Goal: Ask a question

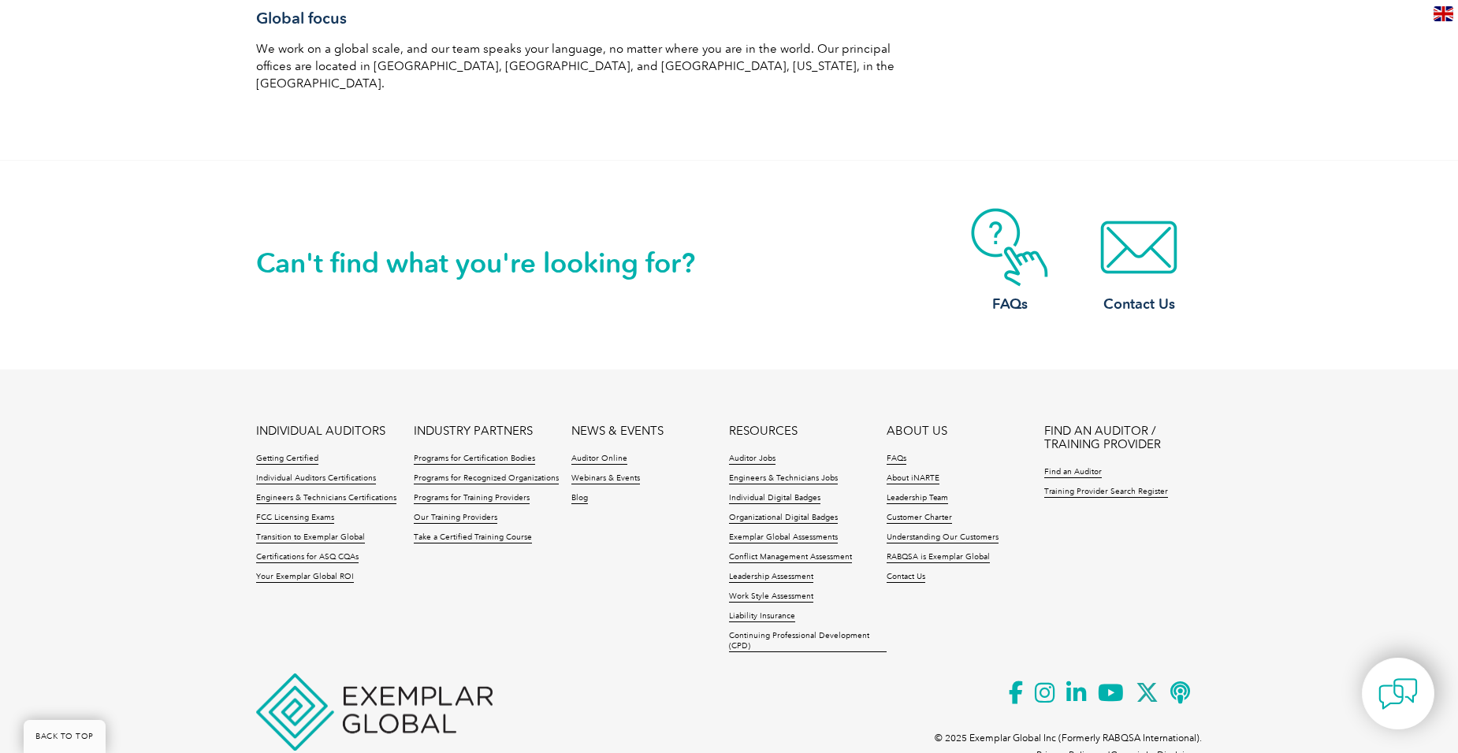
scroll to position [2742, 0]
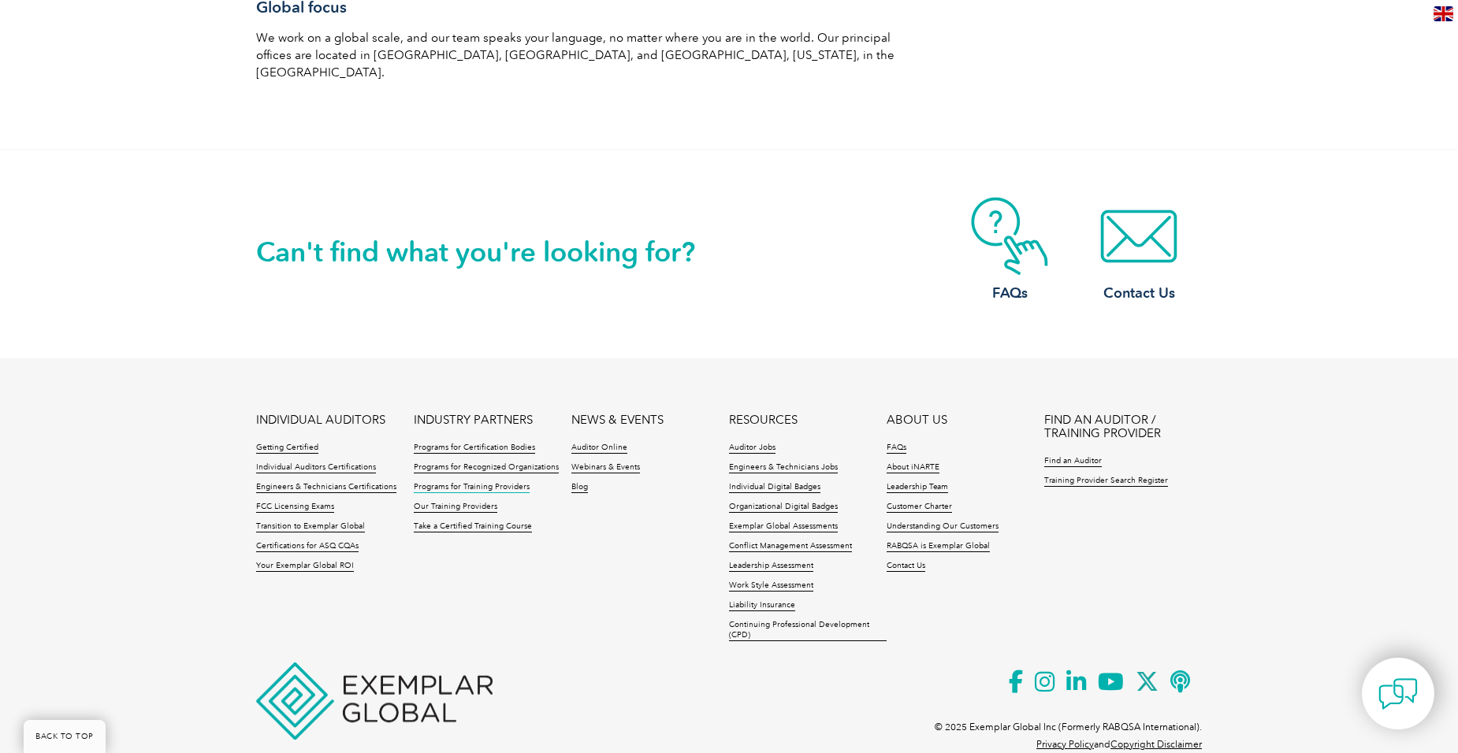
click at [479, 482] on link "Programs for Training Providers" at bounding box center [472, 487] width 116 height 11
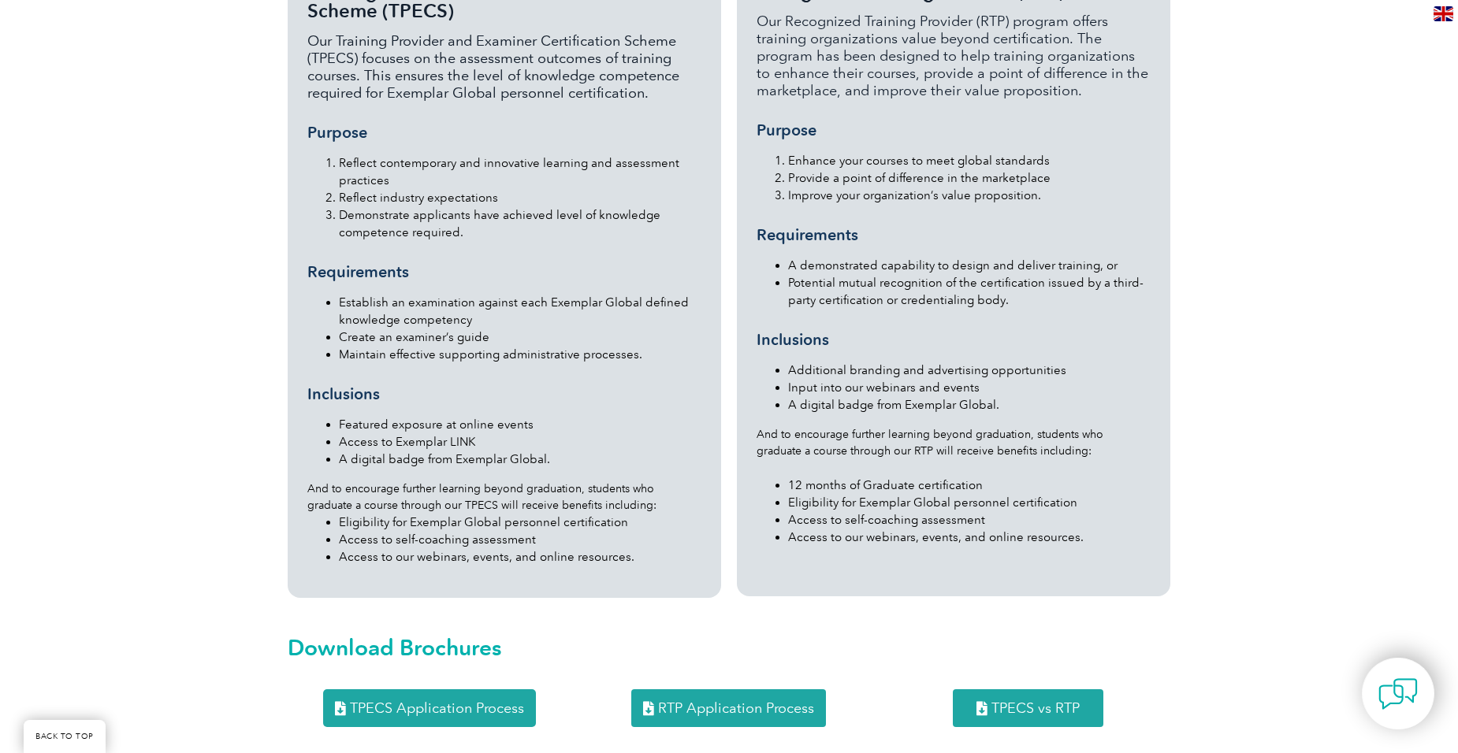
scroll to position [1340, 0]
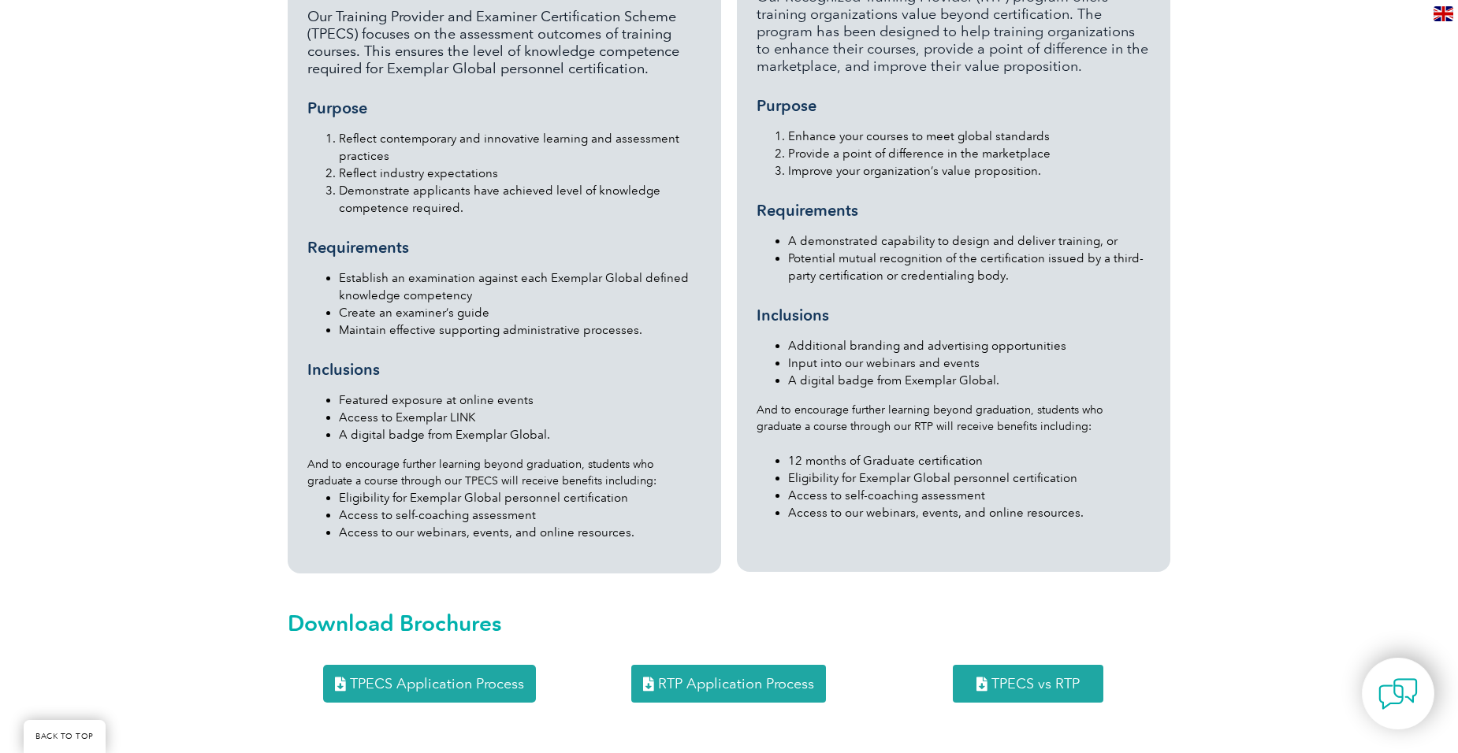
click at [752, 677] on span "RTP Application Process" at bounding box center [736, 684] width 156 height 14
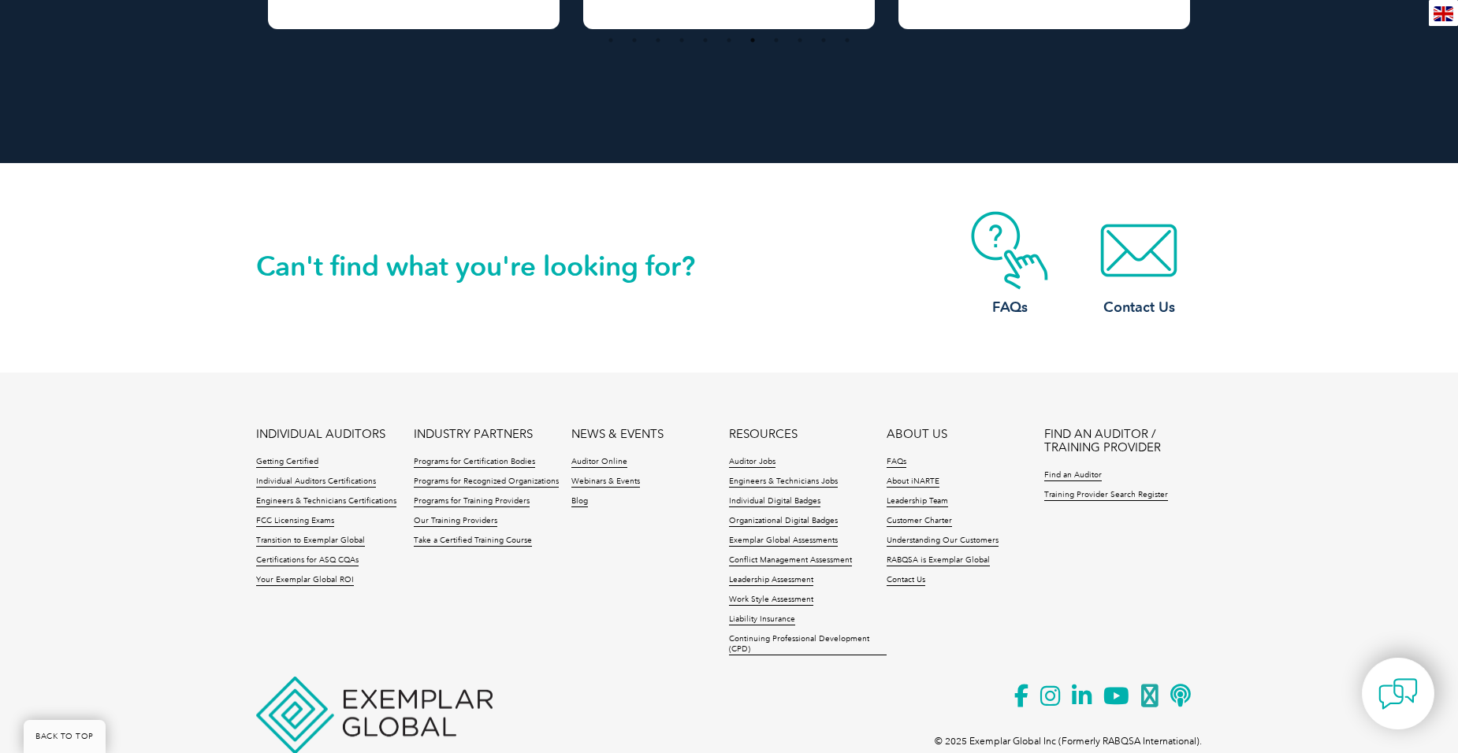
scroll to position [2726, 0]
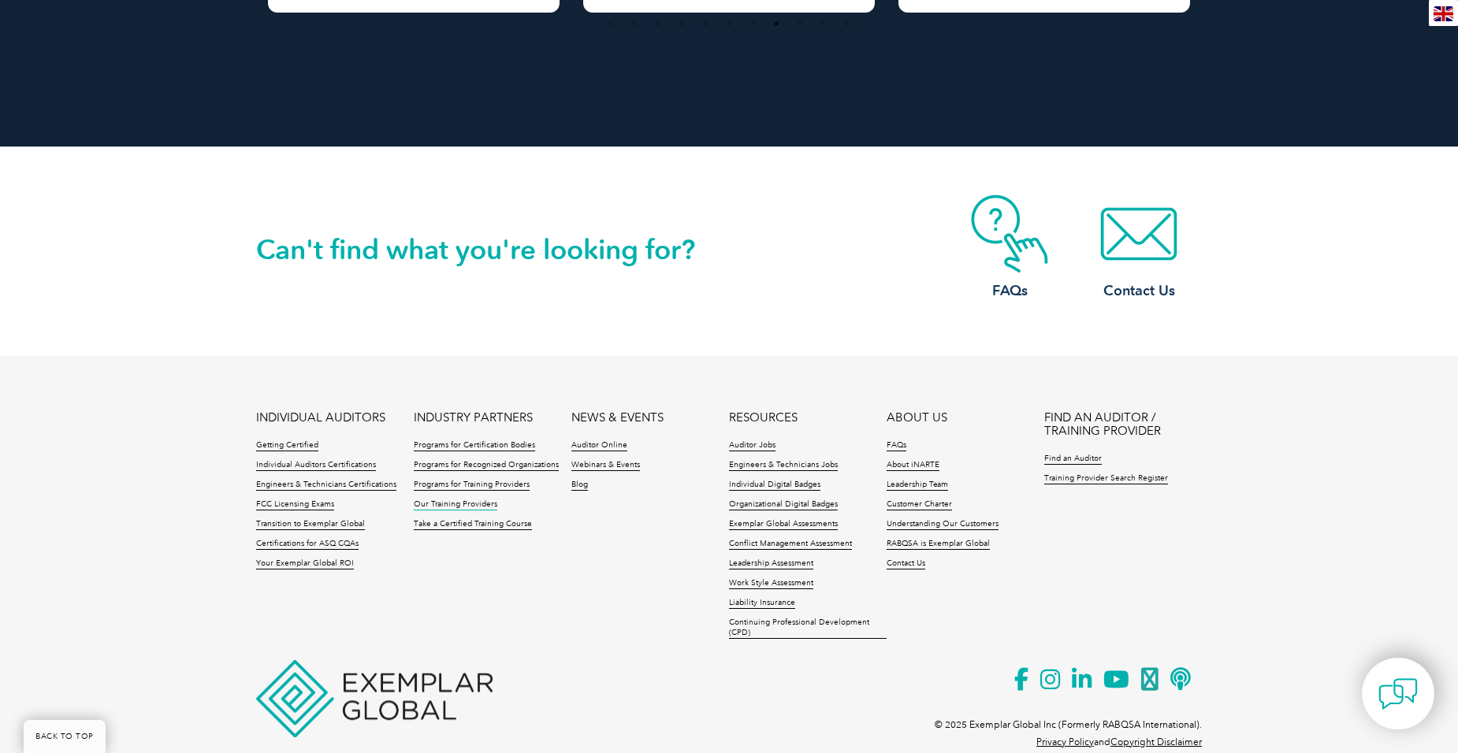
click at [455, 500] on link "Our Training Providers" at bounding box center [456, 505] width 84 height 11
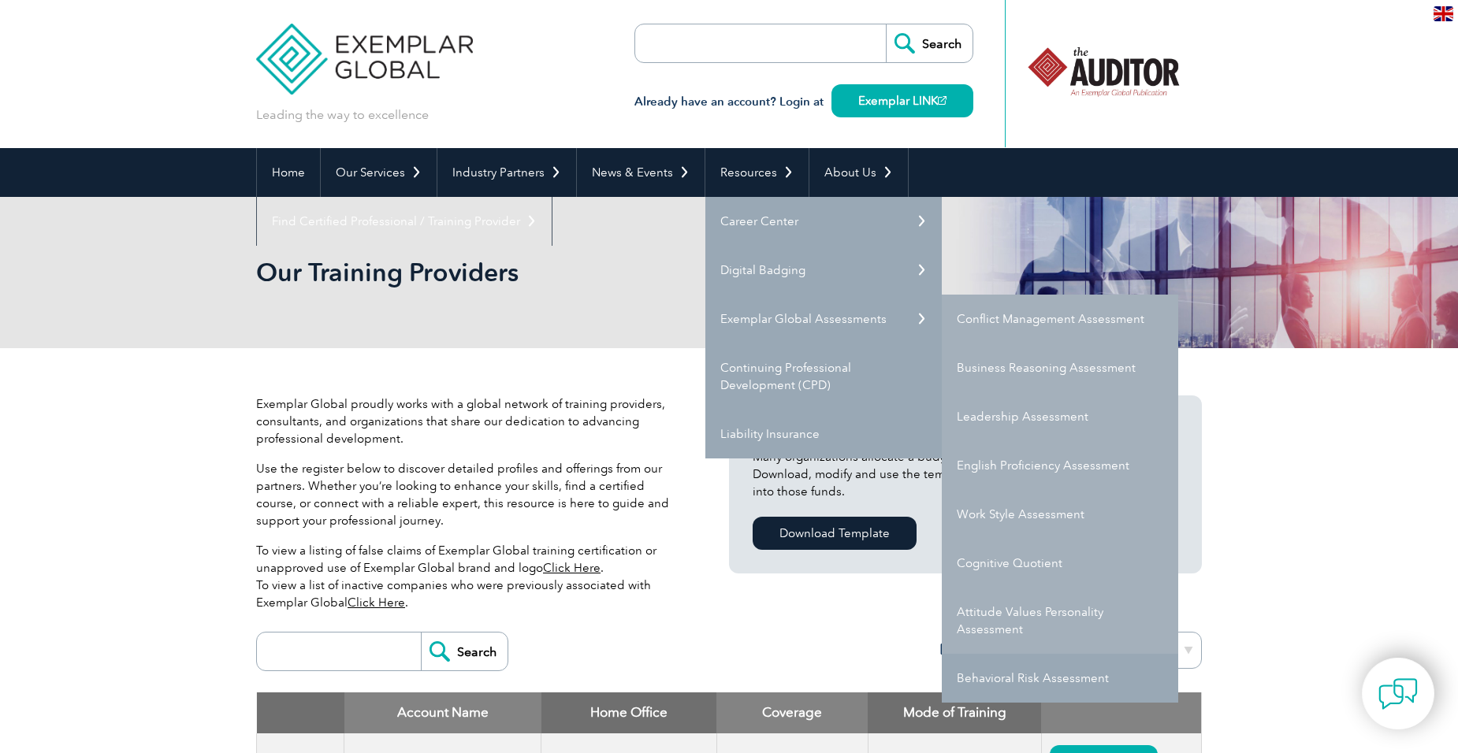
click at [992, 676] on link "Behavioral Risk Assessment" at bounding box center [1060, 678] width 236 height 49
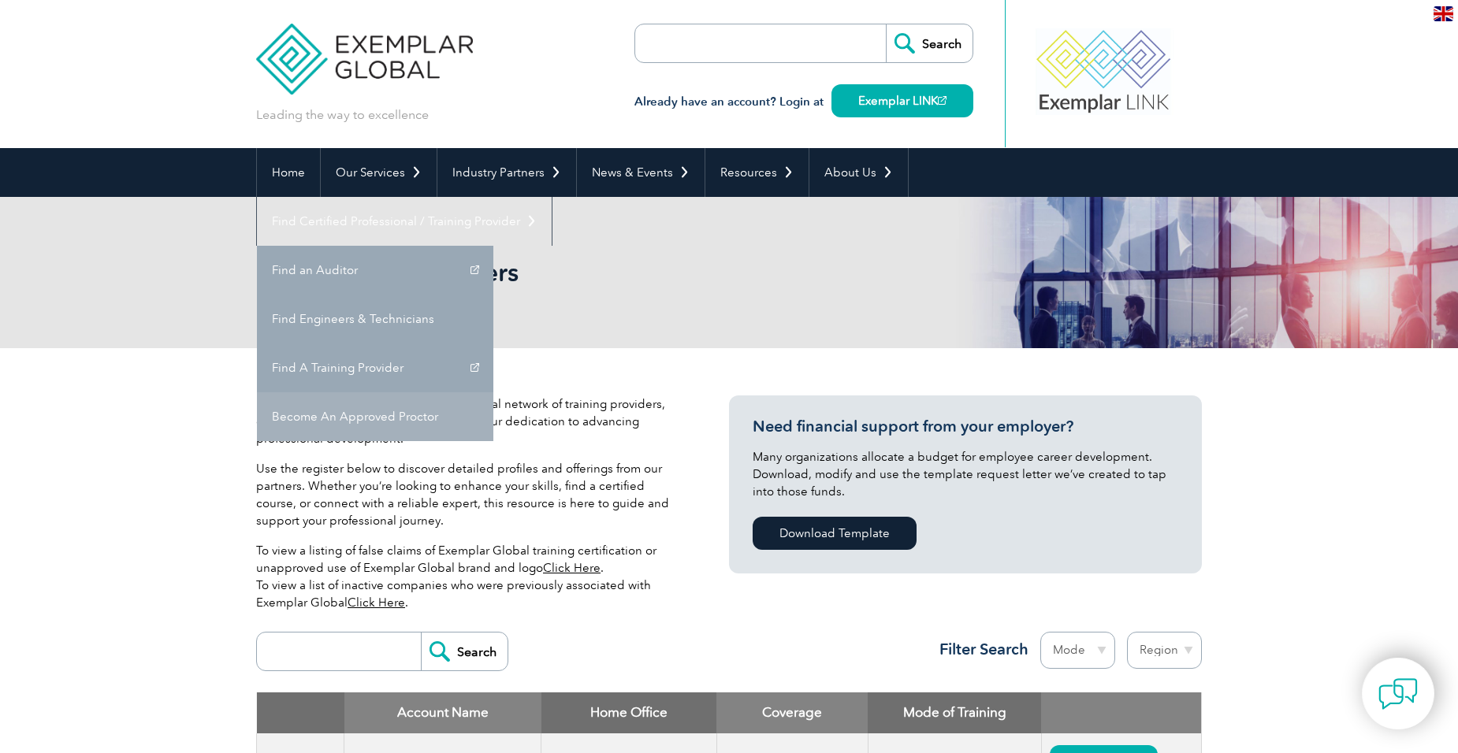
click at [493, 392] on link "Become An Approved Proctor" at bounding box center [375, 416] width 236 height 49
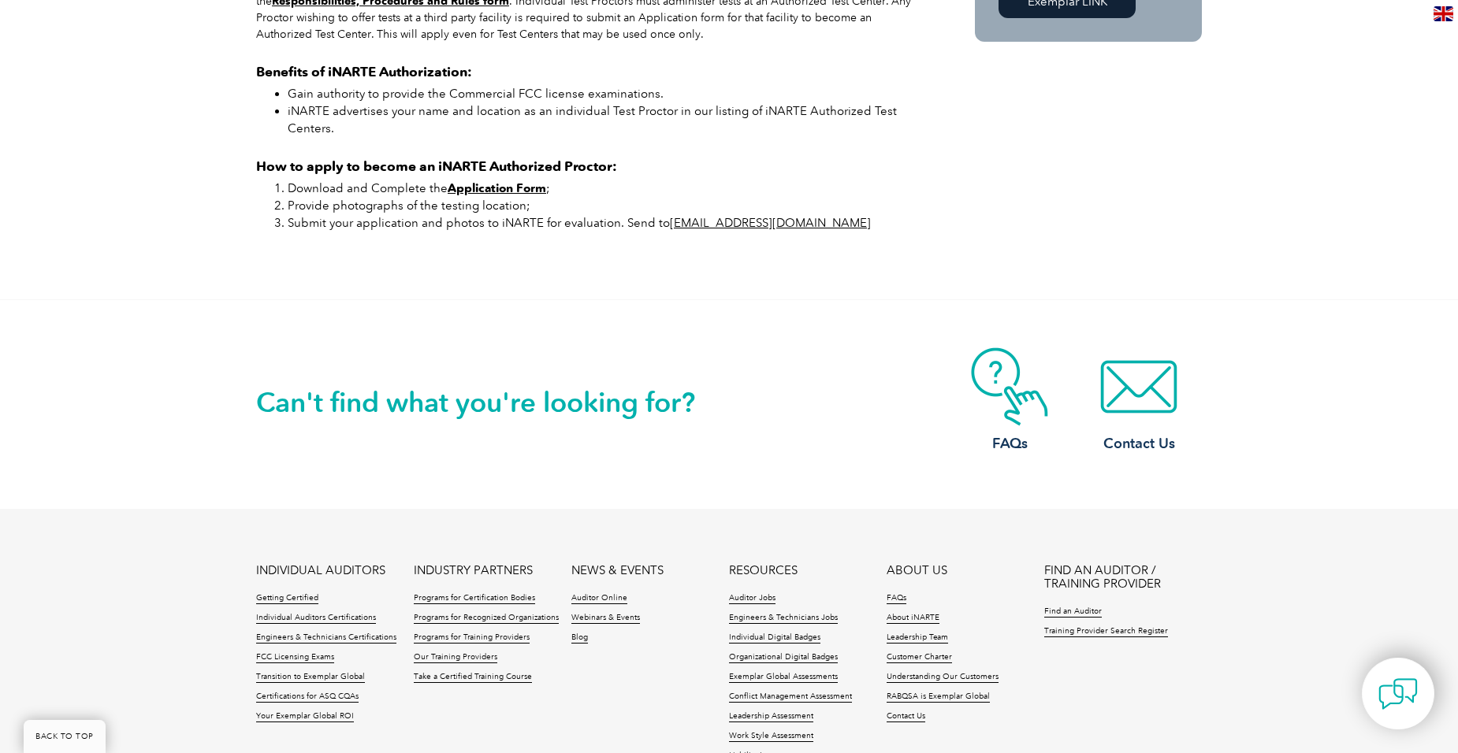
scroll to position [1167, 0]
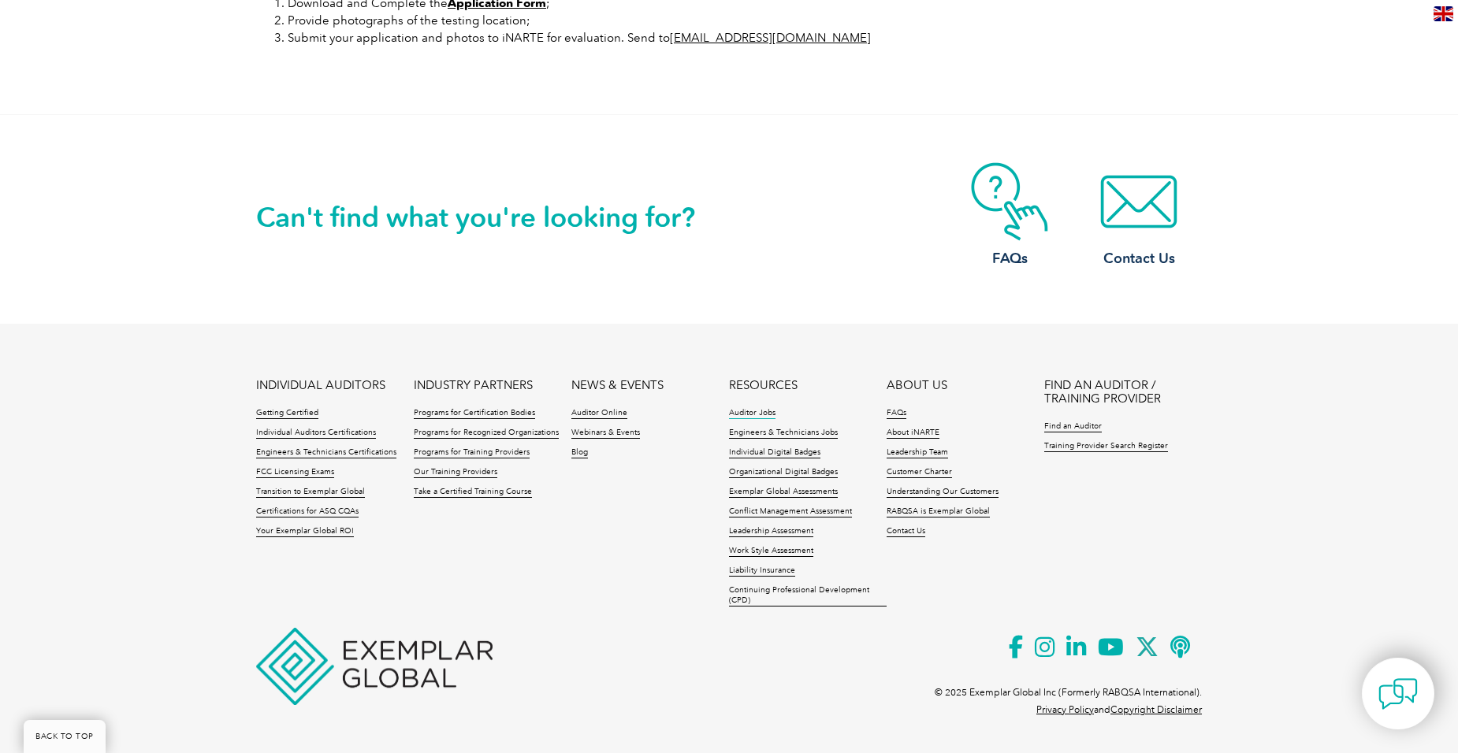
click at [739, 410] on link "Auditor Jobs" at bounding box center [752, 413] width 46 height 11
click at [1068, 423] on link "Find an Auditor" at bounding box center [1073, 427] width 58 height 11
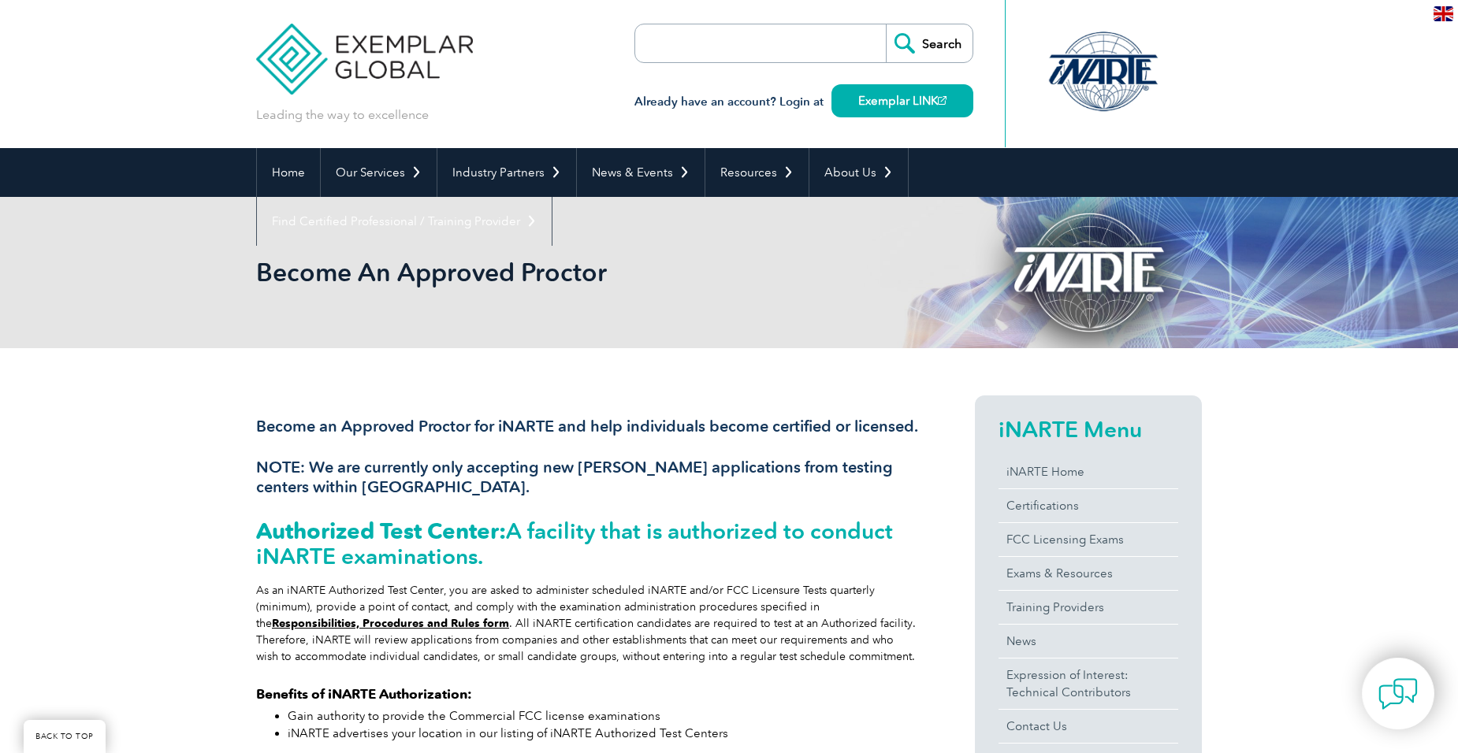
scroll to position [1167, 0]
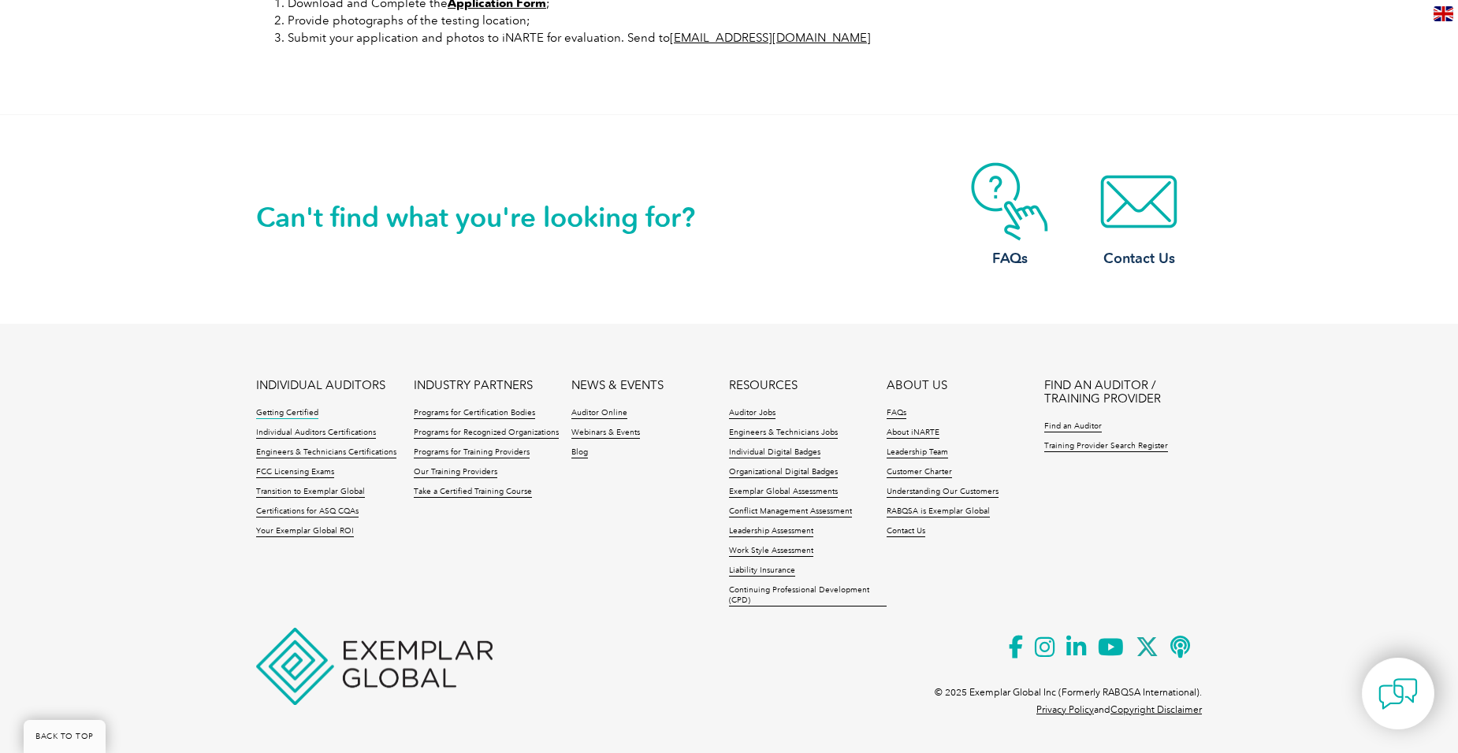
click at [295, 409] on link "Getting Certified" at bounding box center [287, 413] width 62 height 11
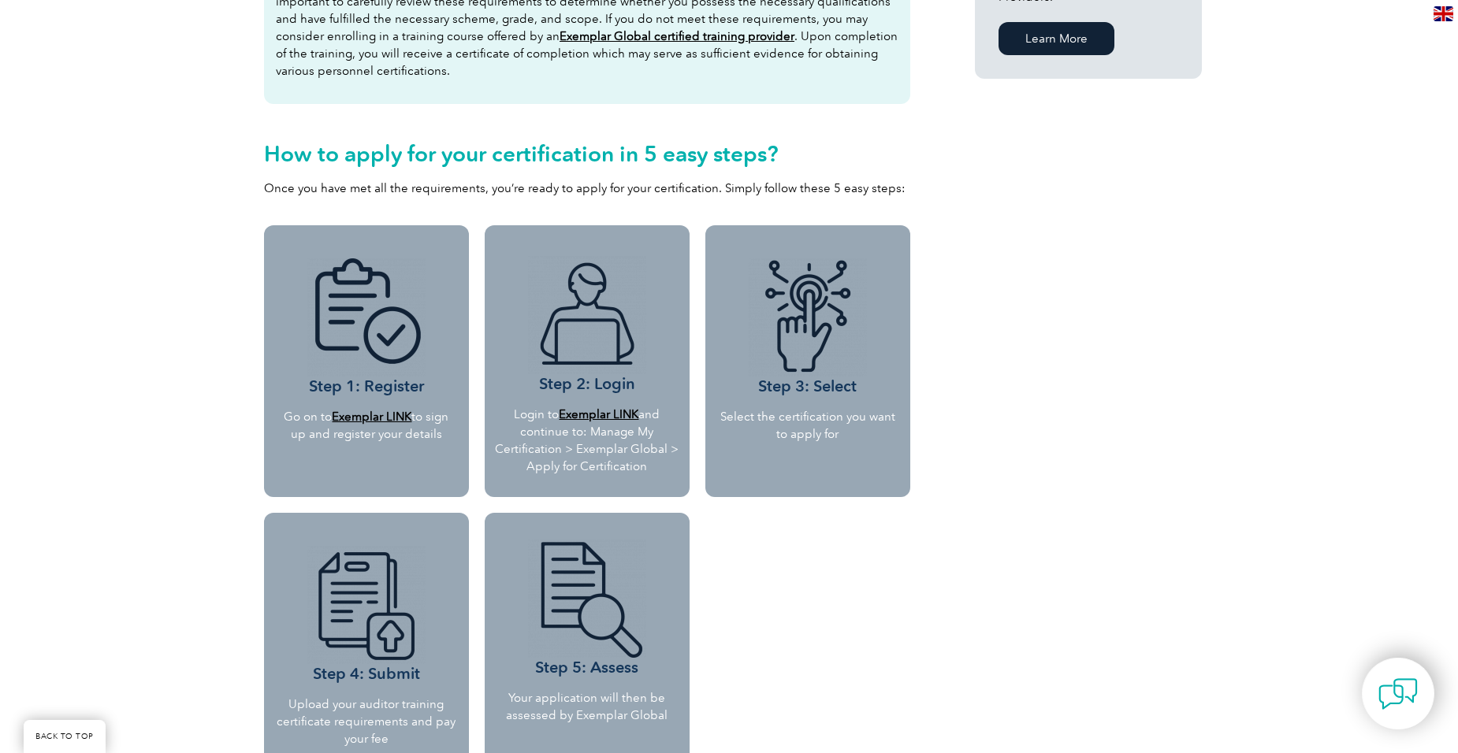
scroll to position [1261, 0]
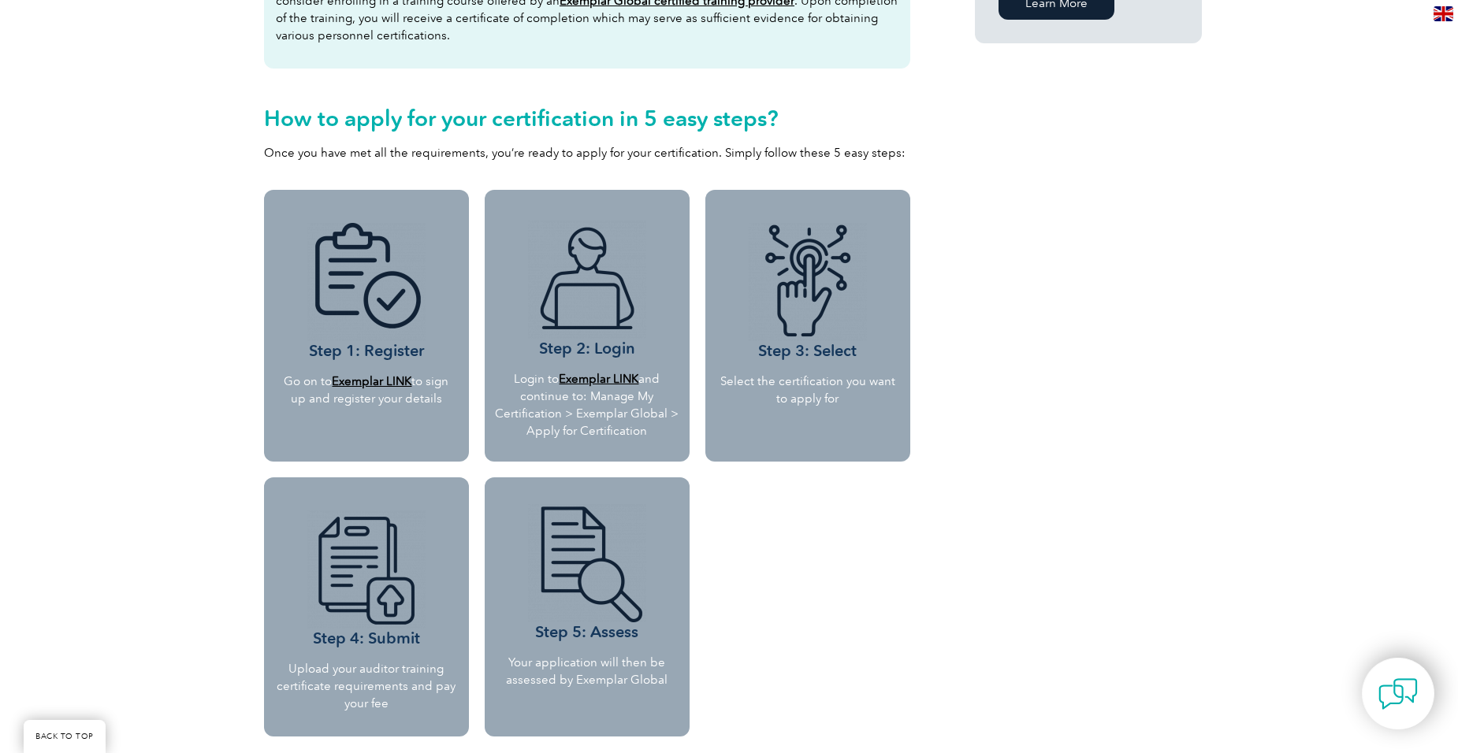
click at [373, 379] on b "Exemplar LINK" at bounding box center [372, 381] width 80 height 14
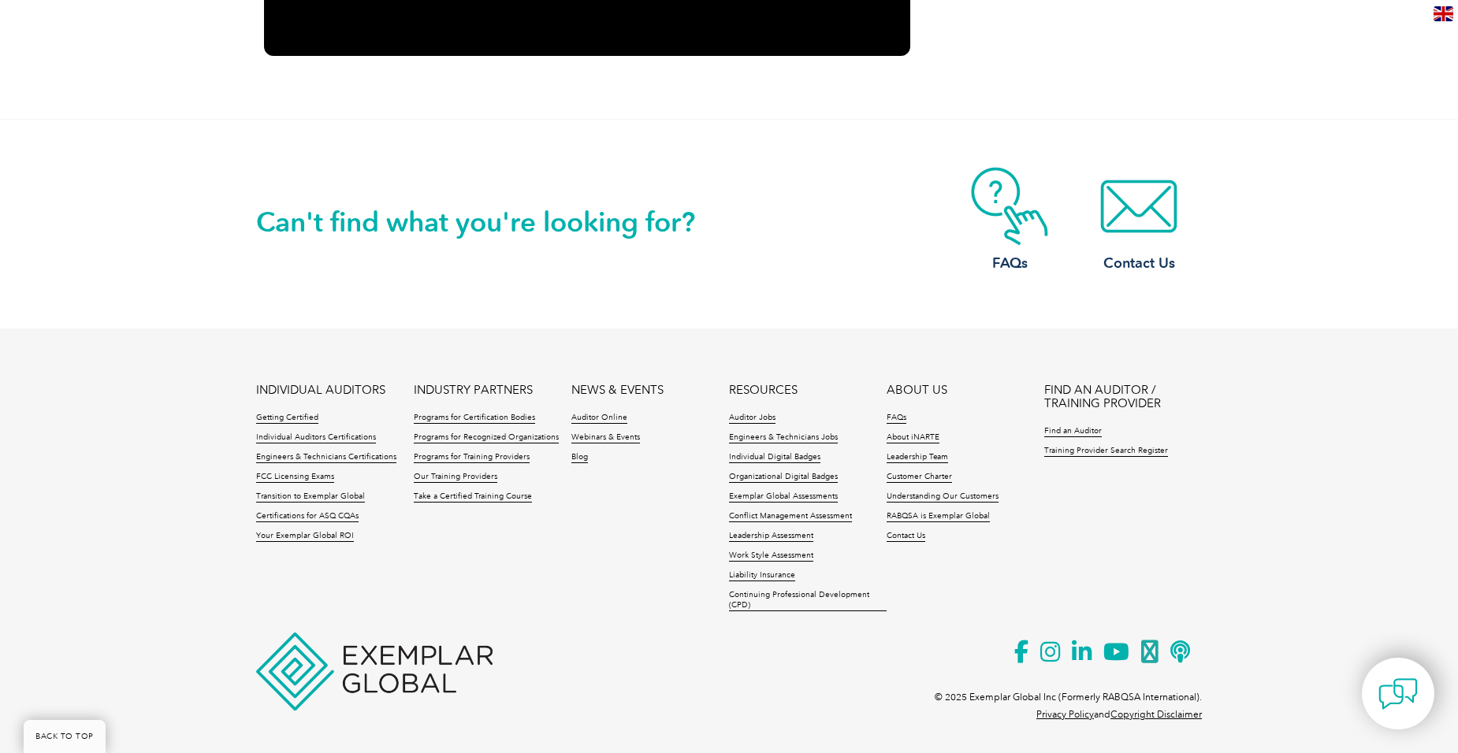
scroll to position [2388, 0]
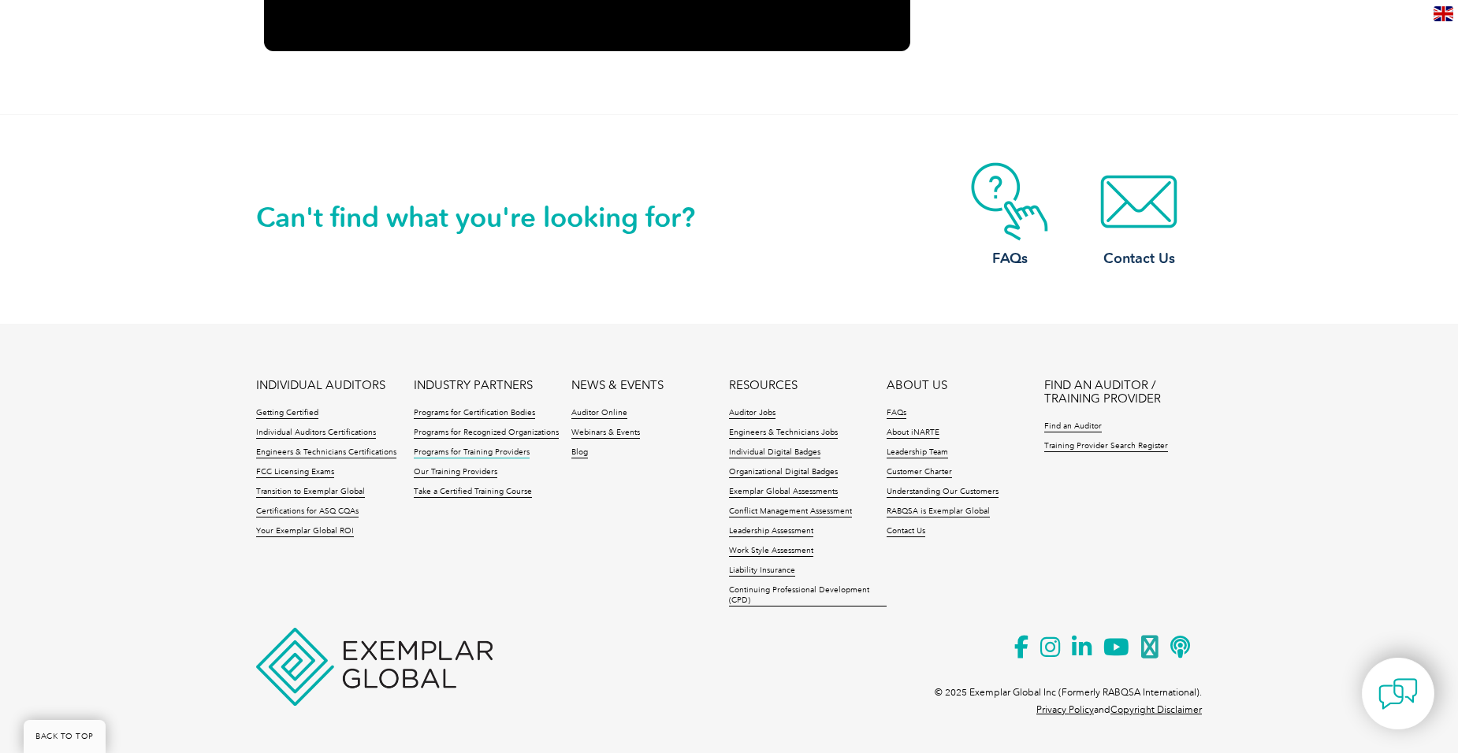
click at [464, 448] on link "Programs for Training Providers" at bounding box center [472, 453] width 116 height 11
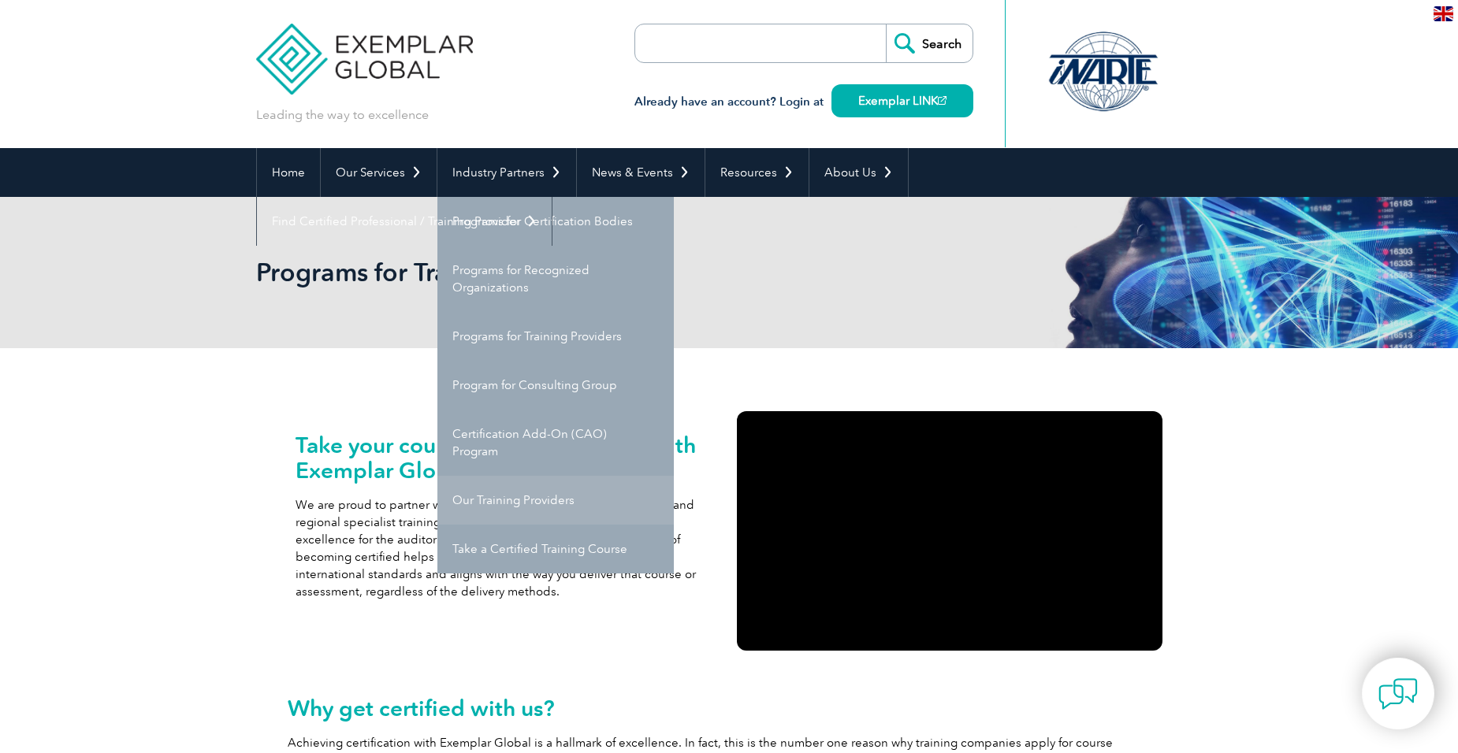
click at [506, 499] on link "Our Training Providers" at bounding box center [555, 500] width 236 height 49
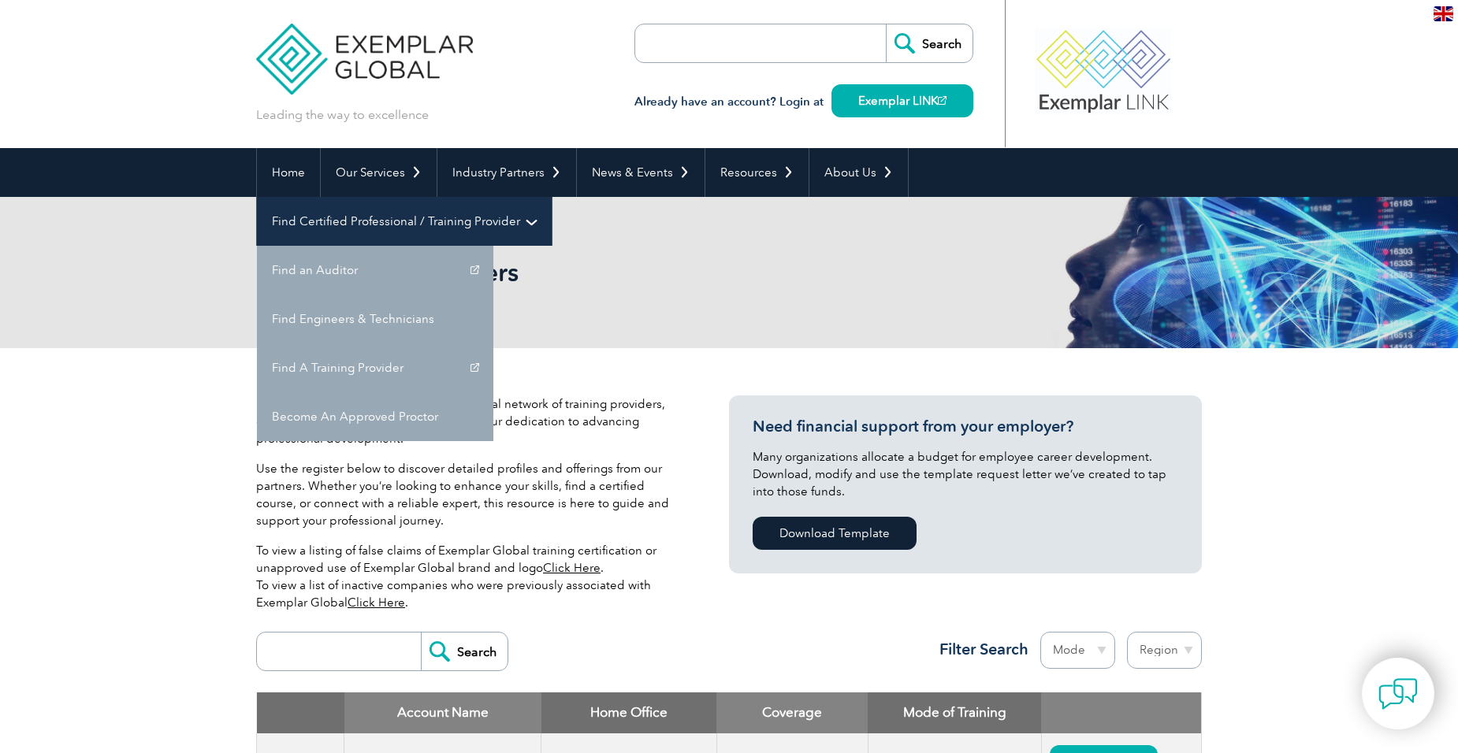
click at [552, 197] on link "Find Certified Professional / Training Provider" at bounding box center [404, 221] width 295 height 49
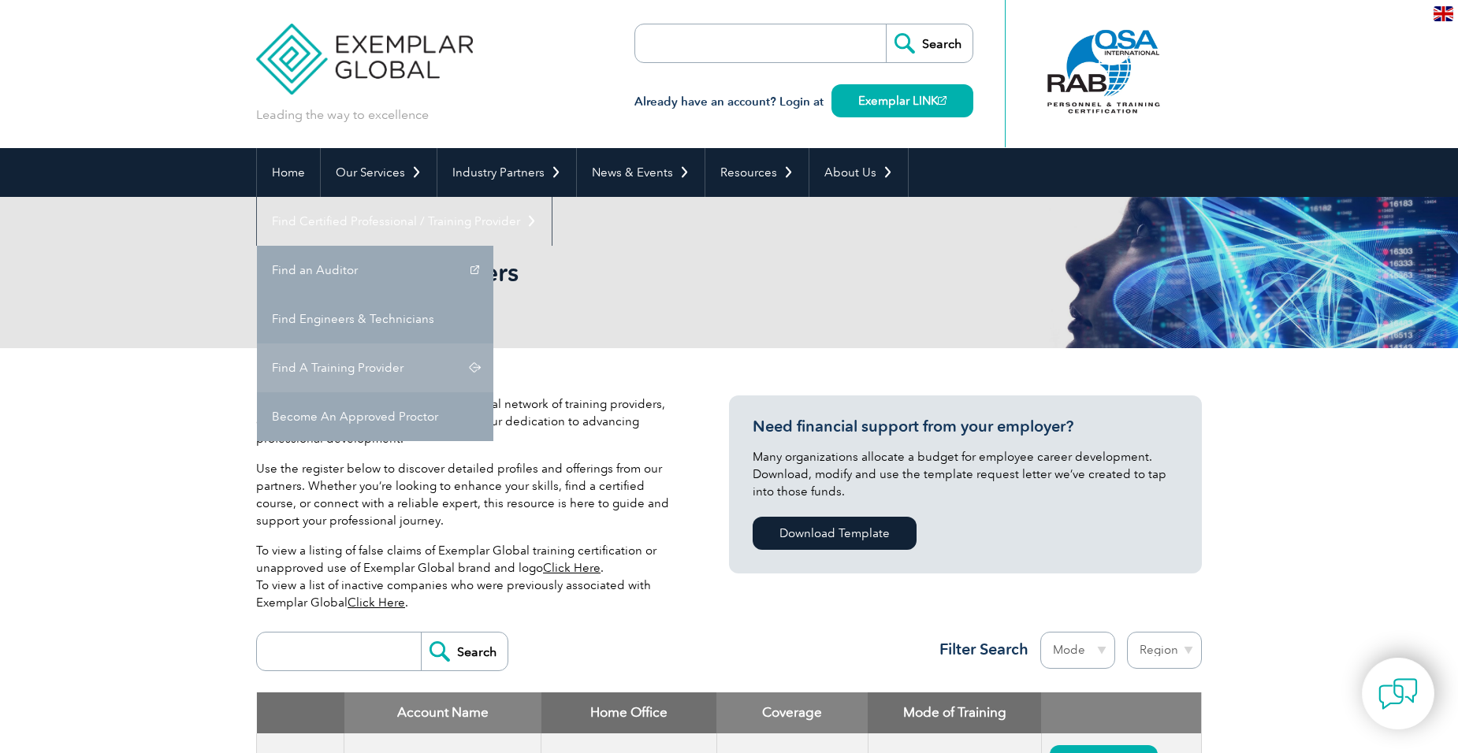
click at [493, 344] on link "Find A Training Provider" at bounding box center [375, 368] width 236 height 49
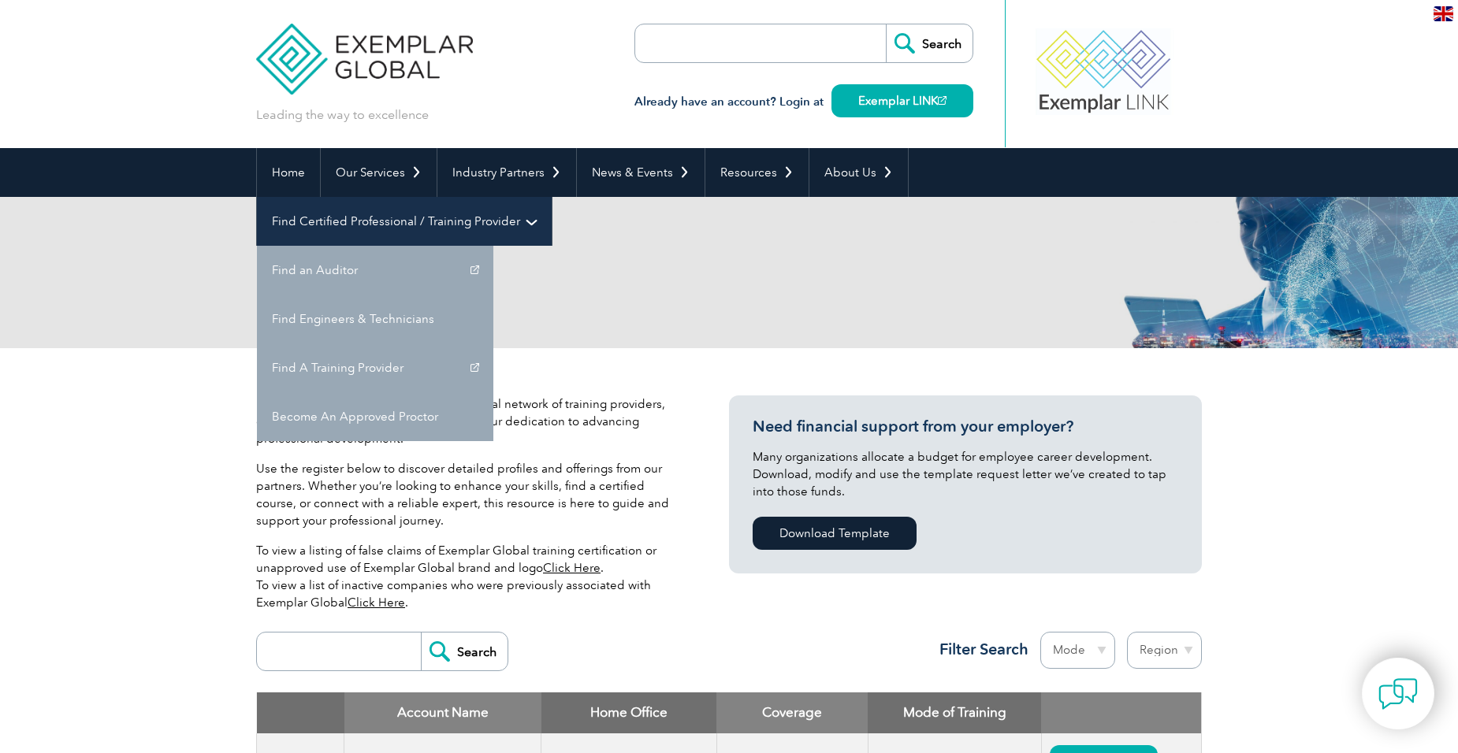
click at [552, 197] on link "Find Certified Professional / Training Provider" at bounding box center [404, 221] width 295 height 49
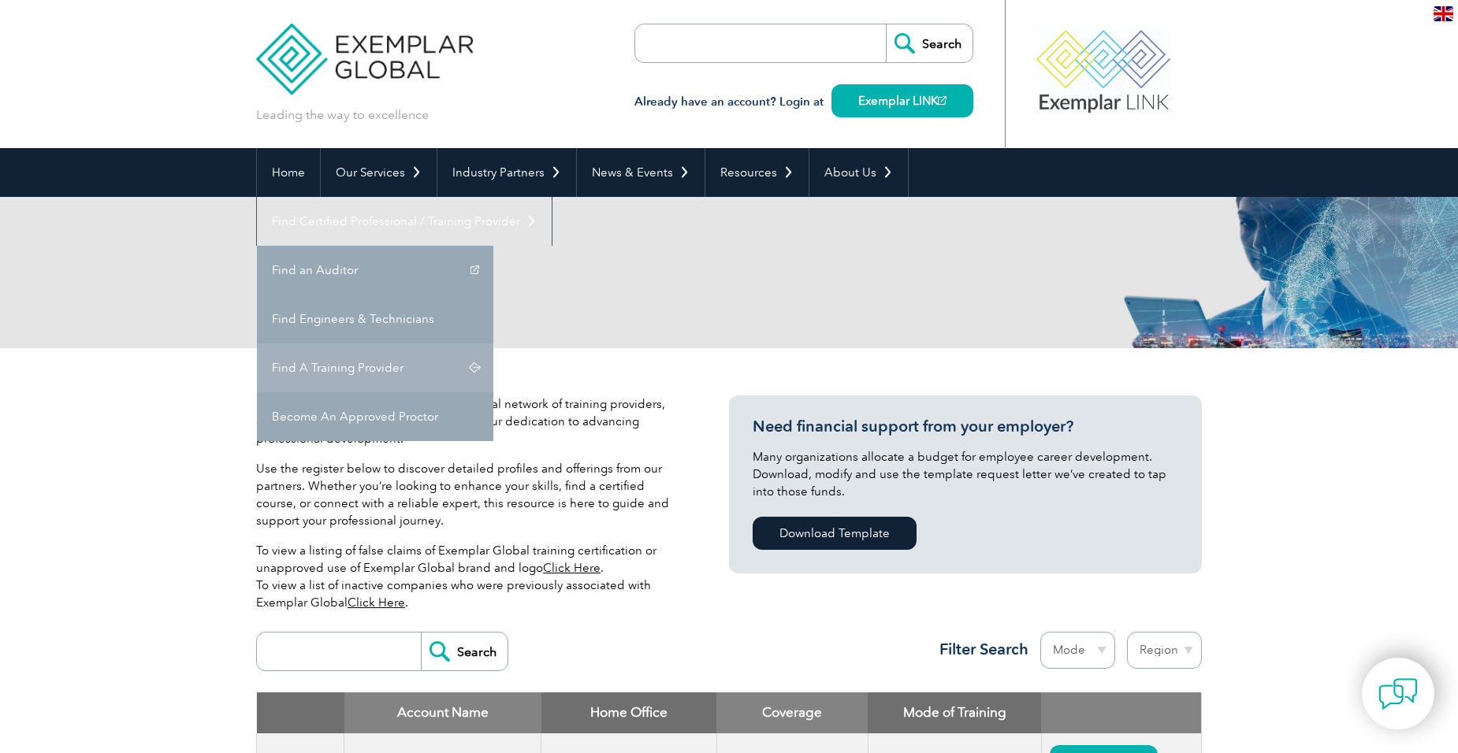
click at [493, 344] on link "Find A Training Provider" at bounding box center [375, 368] width 236 height 49
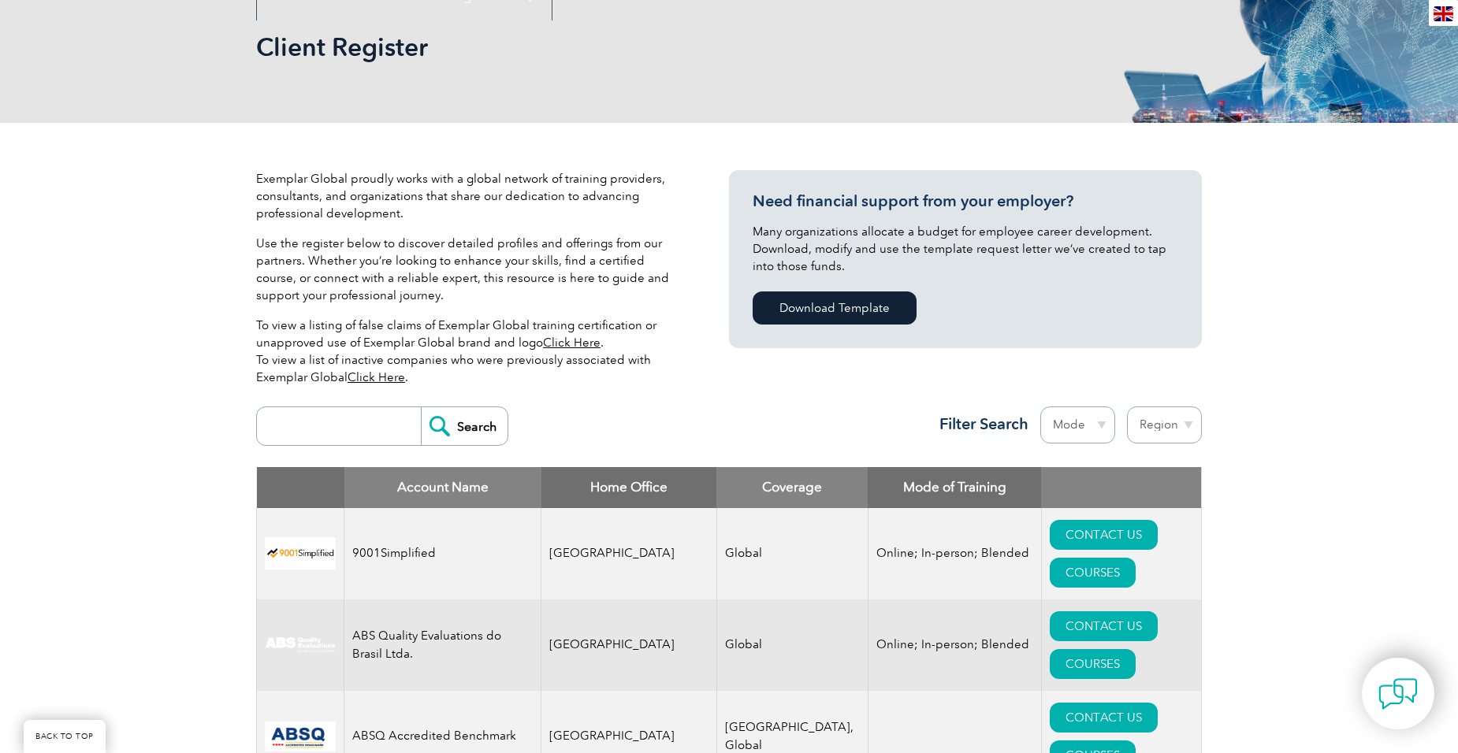
scroll to position [236, 0]
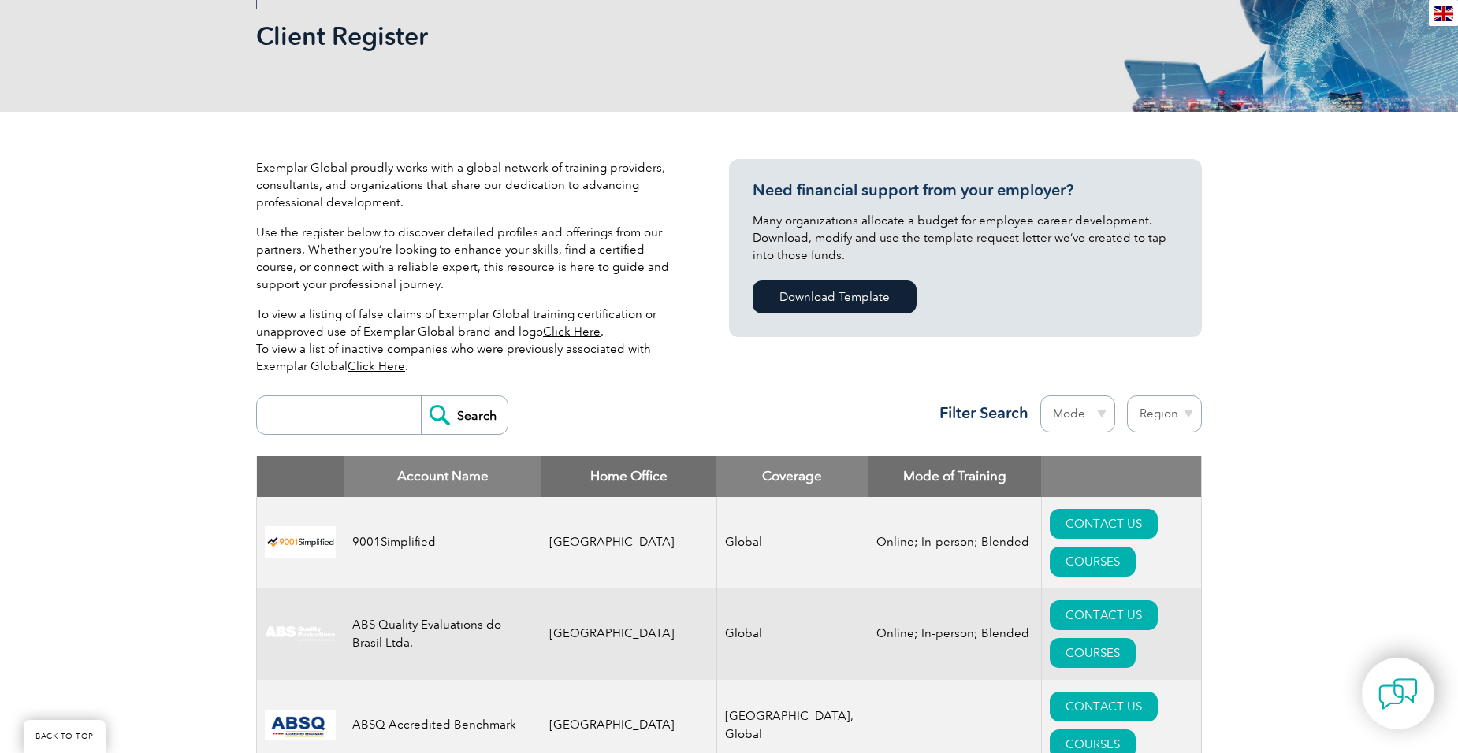
click at [1065, 414] on select "Mode Online In-person Blended" at bounding box center [1077, 414] width 75 height 37
click at [1166, 418] on select "Region Australia Bahrain Bangladesh Brazil Canada Colombia Dominican Republic E…" at bounding box center [1164, 414] width 75 height 37
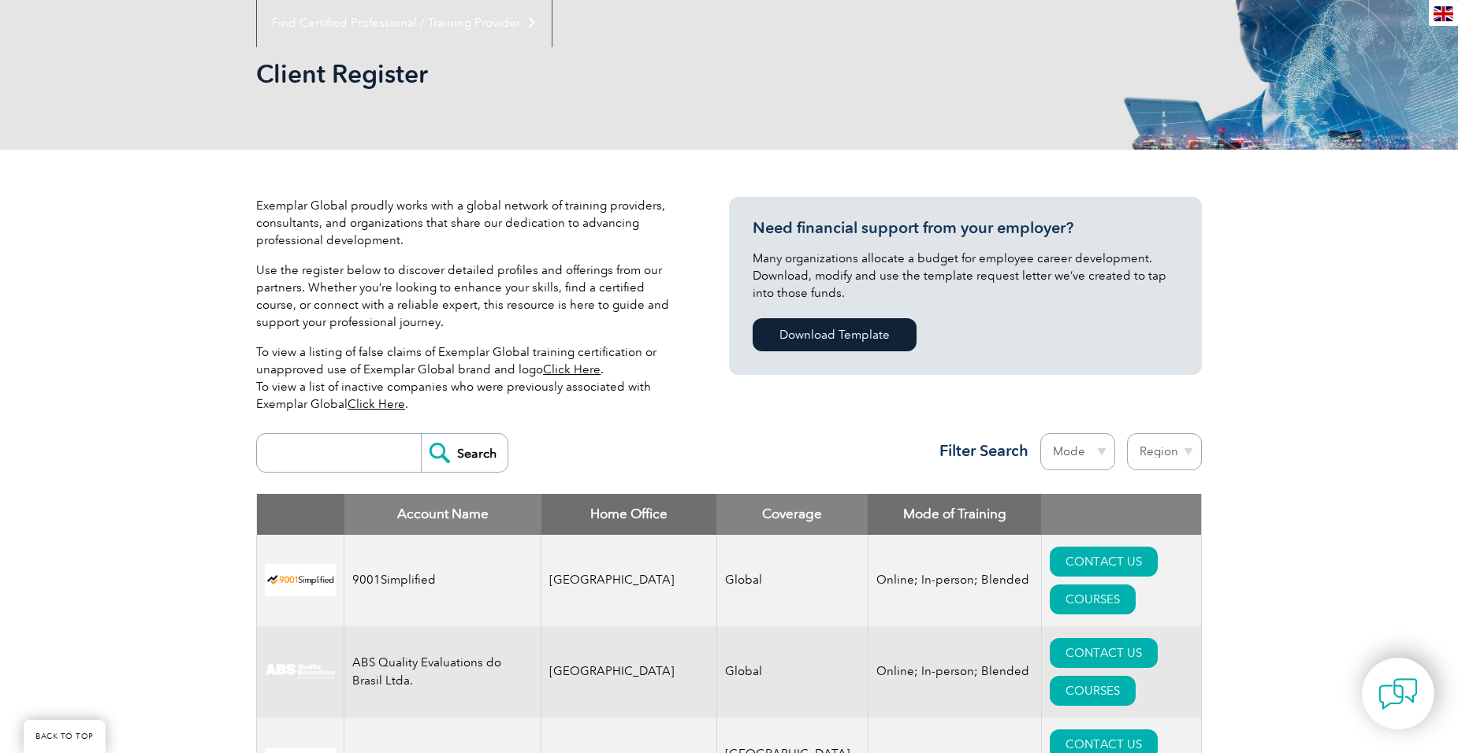
scroll to position [0, 0]
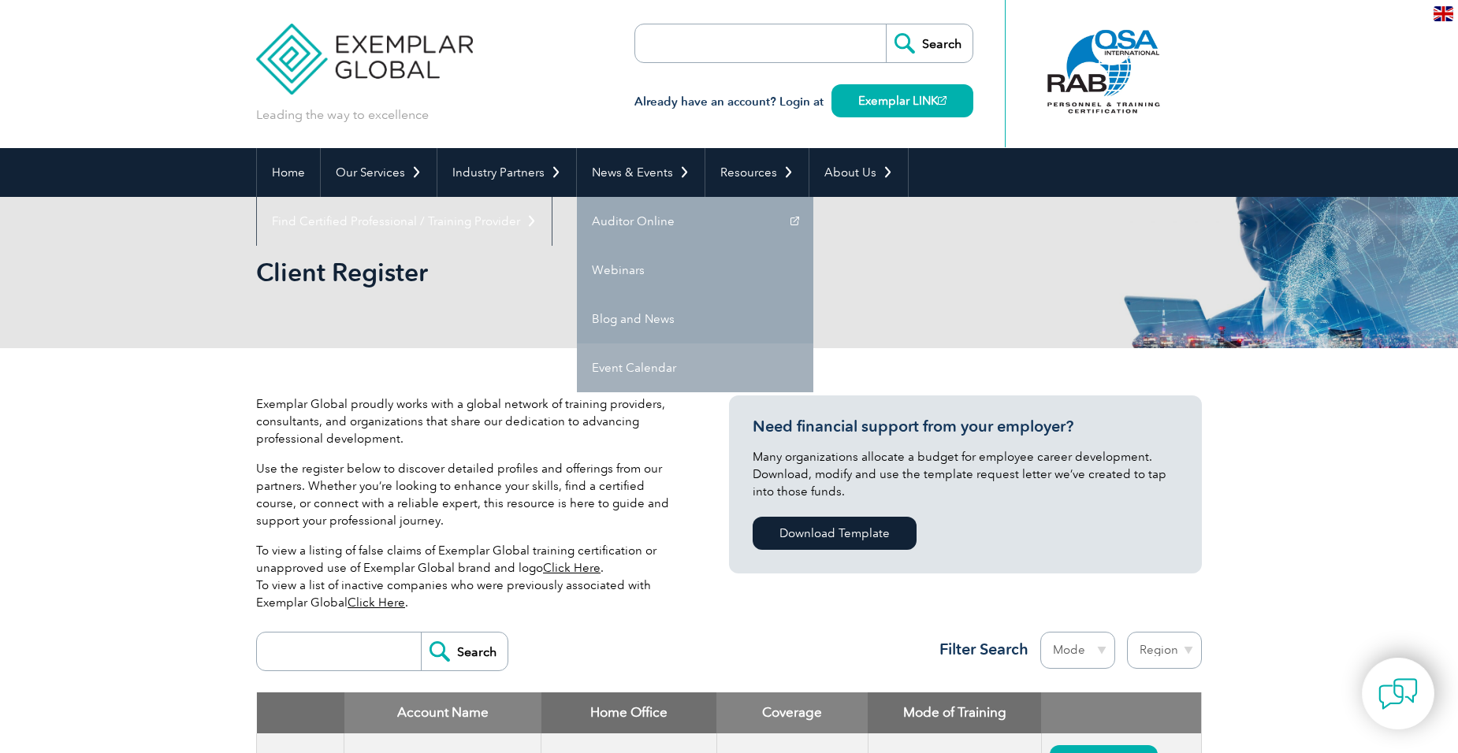
click at [638, 365] on link "Event Calendar" at bounding box center [695, 368] width 236 height 49
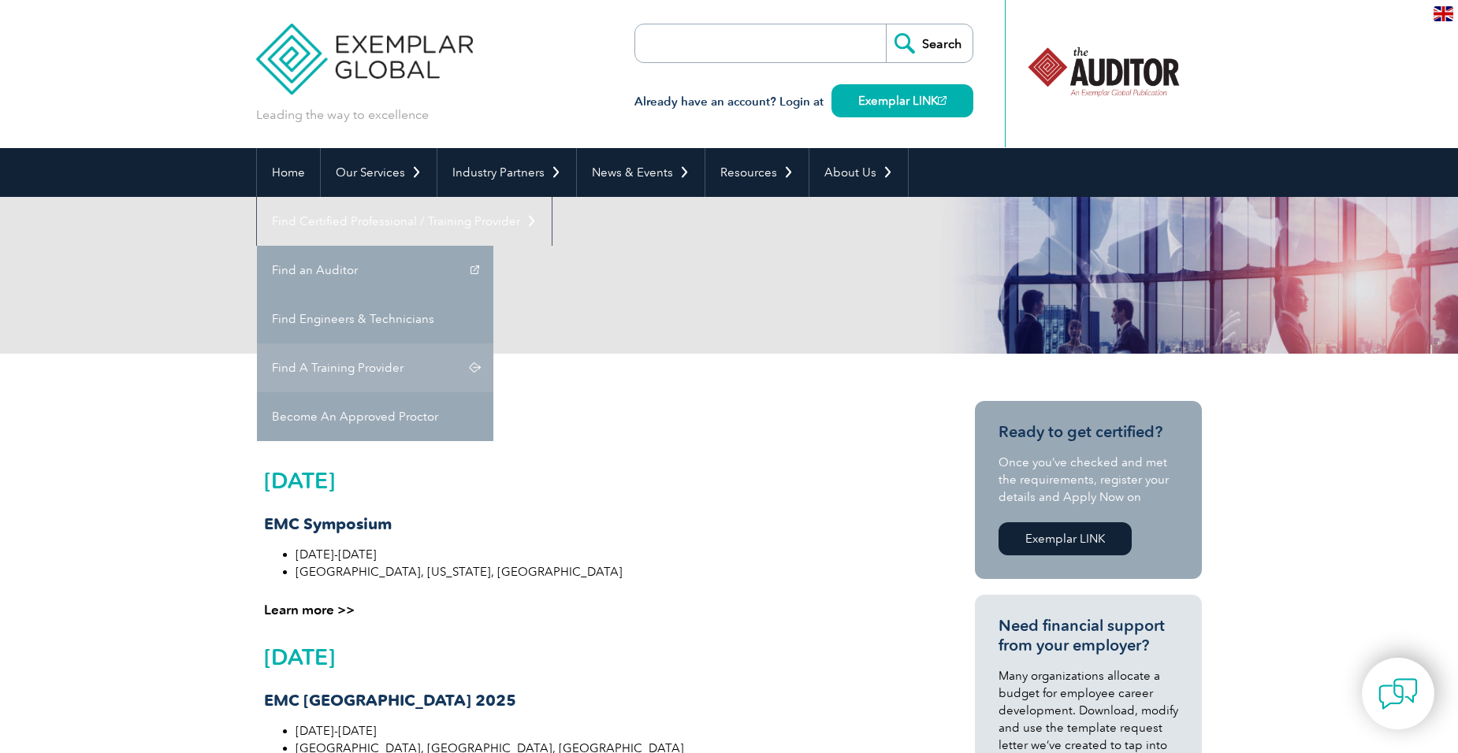
click at [493, 344] on link "Find A Training Provider" at bounding box center [375, 368] width 236 height 49
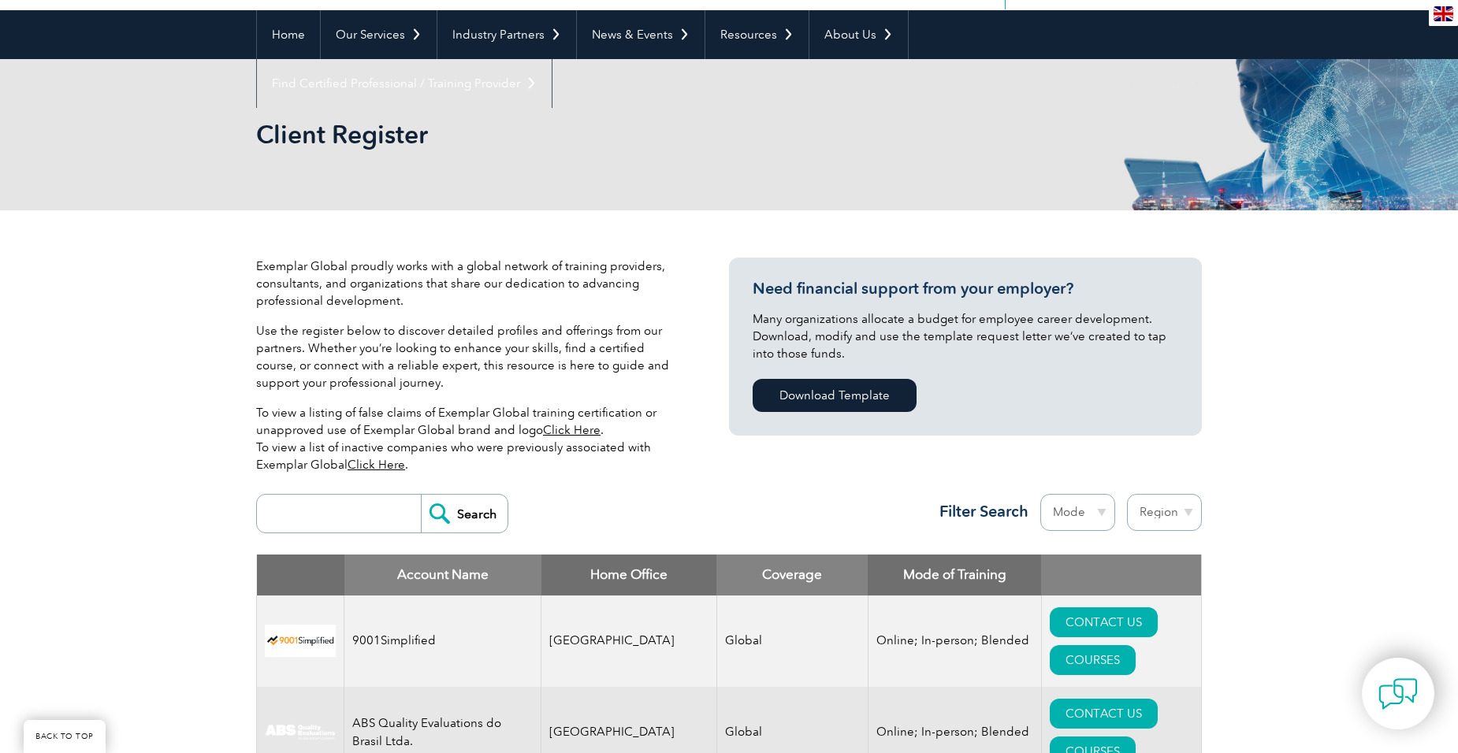
scroll to position [158, 0]
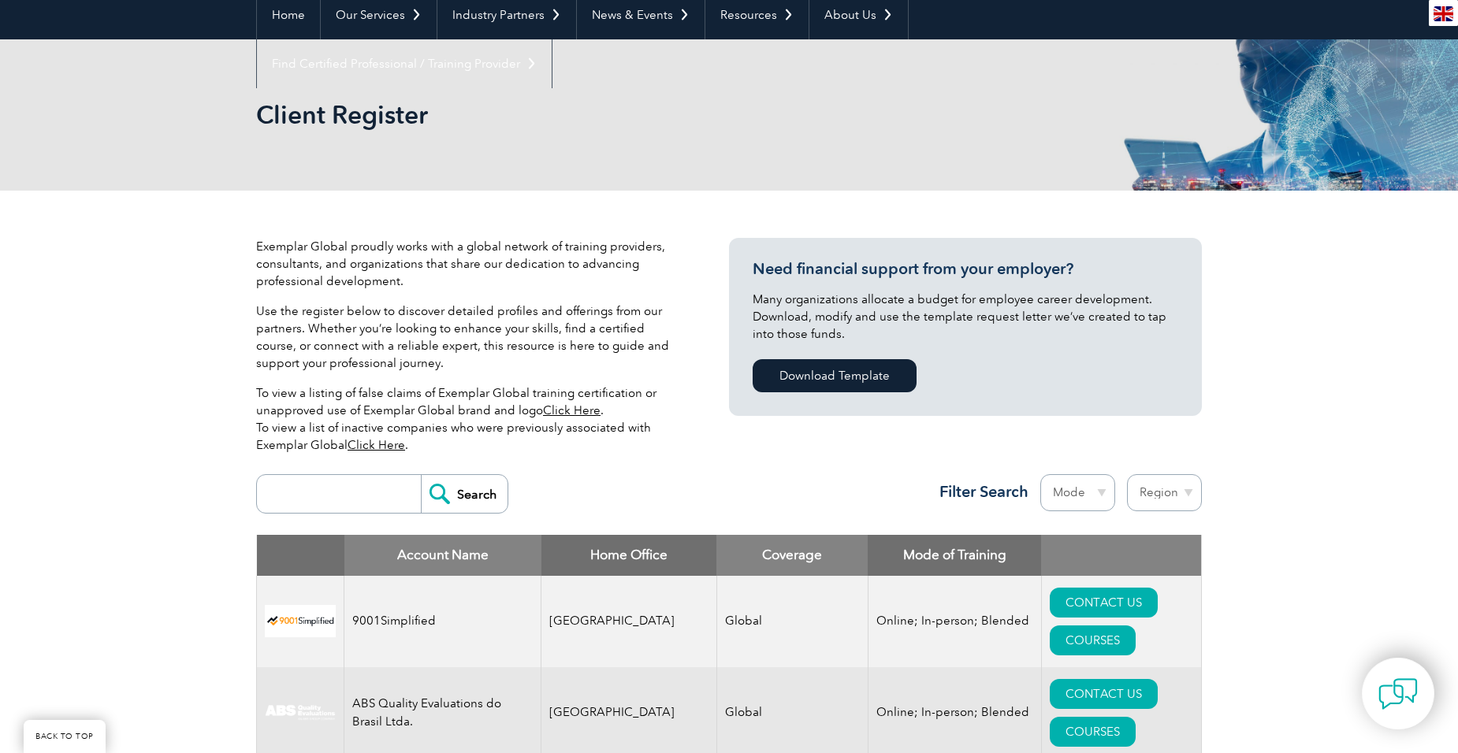
click at [299, 490] on input "search" at bounding box center [343, 494] width 156 height 38
paste input "TPECS (RM and TL)"
type input "TPECS (RM and TL)"
click at [421, 475] on input "Search" at bounding box center [464, 494] width 87 height 38
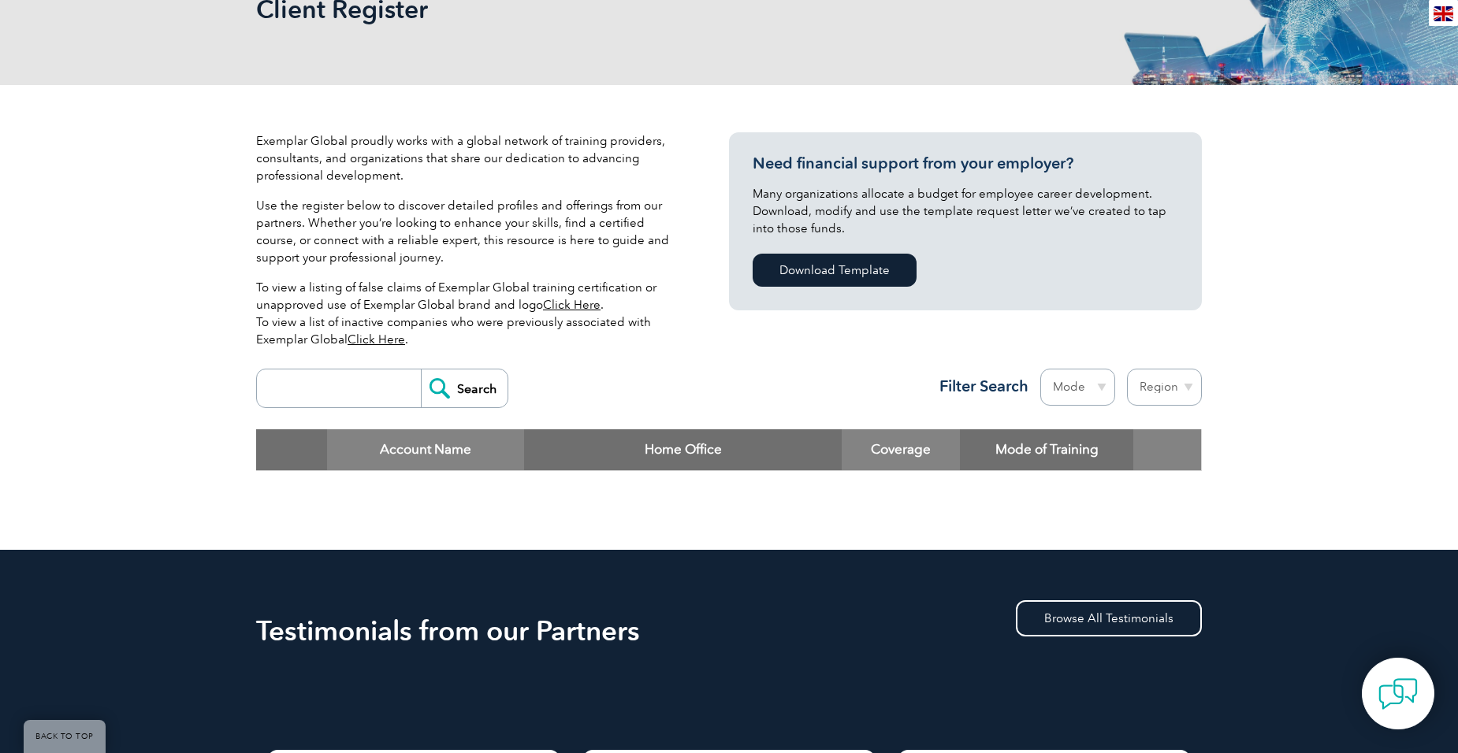
scroll to position [236, 0]
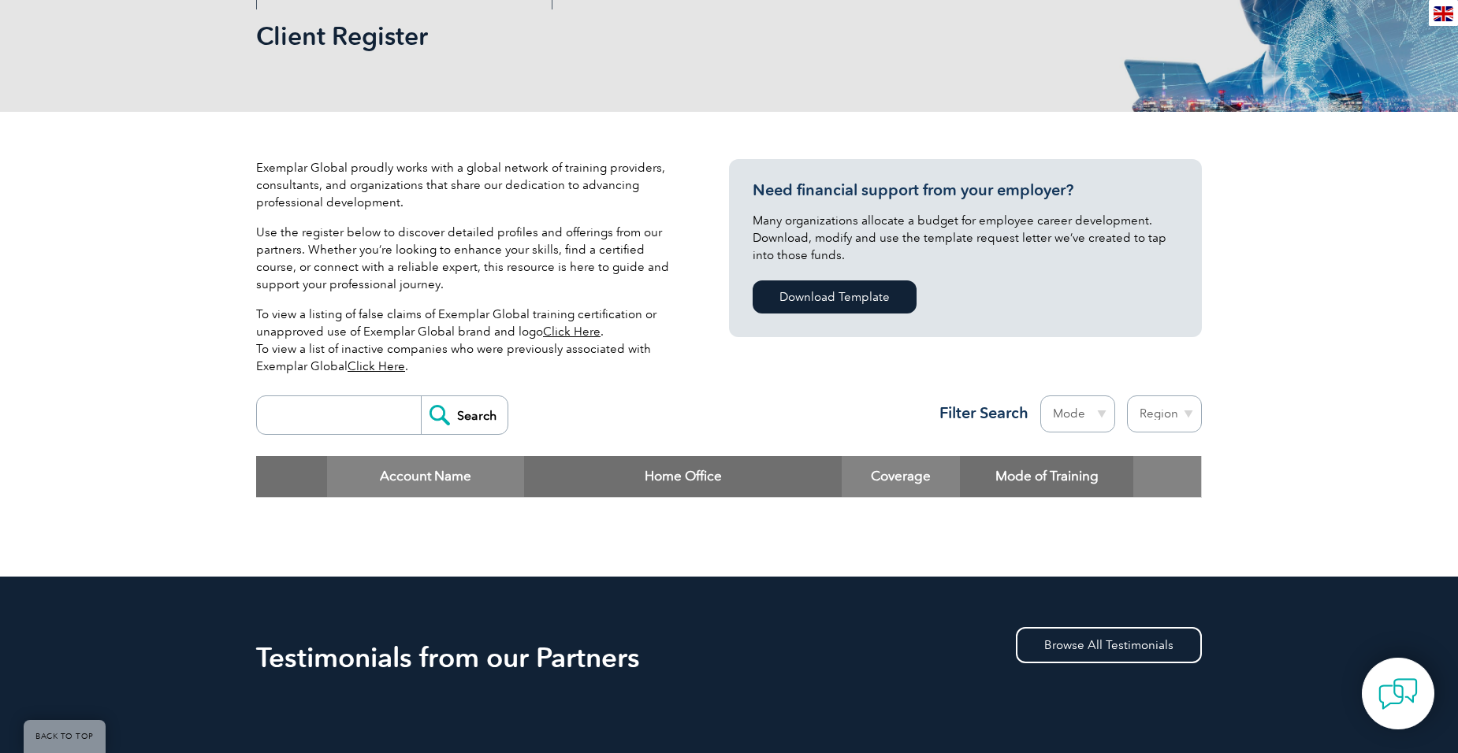
click at [366, 421] on input "search" at bounding box center [343, 415] width 156 height 38
type input "risk manager"
click at [421, 396] on input "Search" at bounding box center [464, 415] width 87 height 38
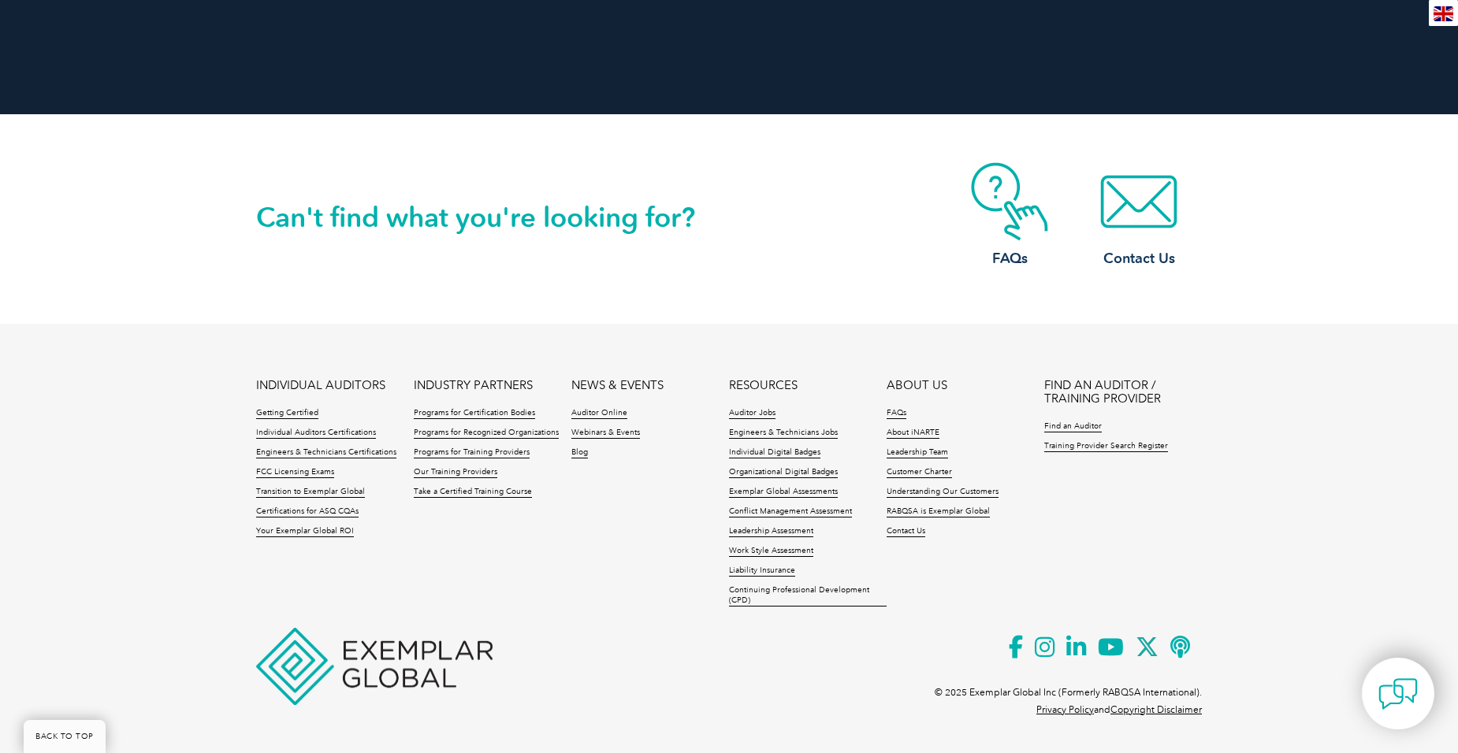
scroll to position [1478, 0]
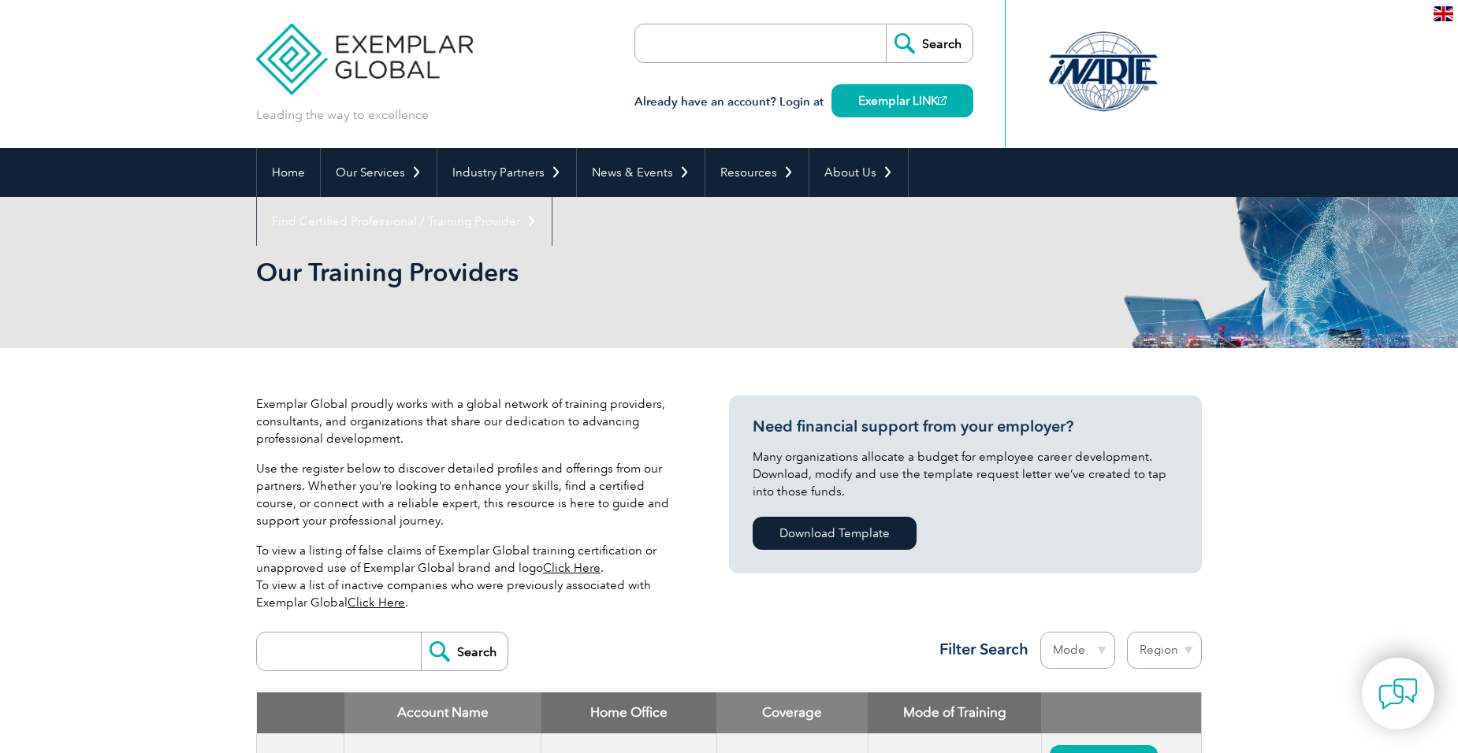
click at [297, 648] on input "search" at bounding box center [343, 652] width 156 height 38
type input "lead risk manager"
click at [421, 633] on input "Search" at bounding box center [464, 652] width 87 height 38
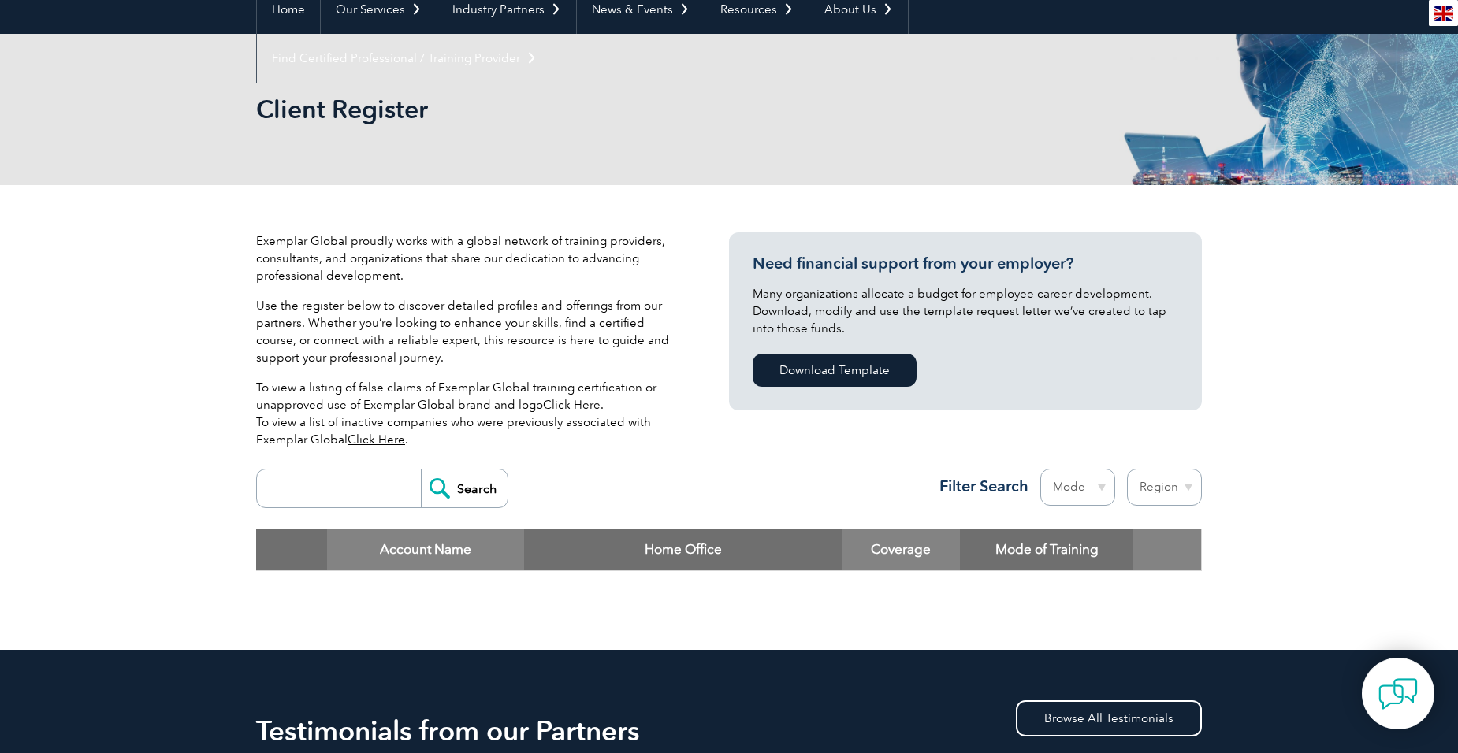
scroll to position [79, 0]
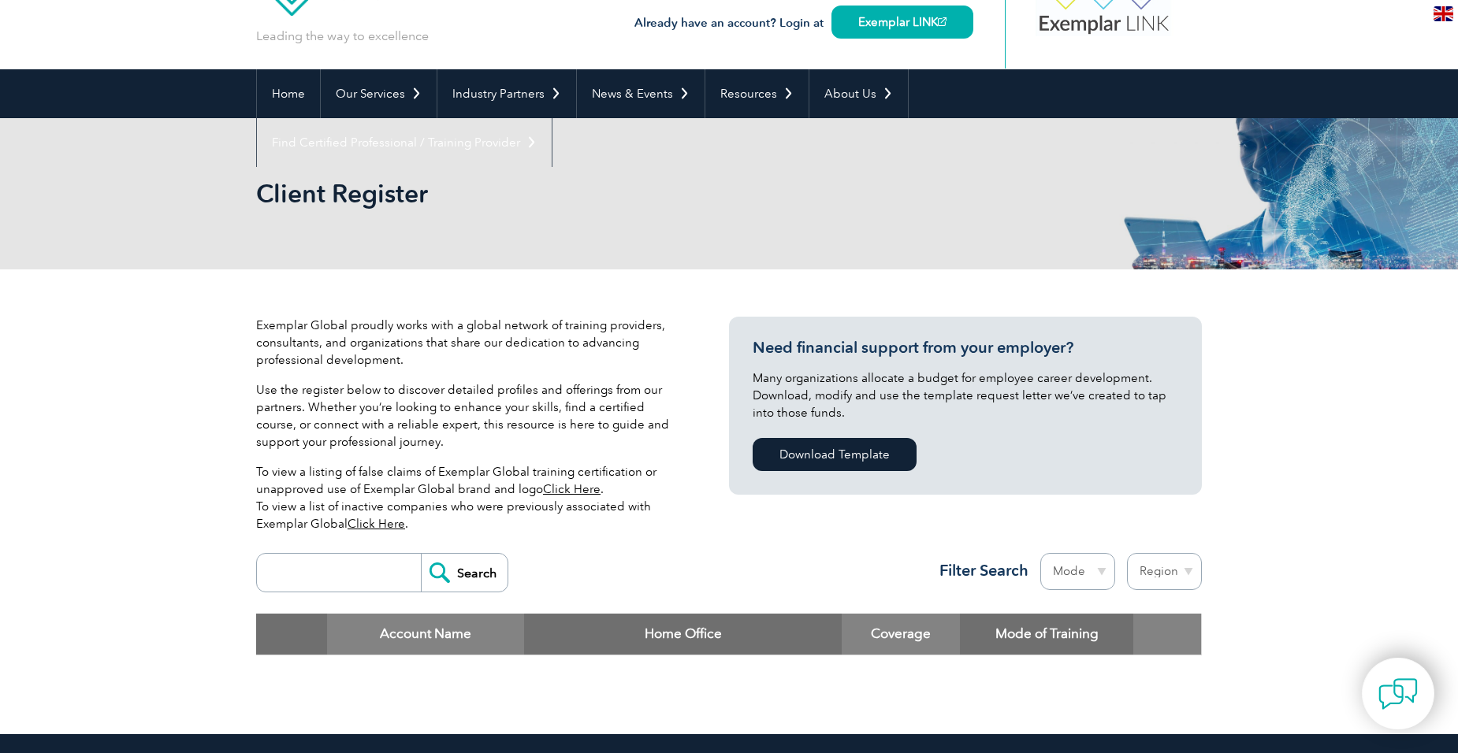
click at [447, 570] on input "Search" at bounding box center [464, 573] width 87 height 38
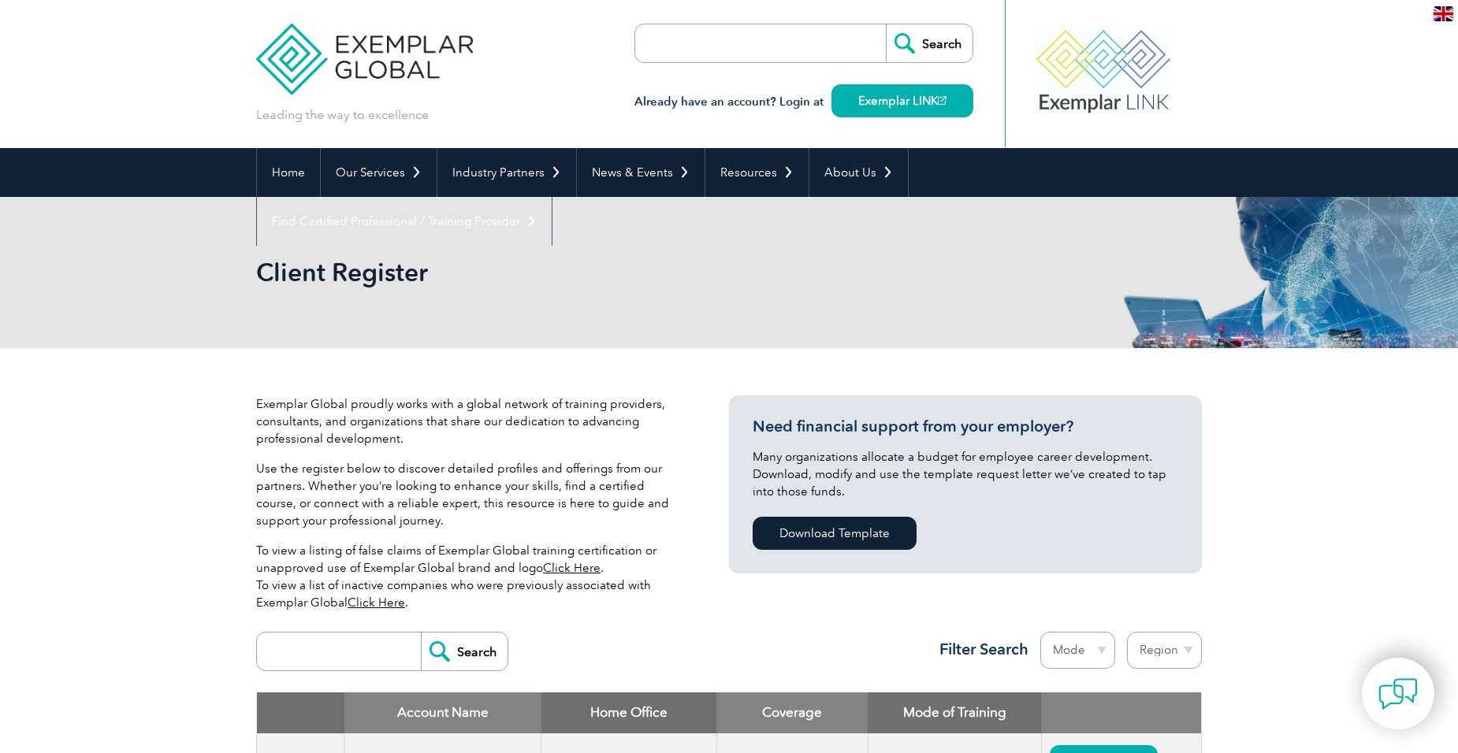
click at [692, 45] on input "search" at bounding box center [725, 43] width 165 height 38
type input "L"
type input "E"
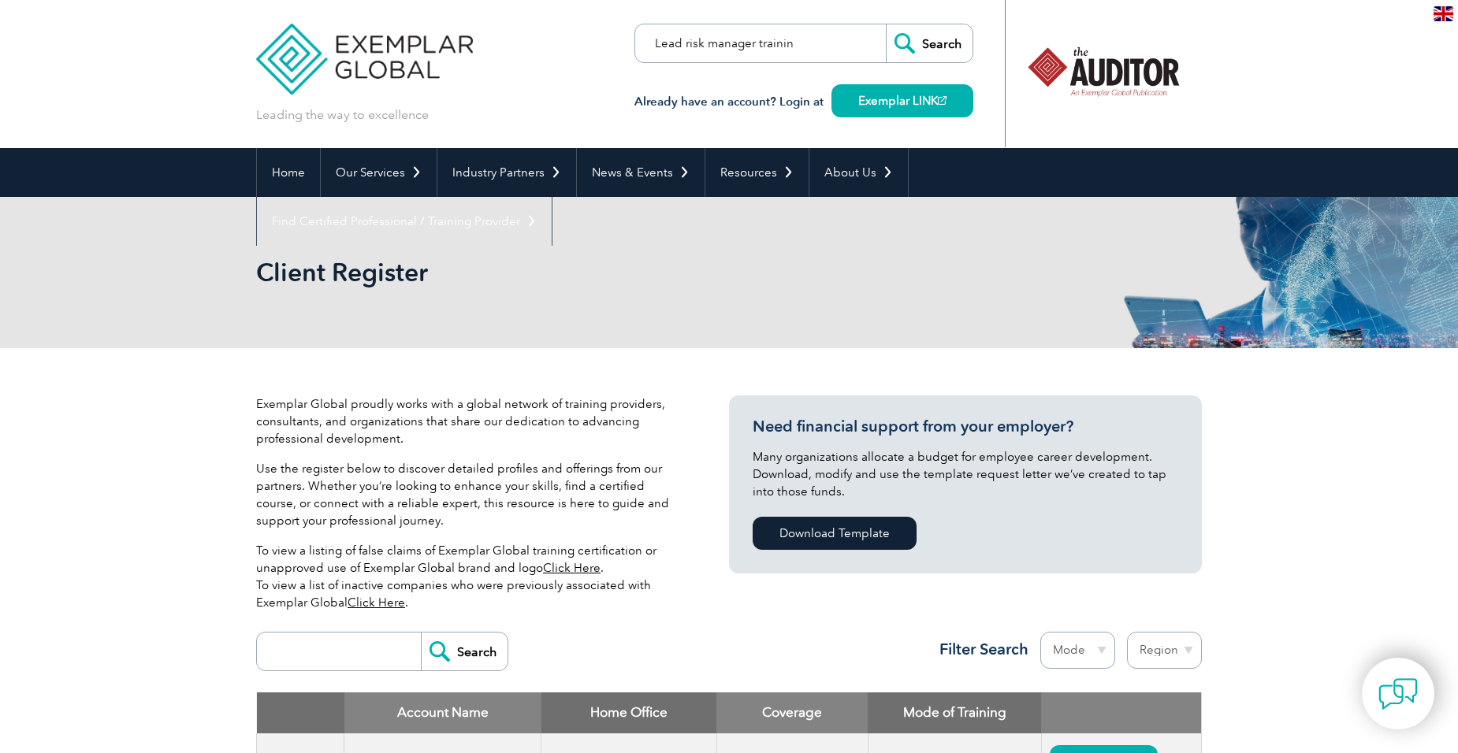
scroll to position [0, 5]
type input "Lead risk manager training"
click at [886, 24] on input "Search" at bounding box center [929, 43] width 87 height 38
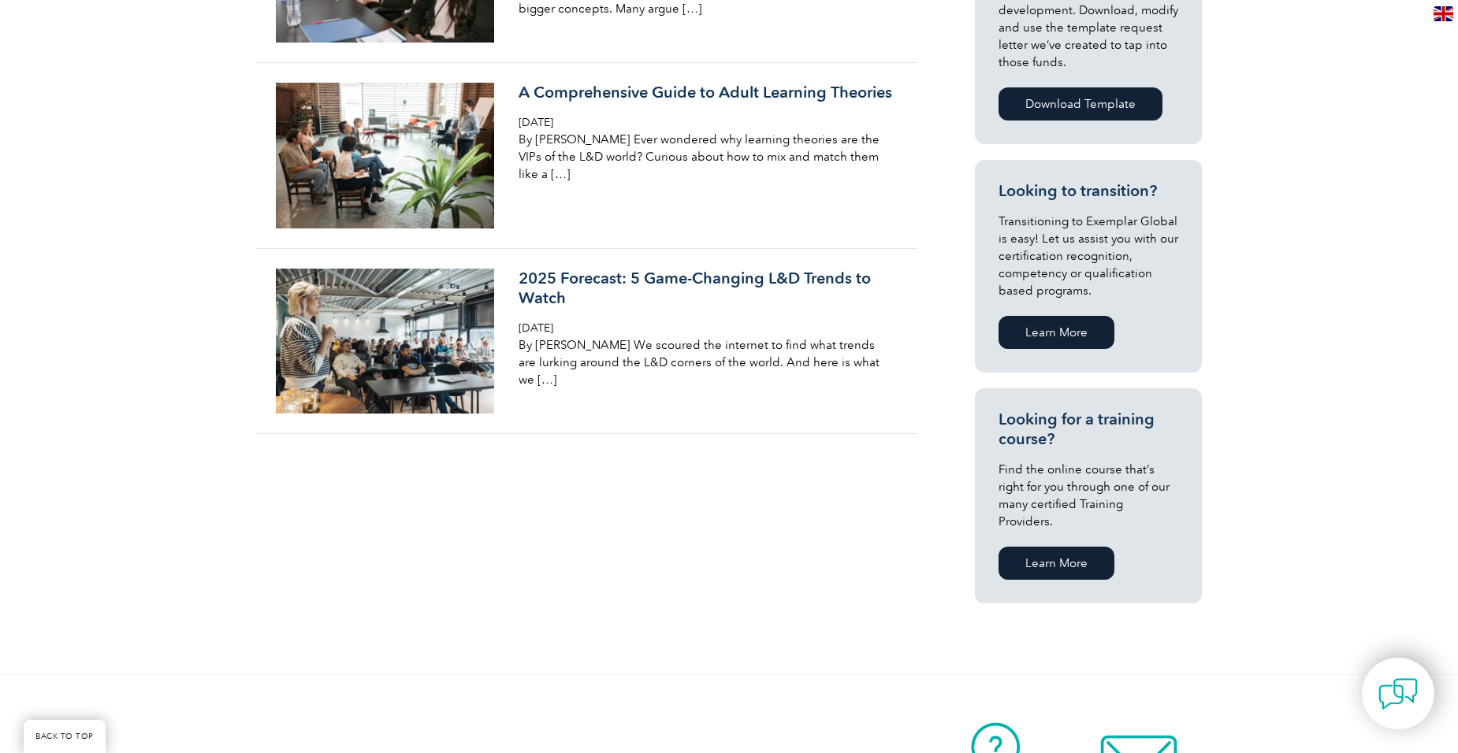
scroll to position [788, 0]
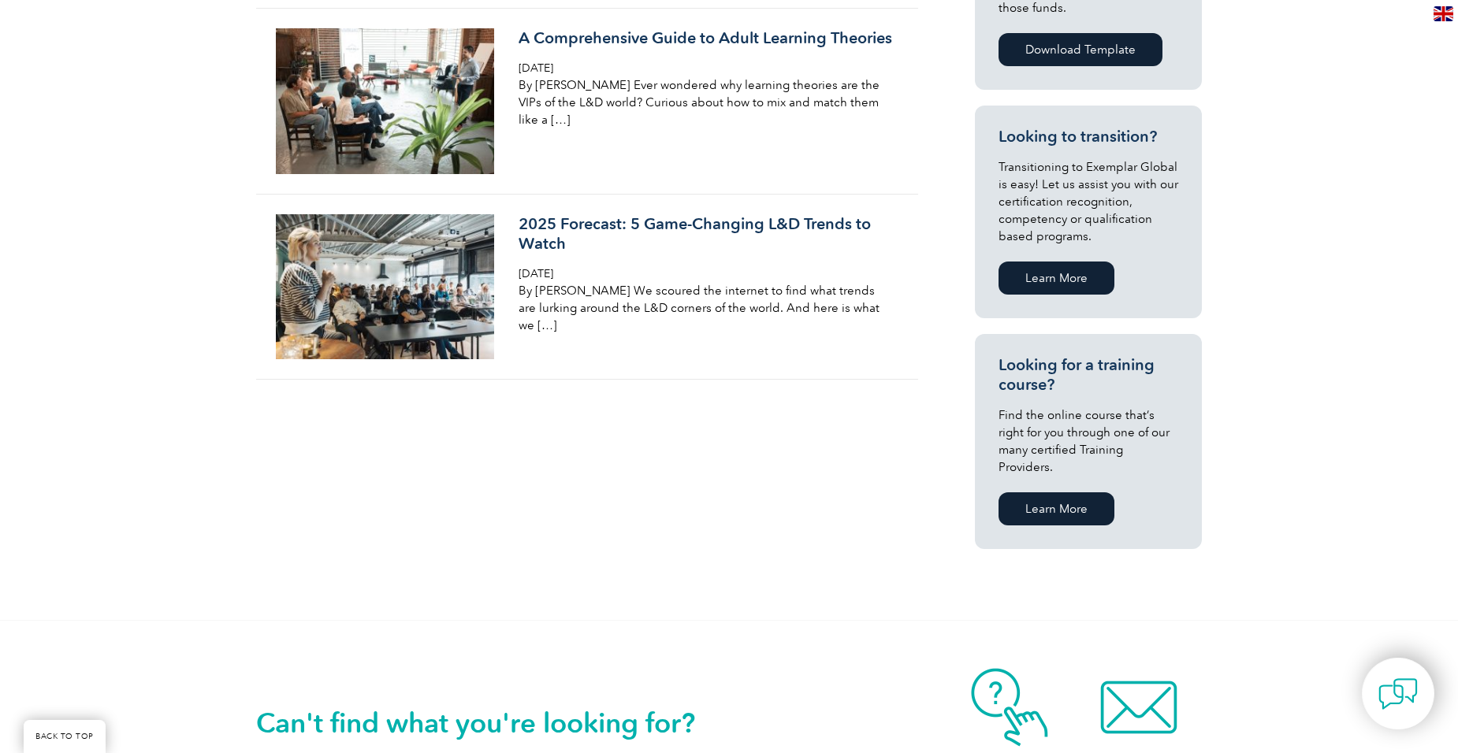
click at [1049, 492] on link "Learn More" at bounding box center [1056, 508] width 116 height 33
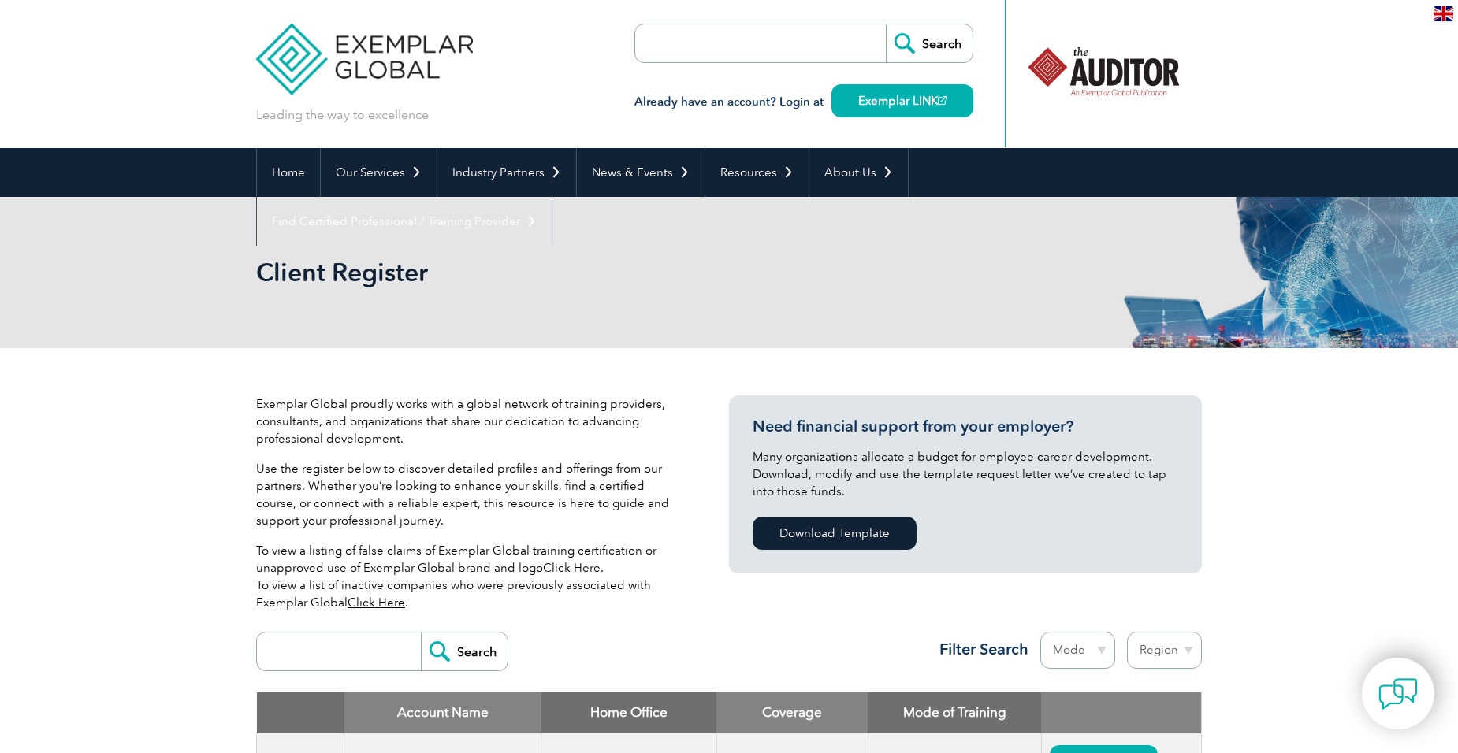
click at [703, 57] on input "search" at bounding box center [725, 43] width 165 height 38
click at [764, 43] on input "Lead risk manager training" at bounding box center [725, 43] width 165 height 38
type input "Lead risk manager"
click at [566, 26] on div "Leading the way to excellence Search" at bounding box center [729, 74] width 946 height 148
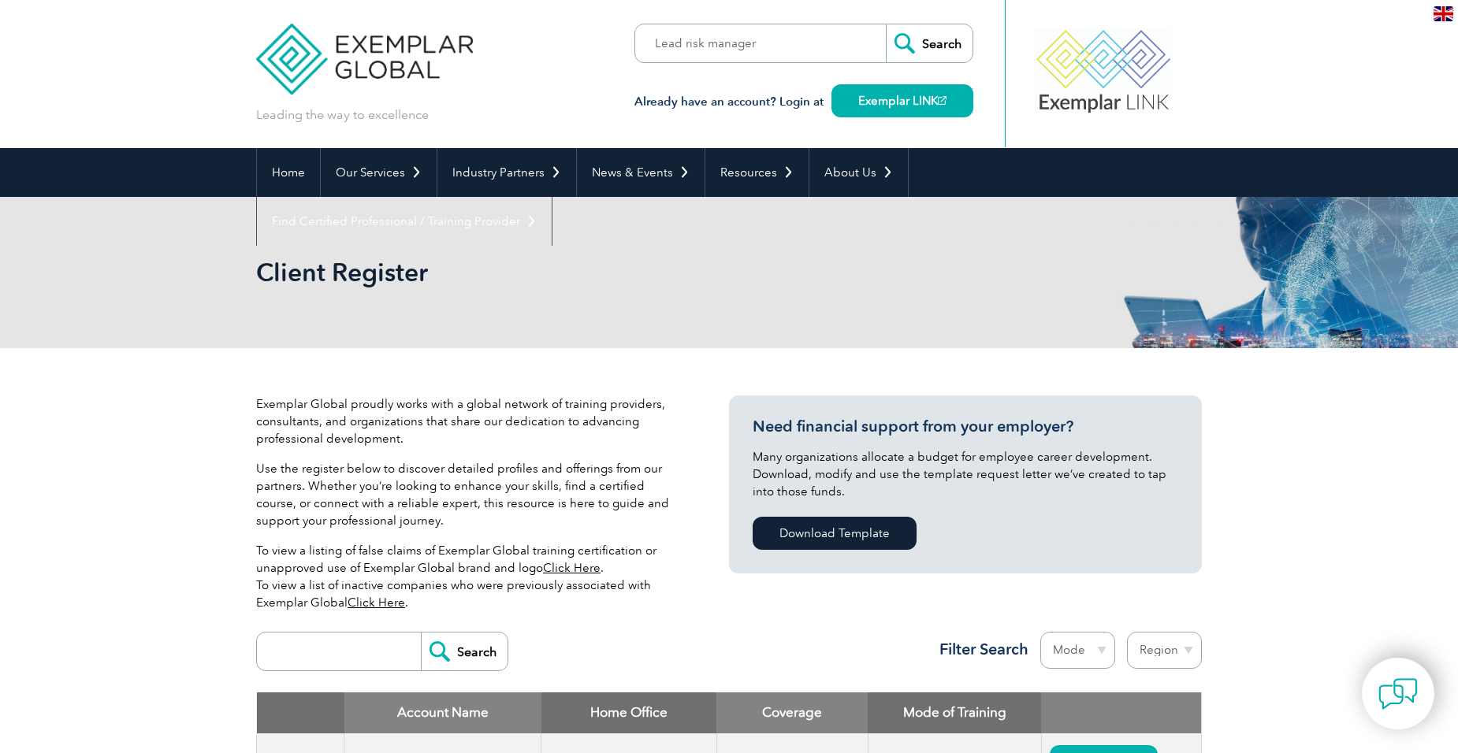
click at [937, 39] on input "Search" at bounding box center [929, 43] width 87 height 38
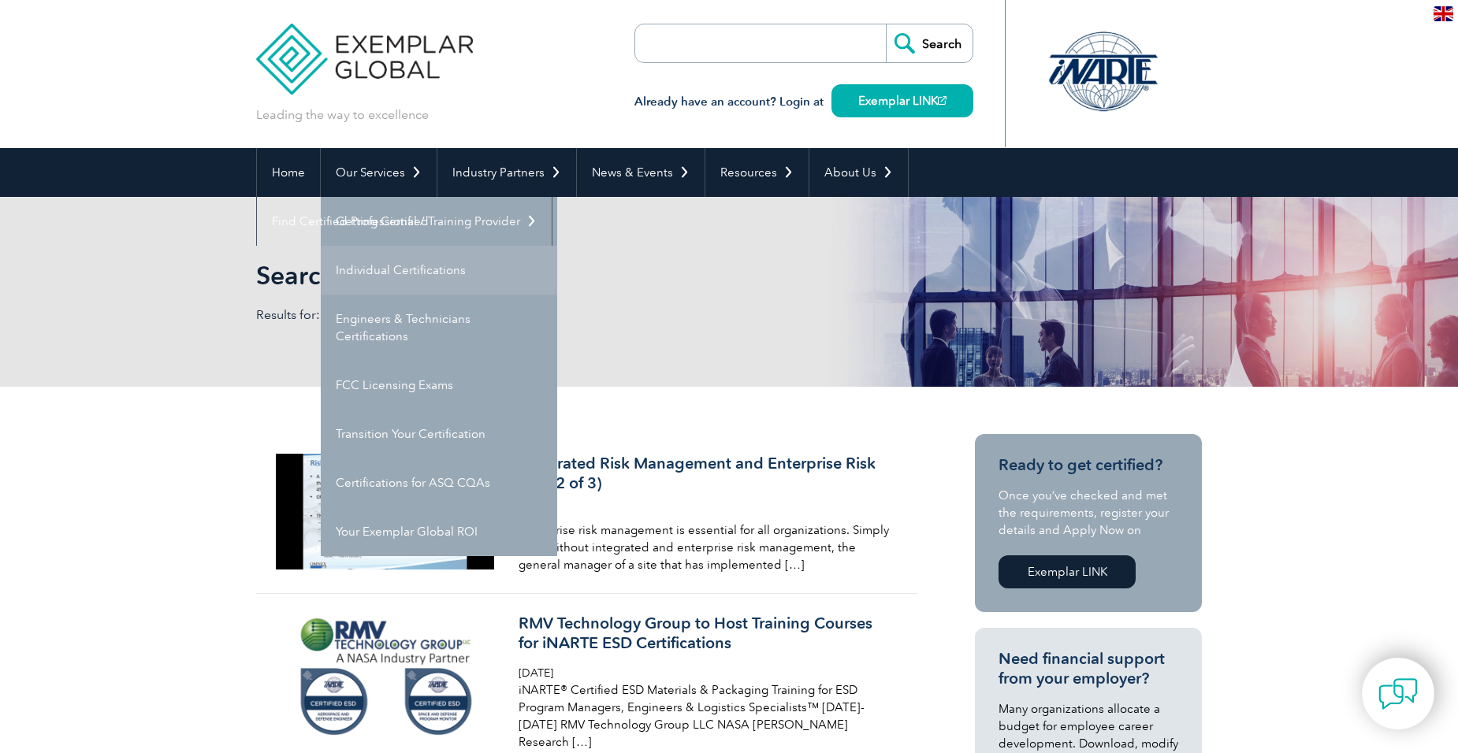
click at [387, 262] on link "Individual Certifications" at bounding box center [439, 270] width 236 height 49
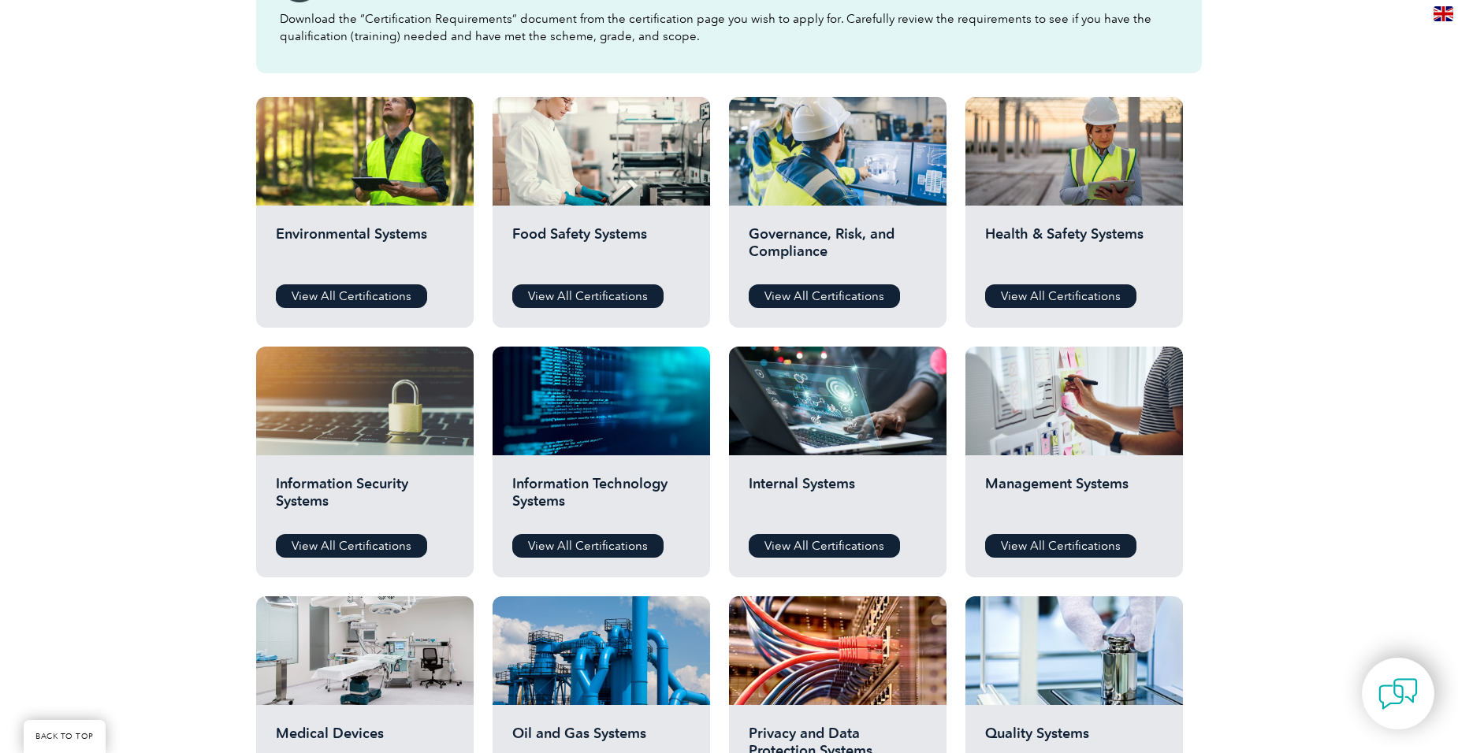
scroll to position [473, 0]
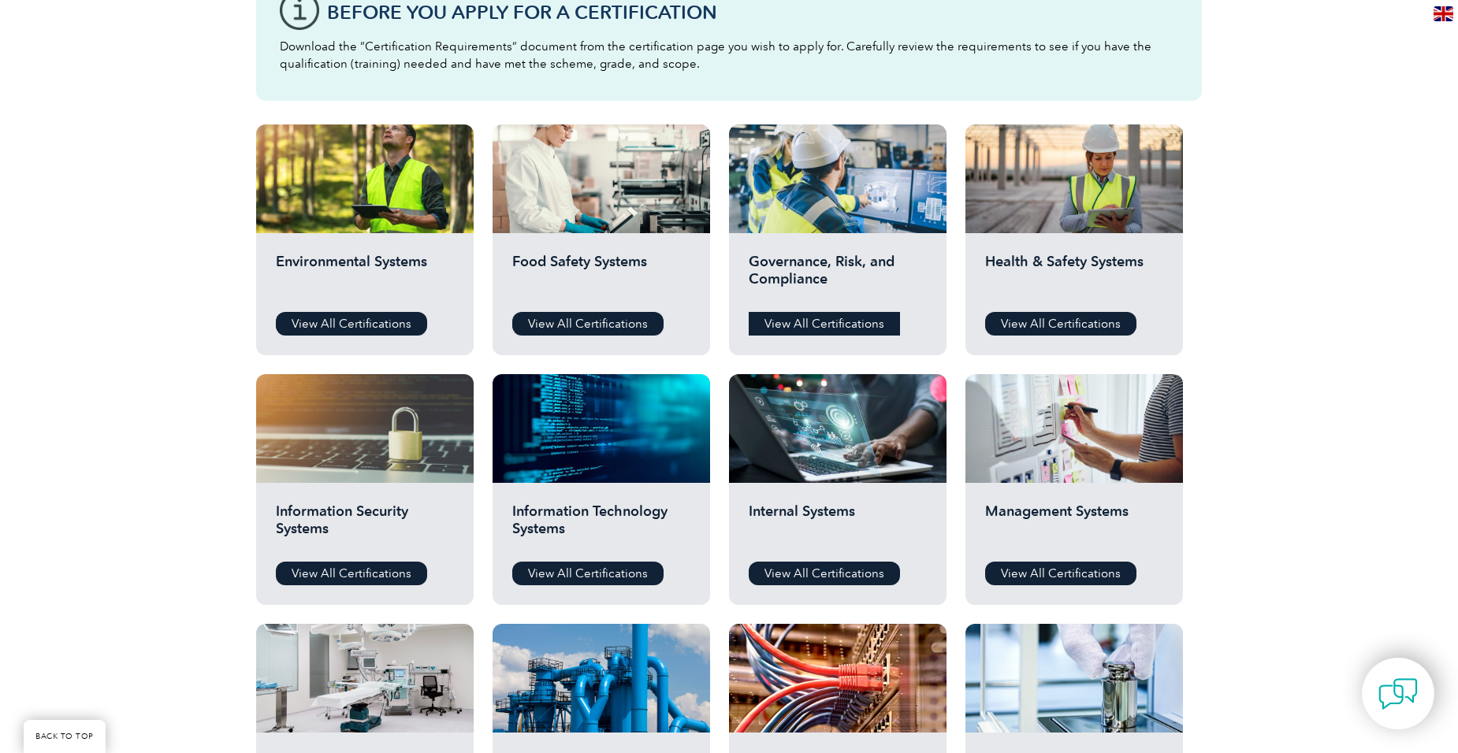
click at [830, 318] on link "View All Certifications" at bounding box center [824, 324] width 151 height 24
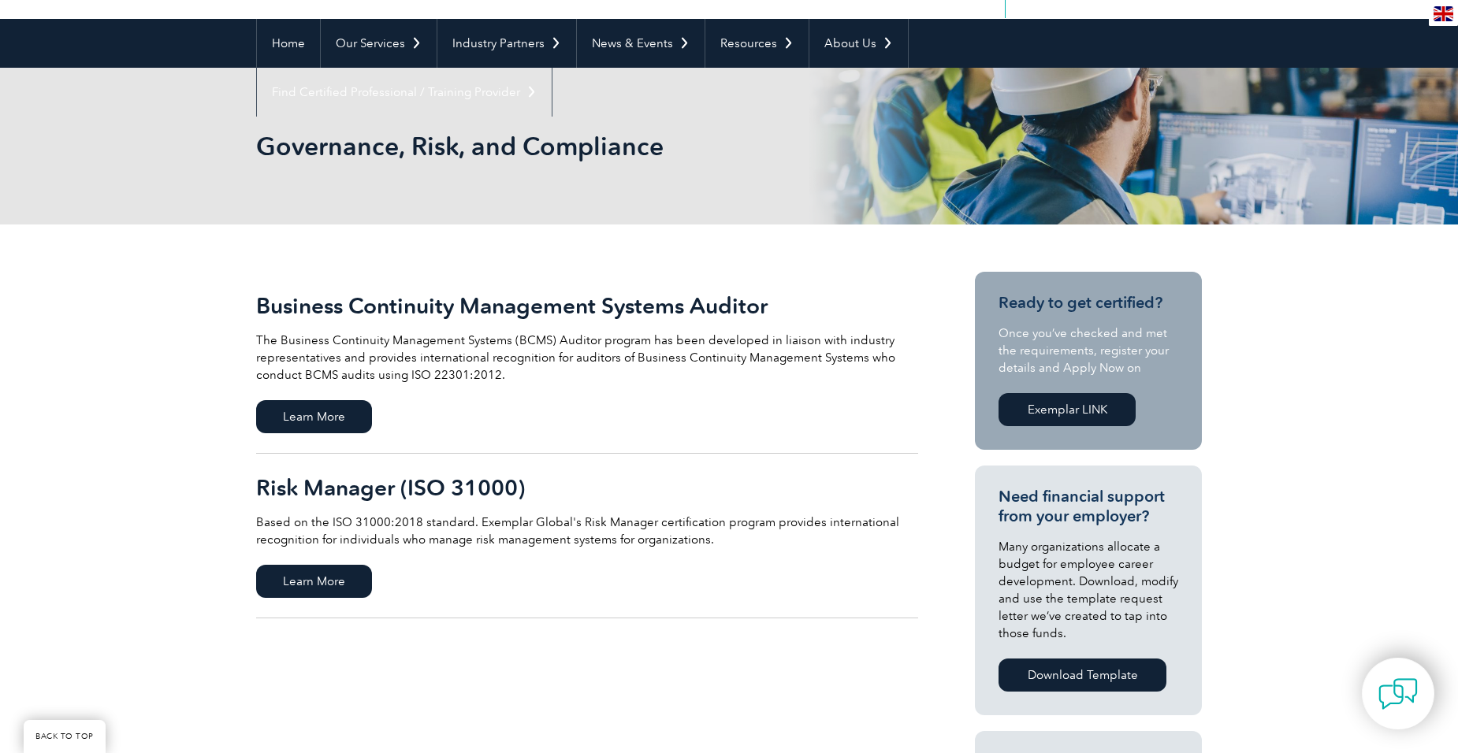
scroll to position [158, 0]
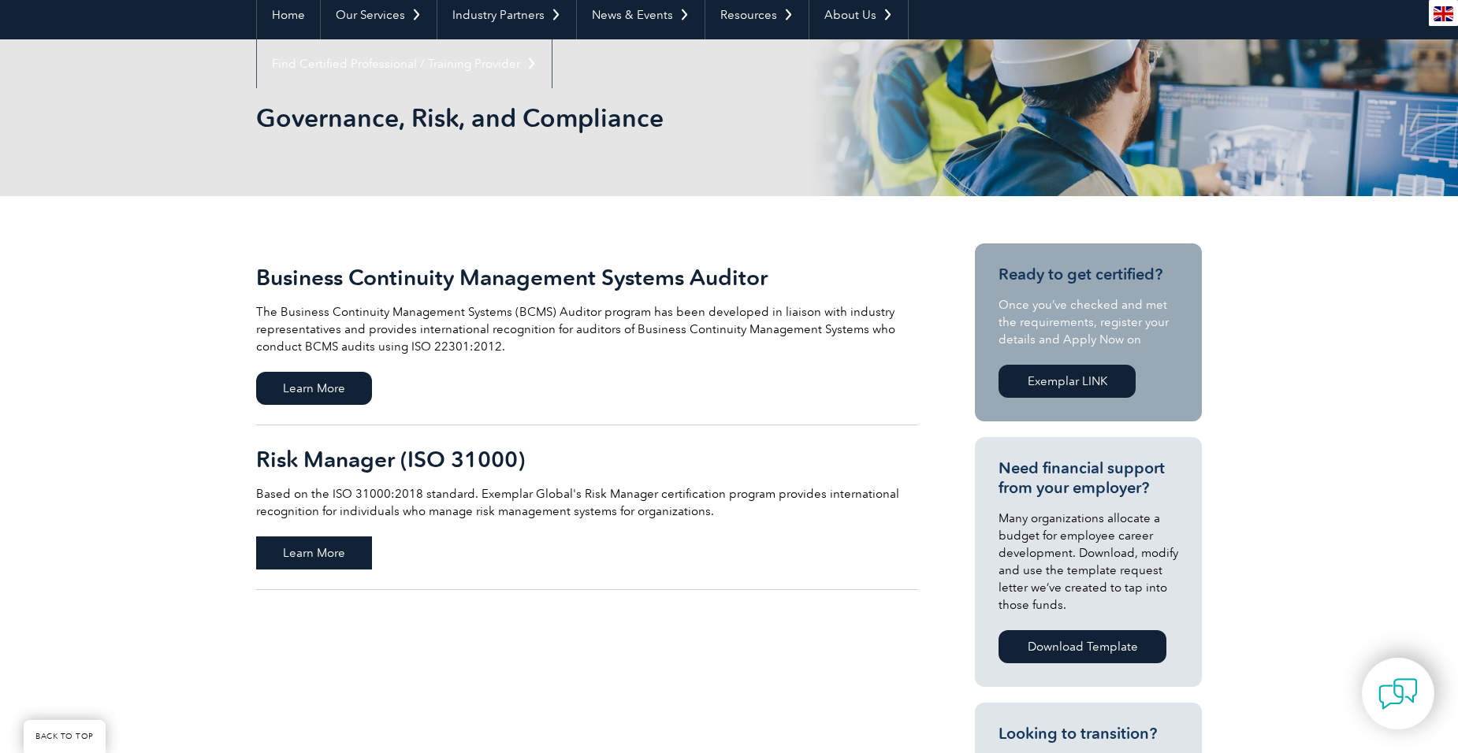
click at [296, 546] on span "Learn More" at bounding box center [314, 553] width 116 height 33
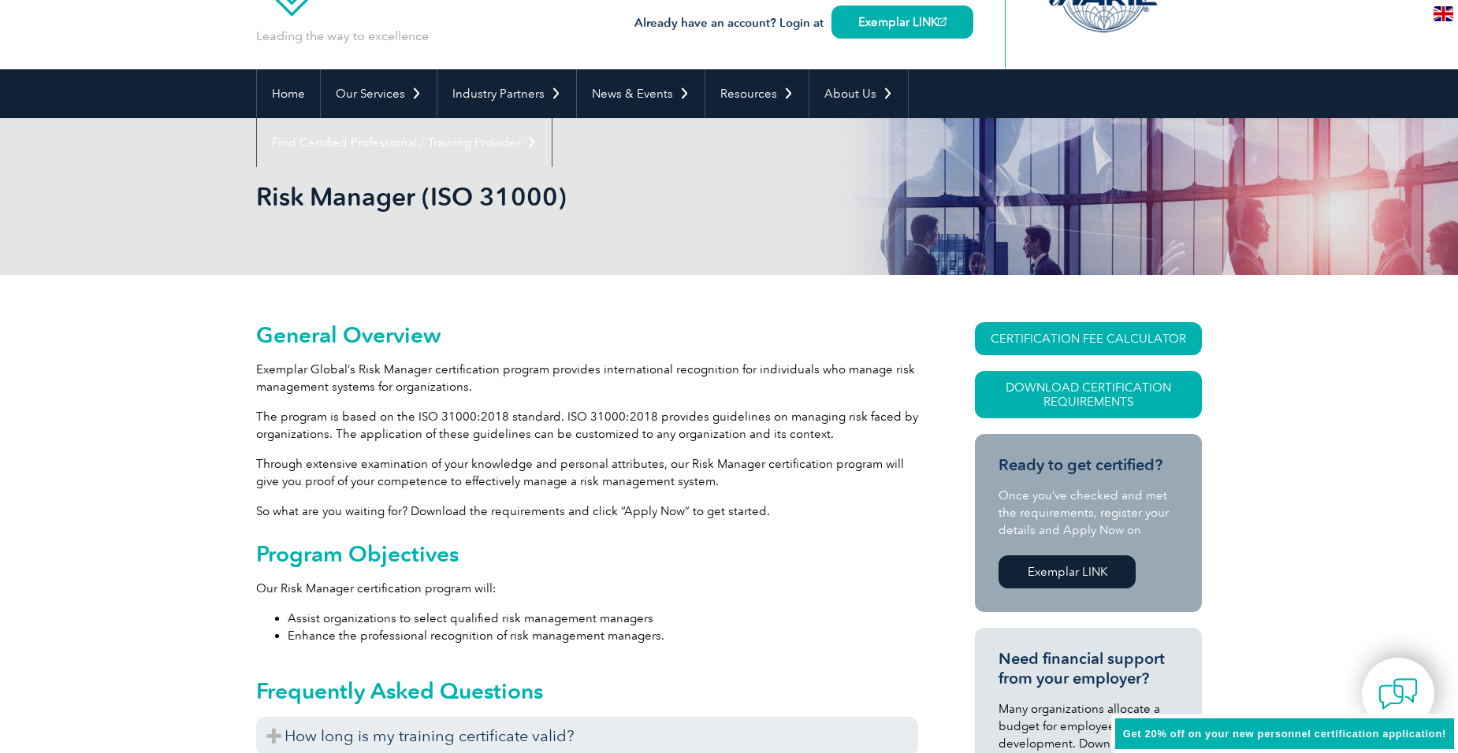
scroll to position [158, 0]
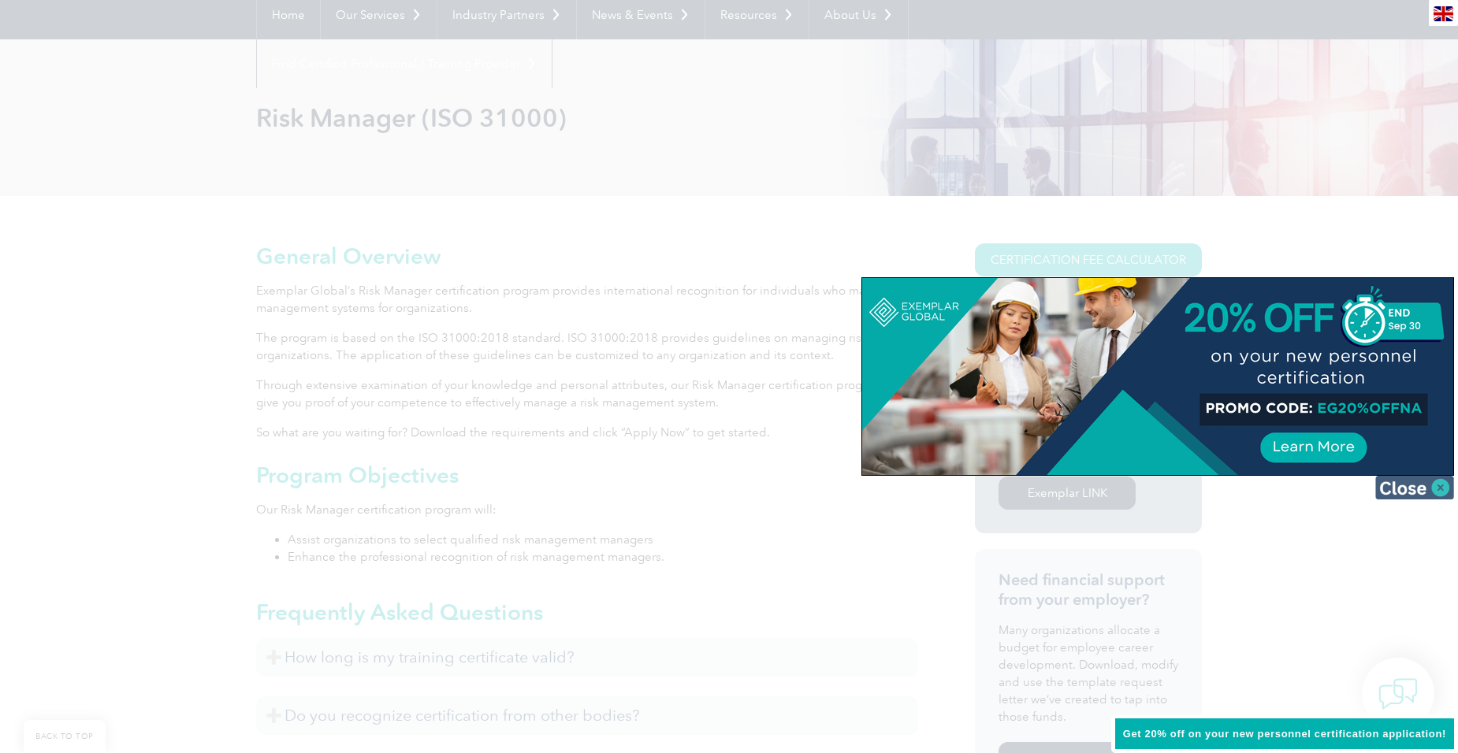
click at [1441, 489] on img at bounding box center [1414, 488] width 79 height 24
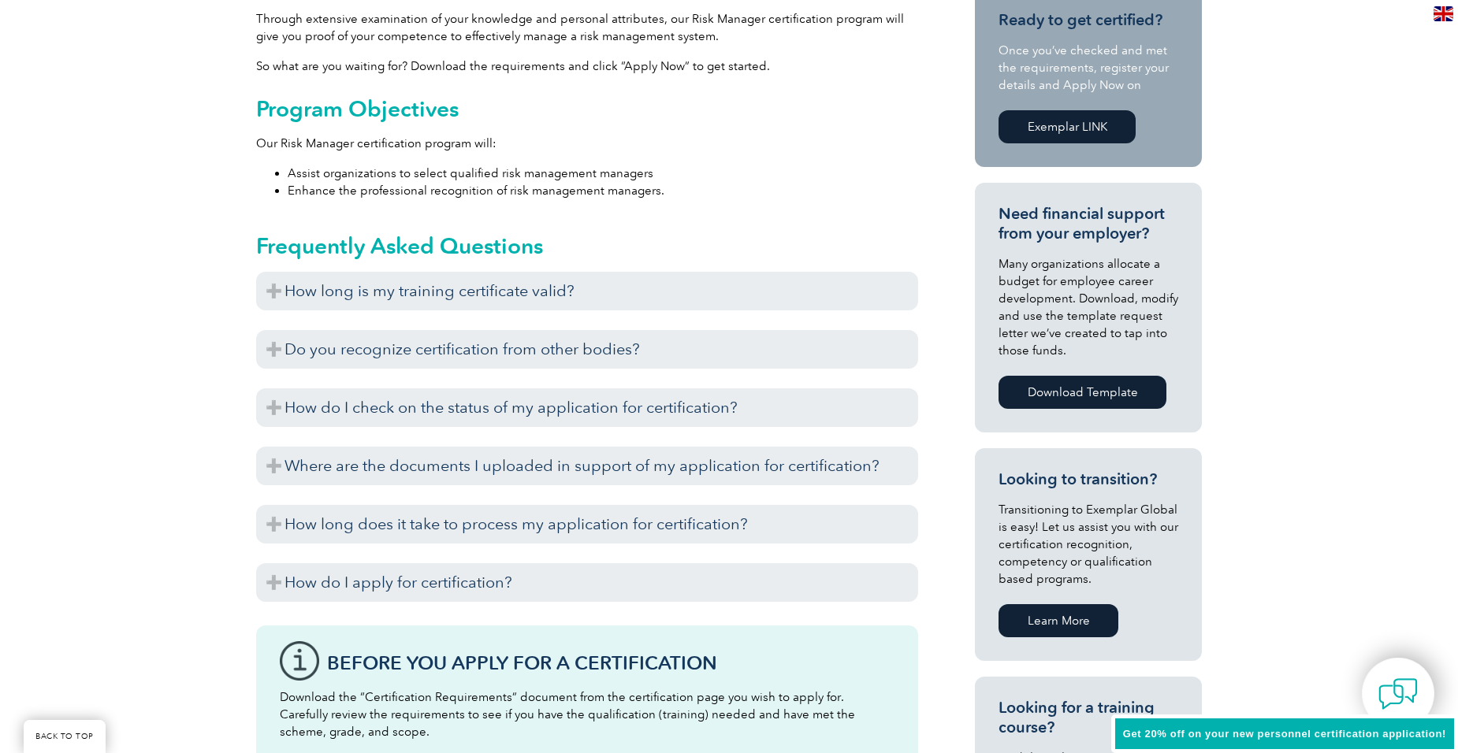
scroll to position [552, 0]
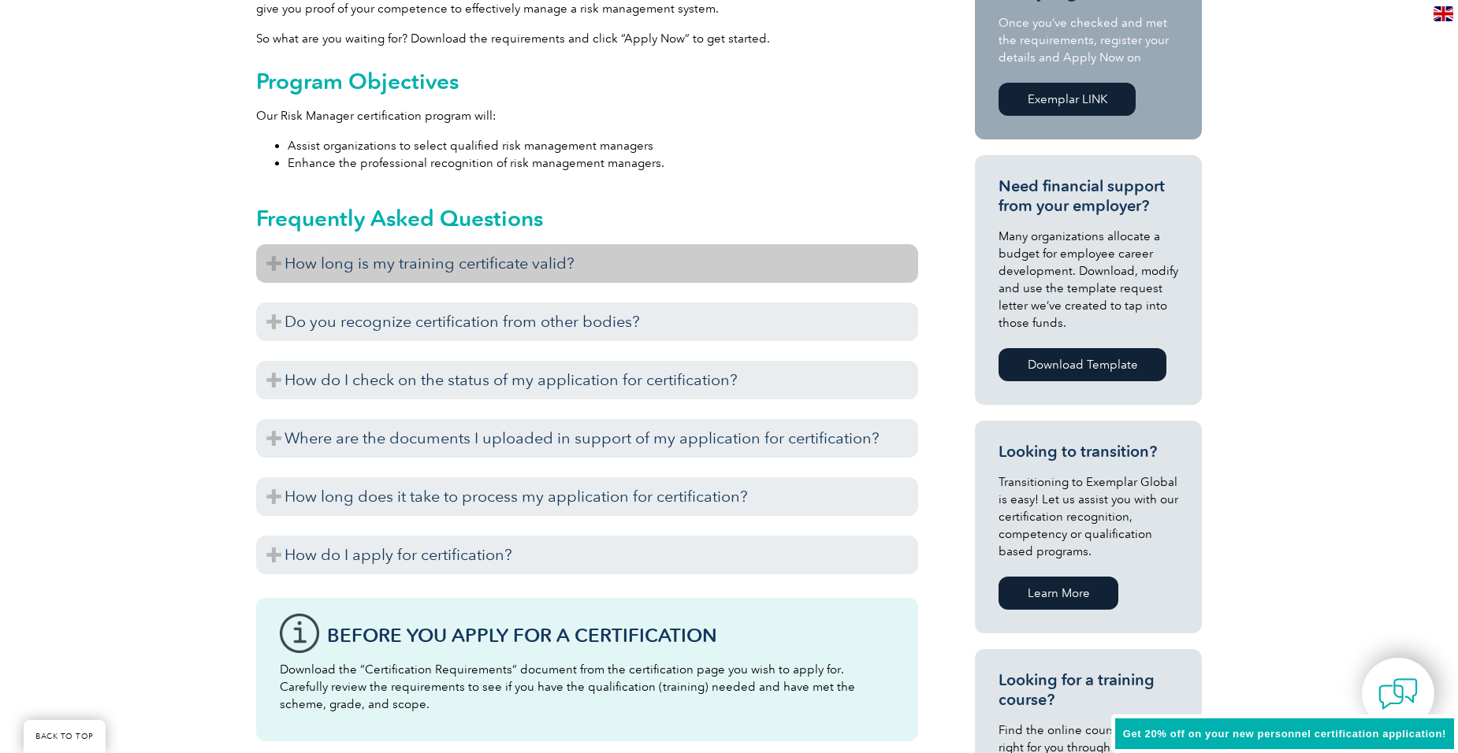
click at [267, 261] on h3 "How long is my training certificate valid?" at bounding box center [587, 263] width 662 height 39
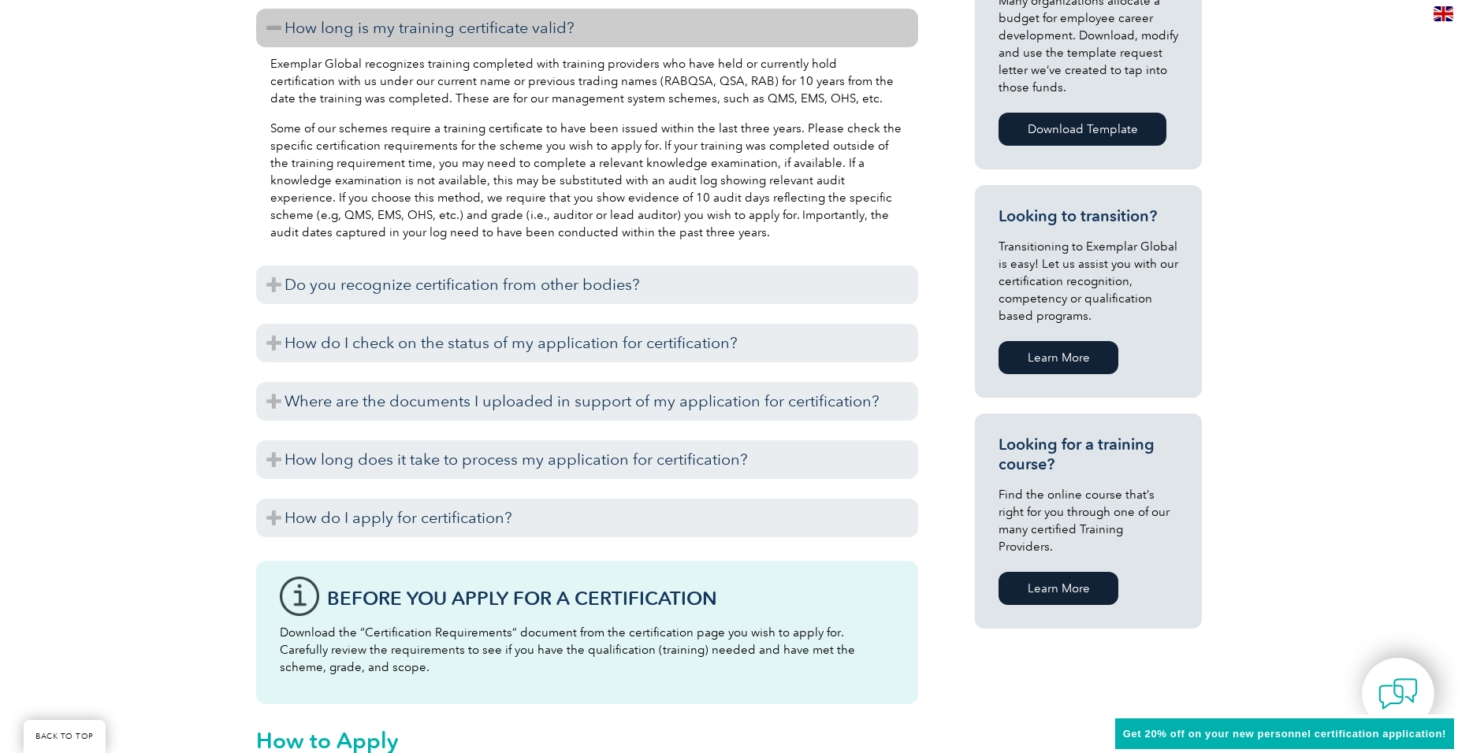
scroll to position [788, 0]
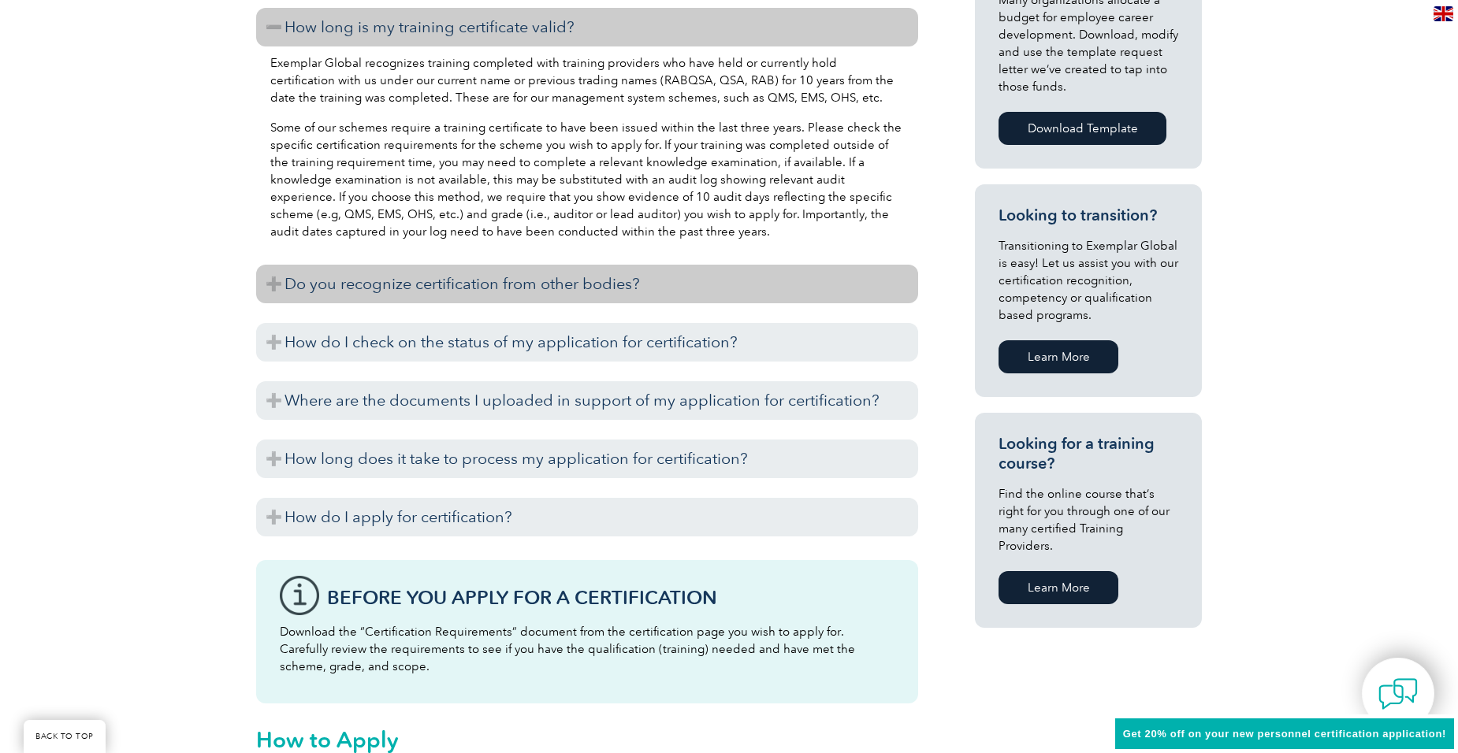
click at [273, 280] on h3 "Do you recognize certification from other bodies?" at bounding box center [587, 284] width 662 height 39
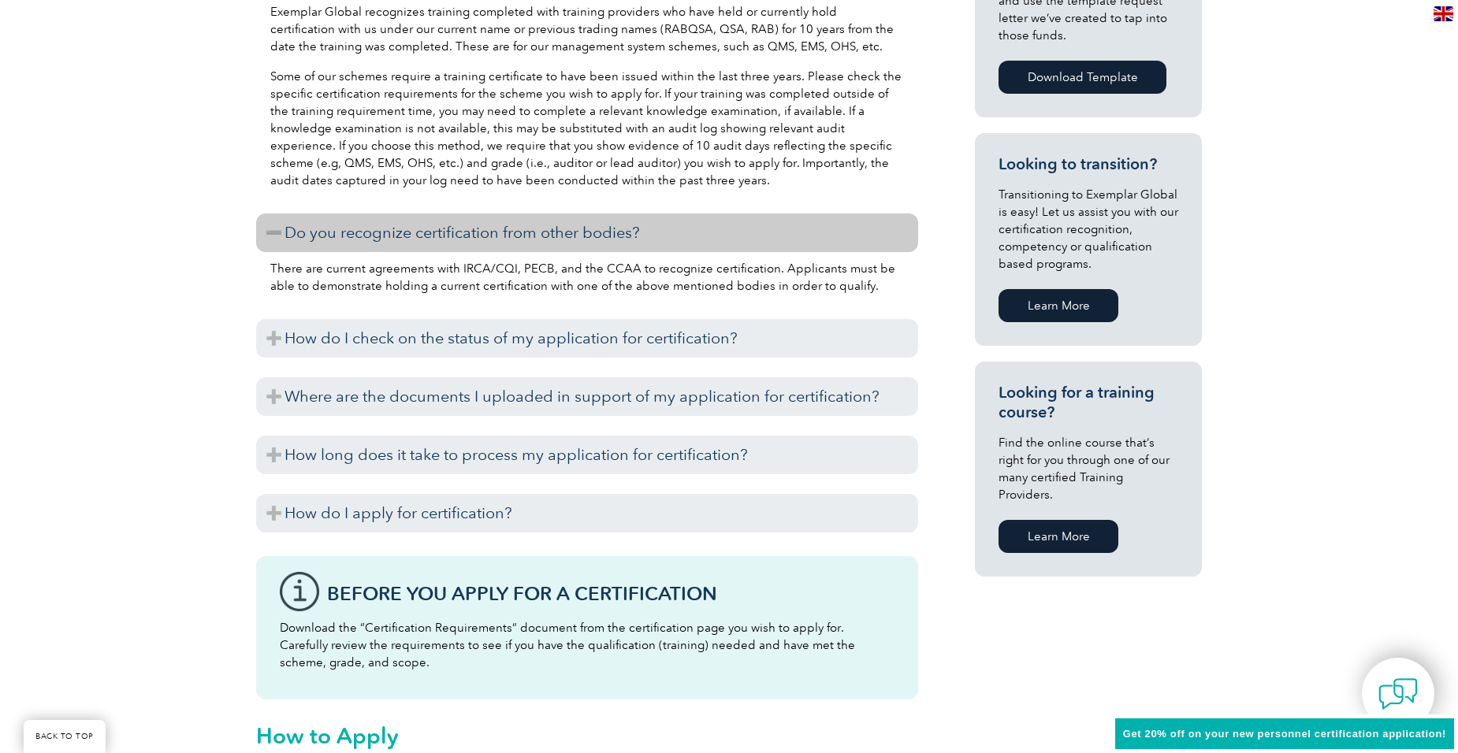
scroll to position [867, 0]
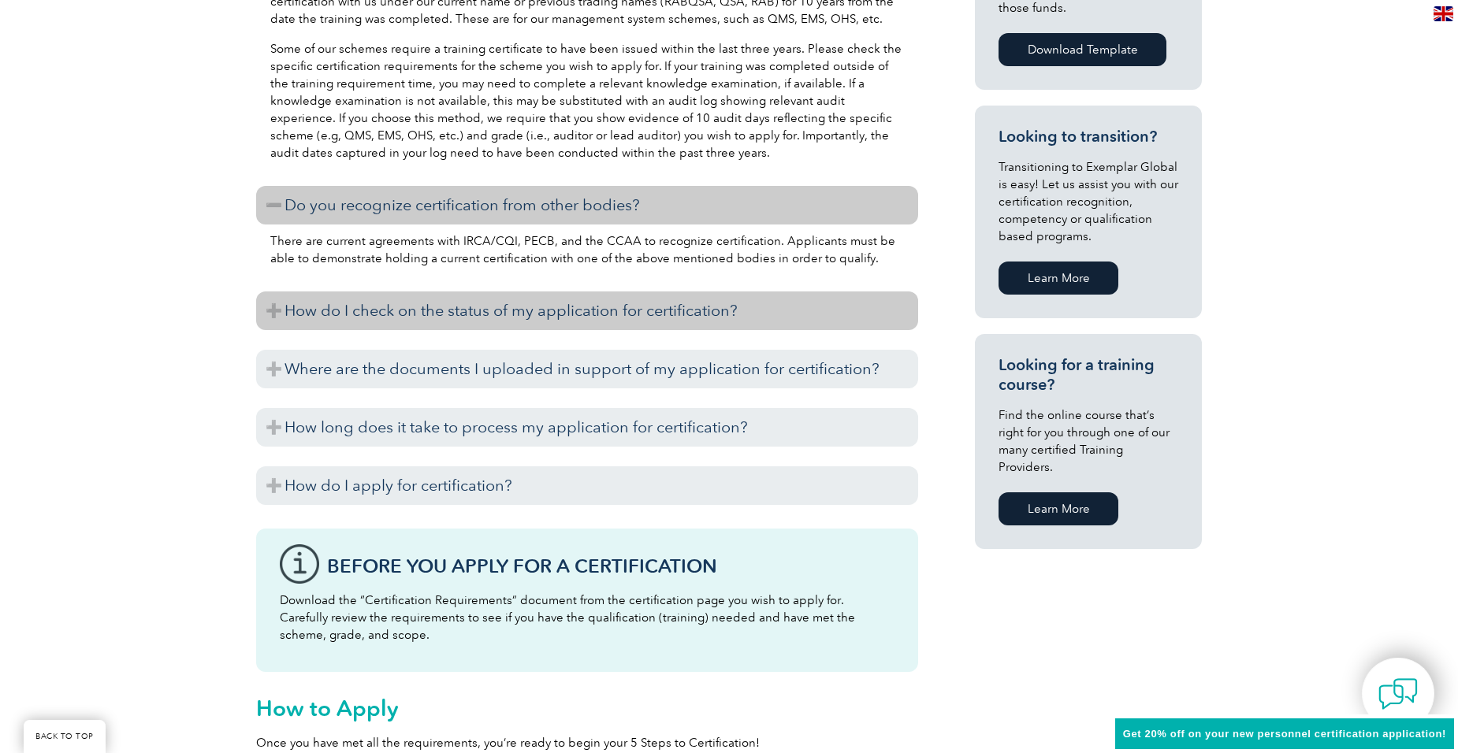
click at [268, 307] on h3 "How do I check on the status of my application for certification?" at bounding box center [587, 311] width 662 height 39
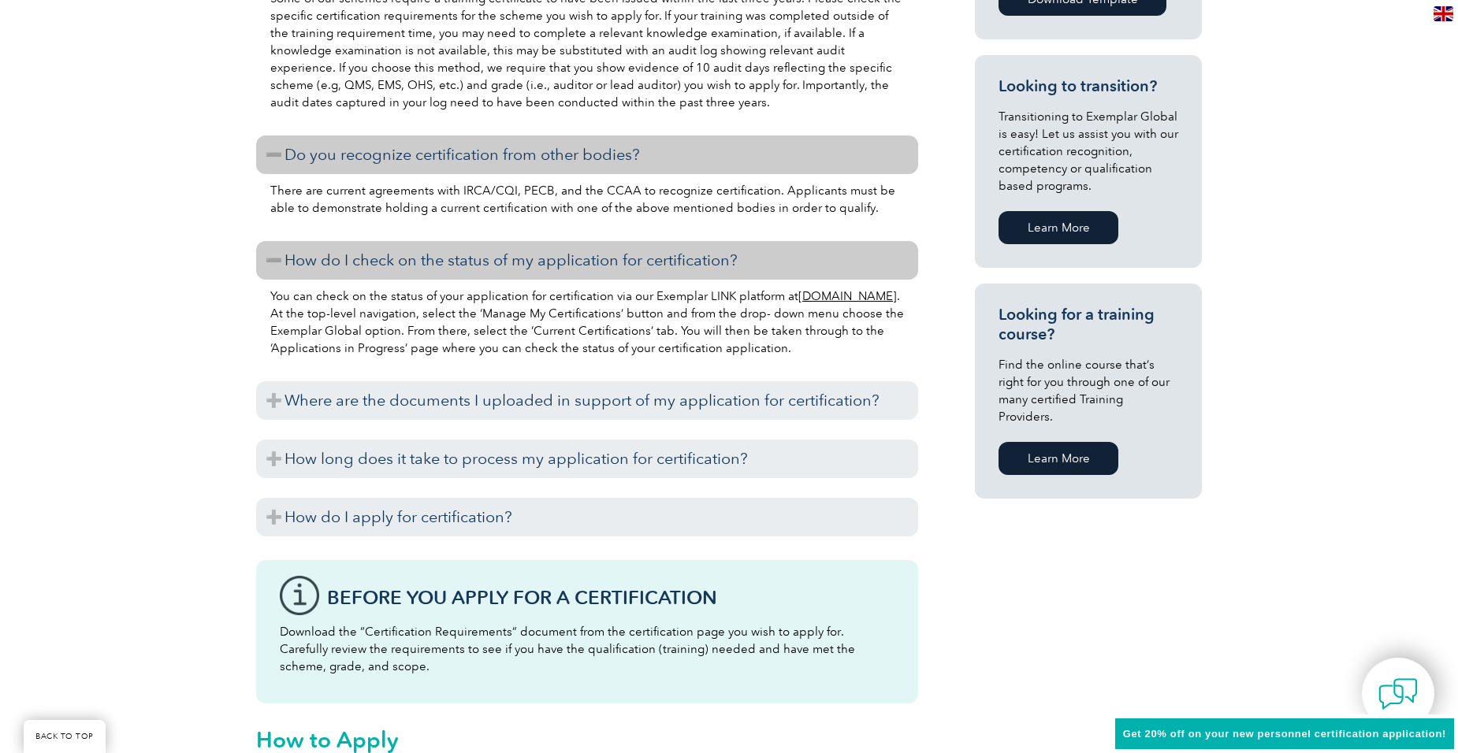
scroll to position [946, 0]
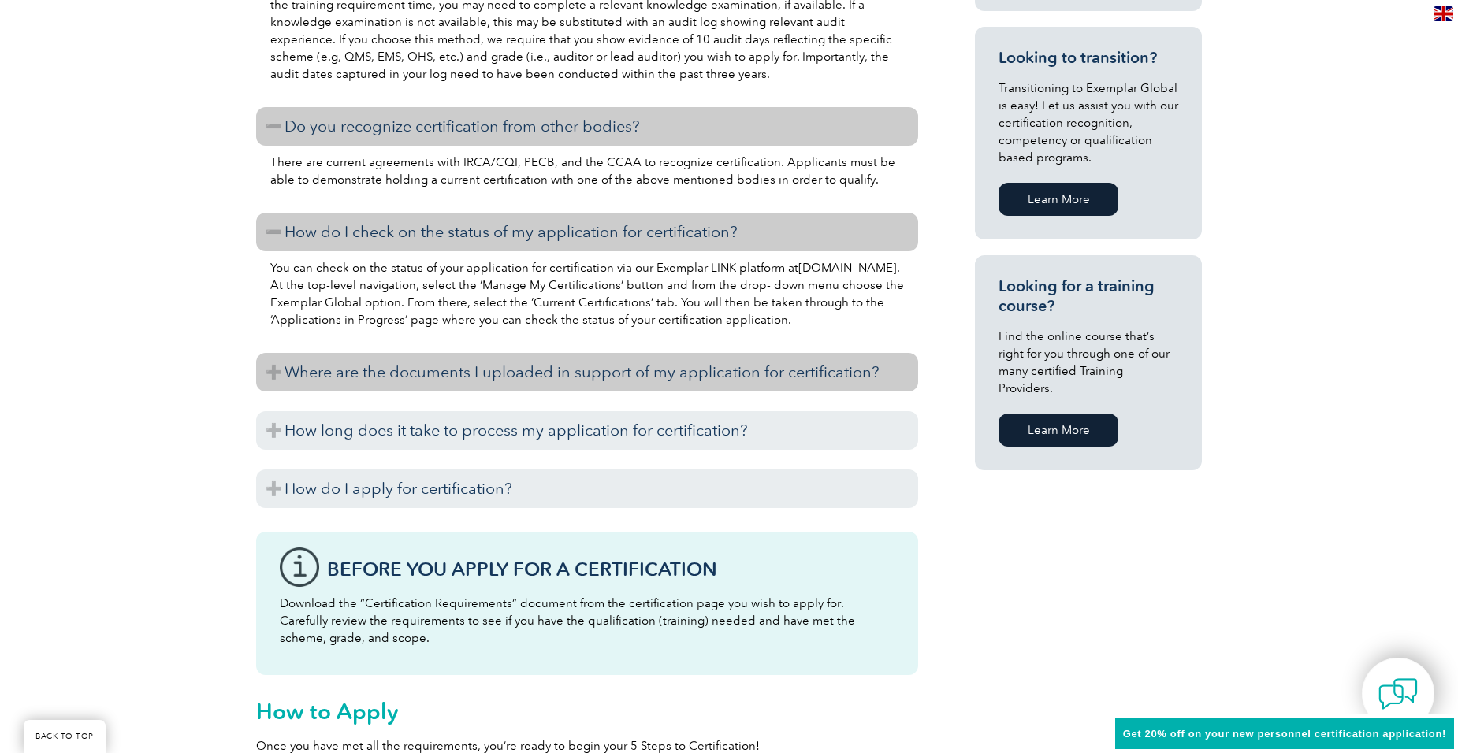
click at [267, 369] on h3 "Where are the documents I uploaded in support of my application for certificati…" at bounding box center [587, 372] width 662 height 39
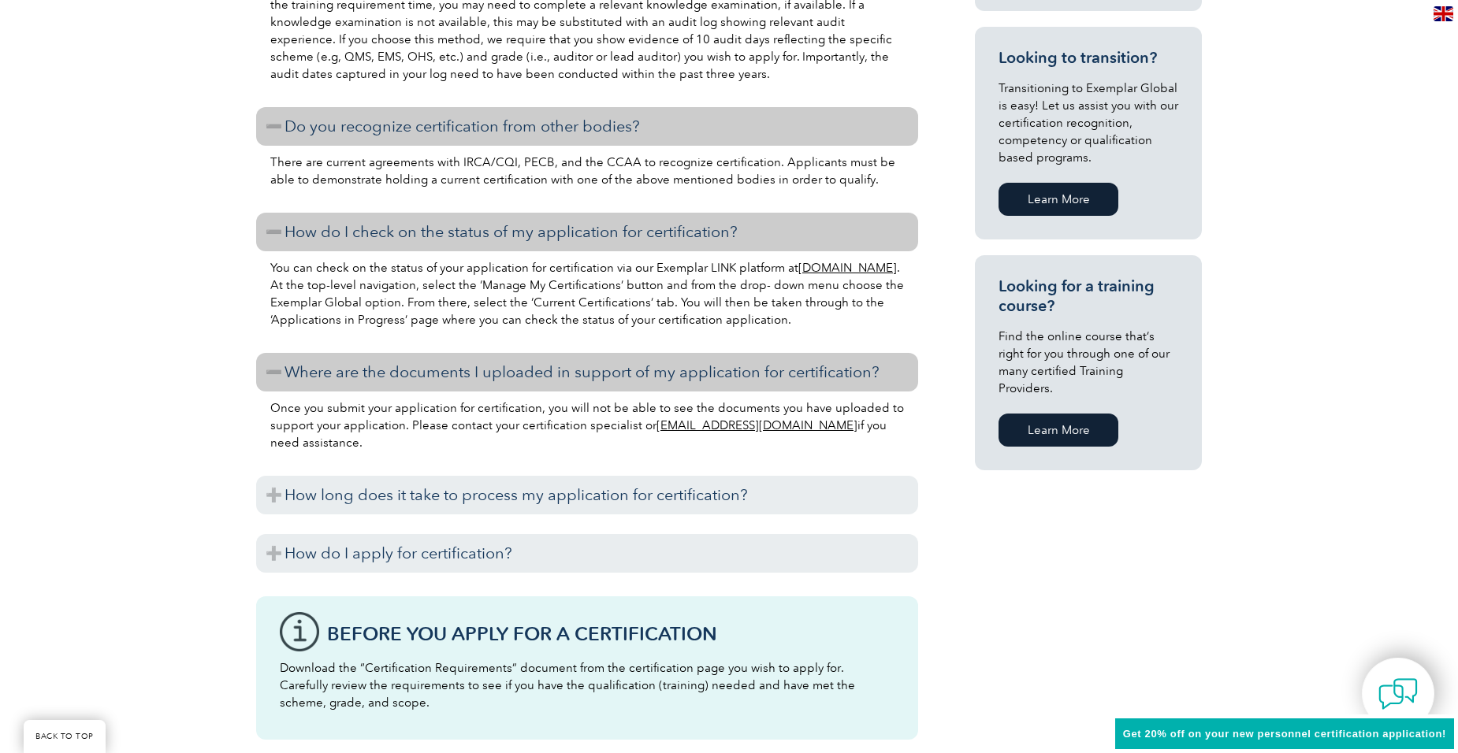
scroll to position [1024, 0]
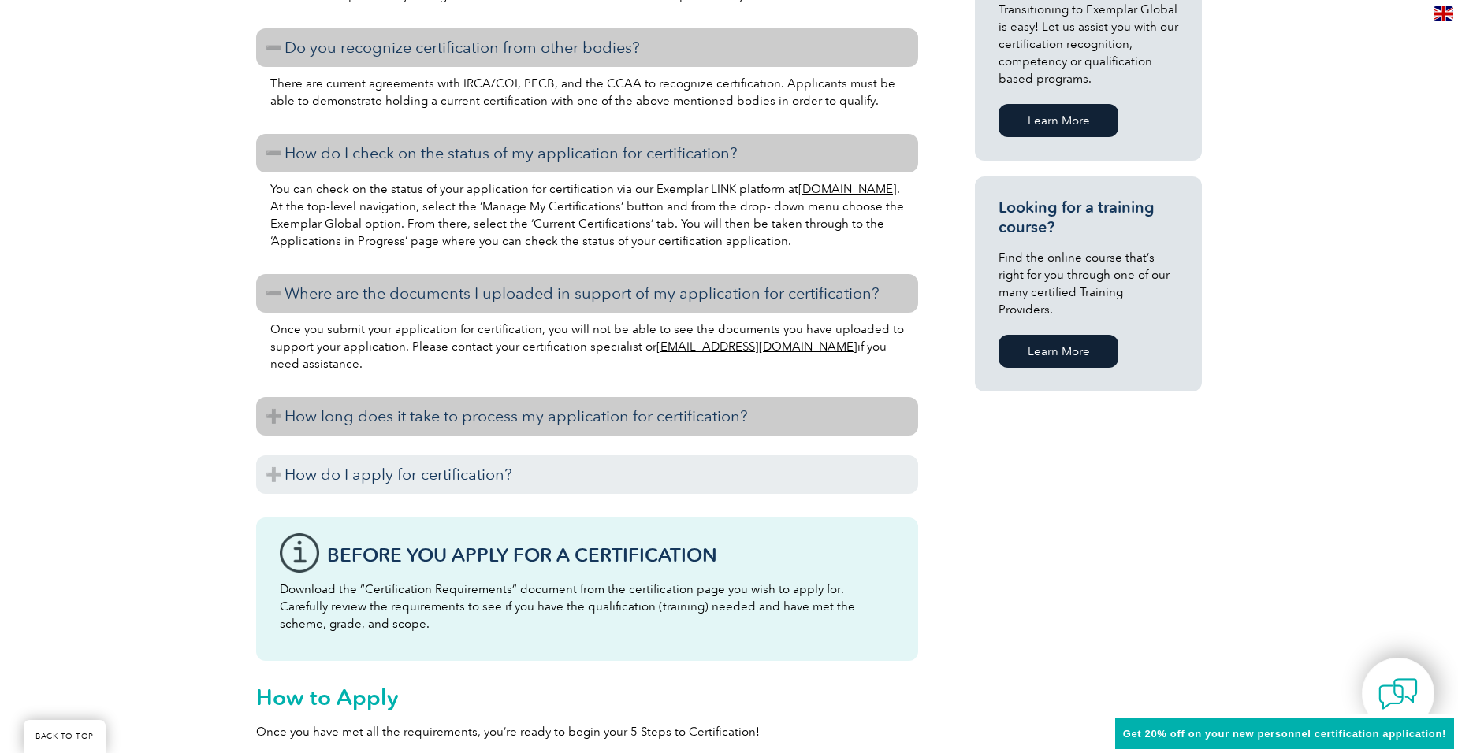
click at [271, 414] on h3 "How long does it take to process my application for certification?" at bounding box center [587, 416] width 662 height 39
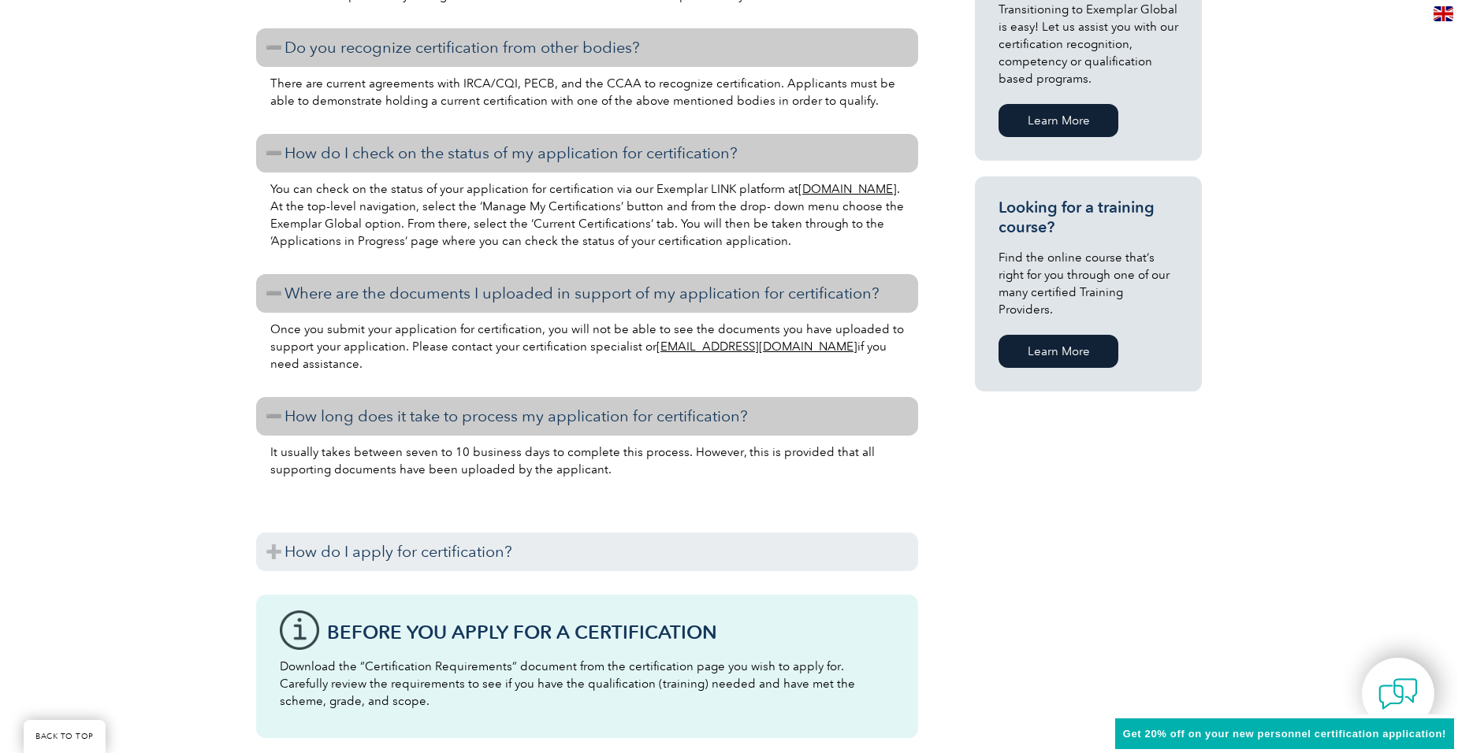
scroll to position [1103, 0]
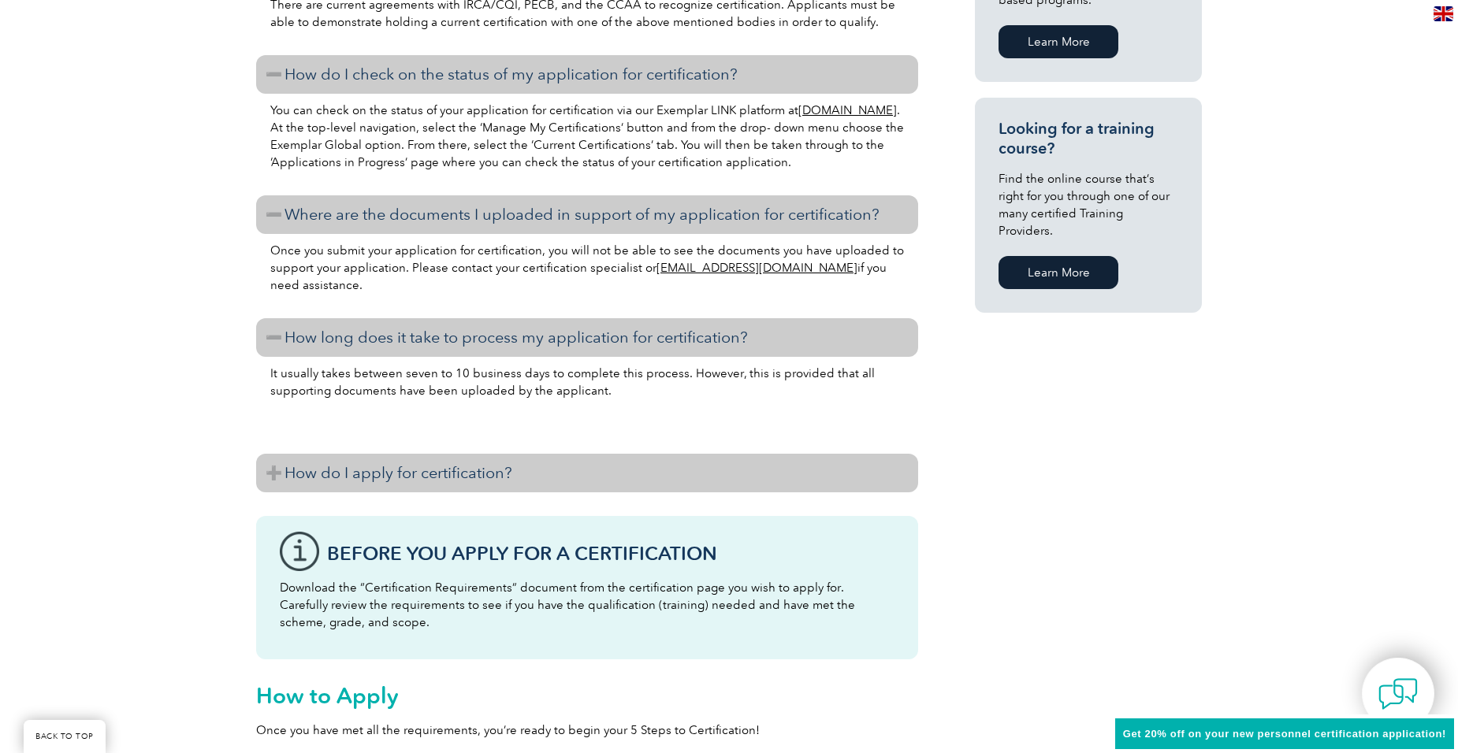
click at [277, 468] on h3 "How do I apply for certification?" at bounding box center [587, 473] width 662 height 39
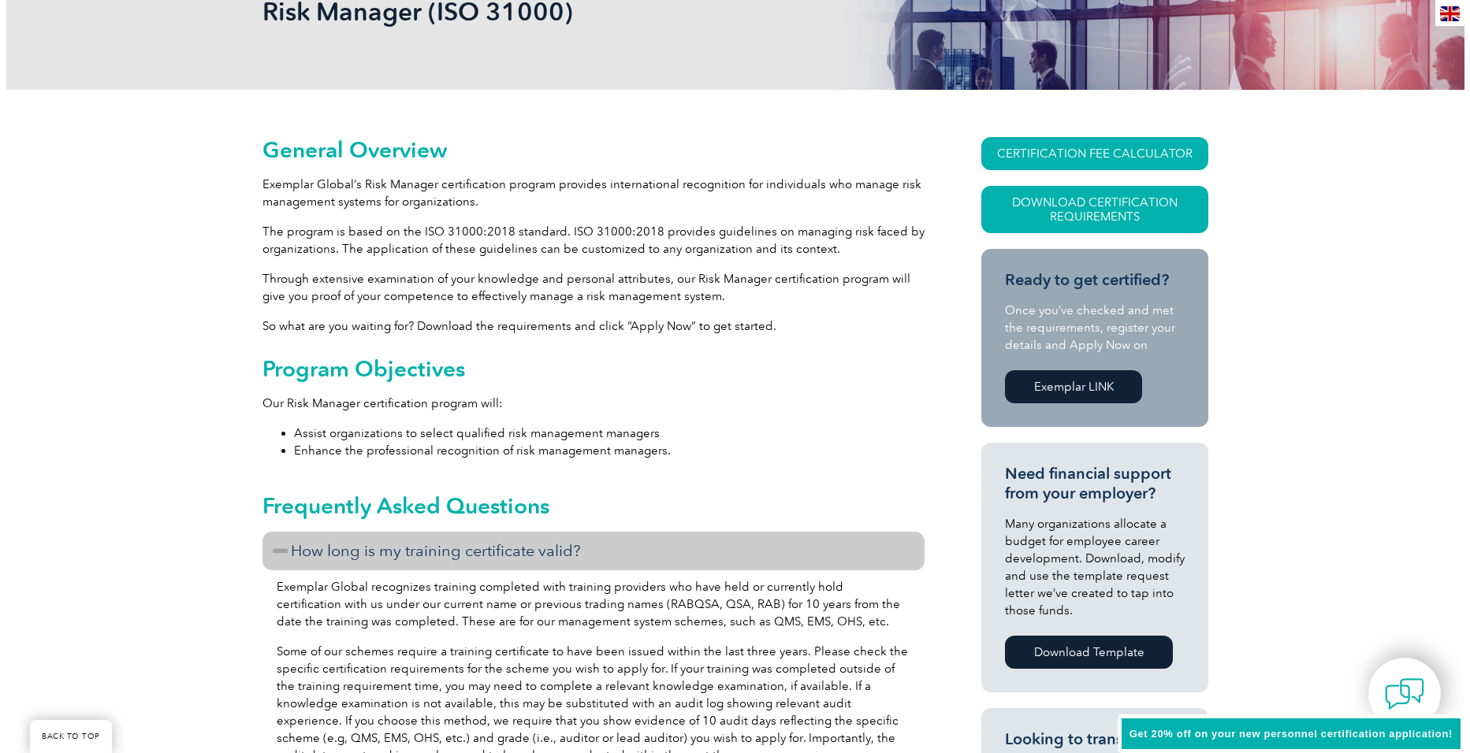
scroll to position [236, 0]
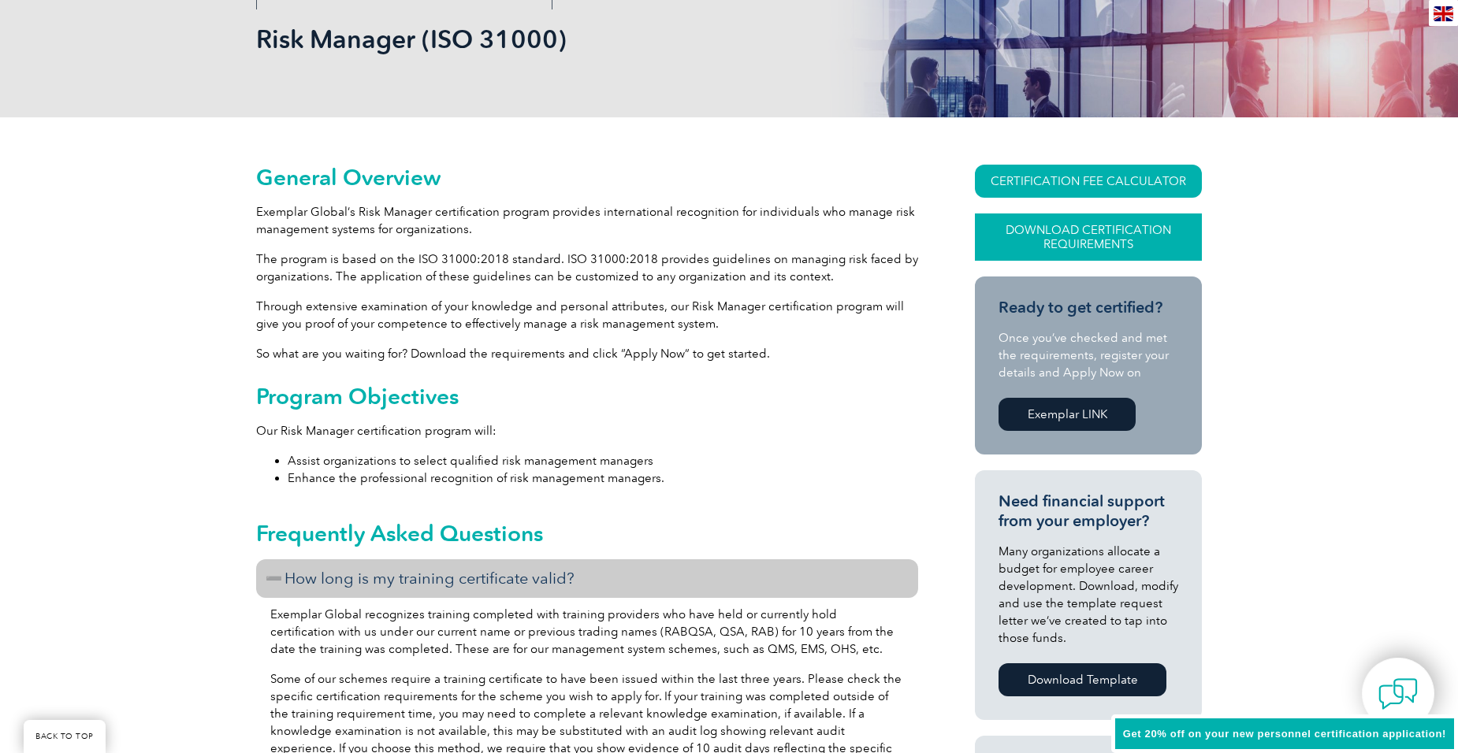
click at [1063, 229] on link "Download Certification Requirements" at bounding box center [1088, 237] width 227 height 47
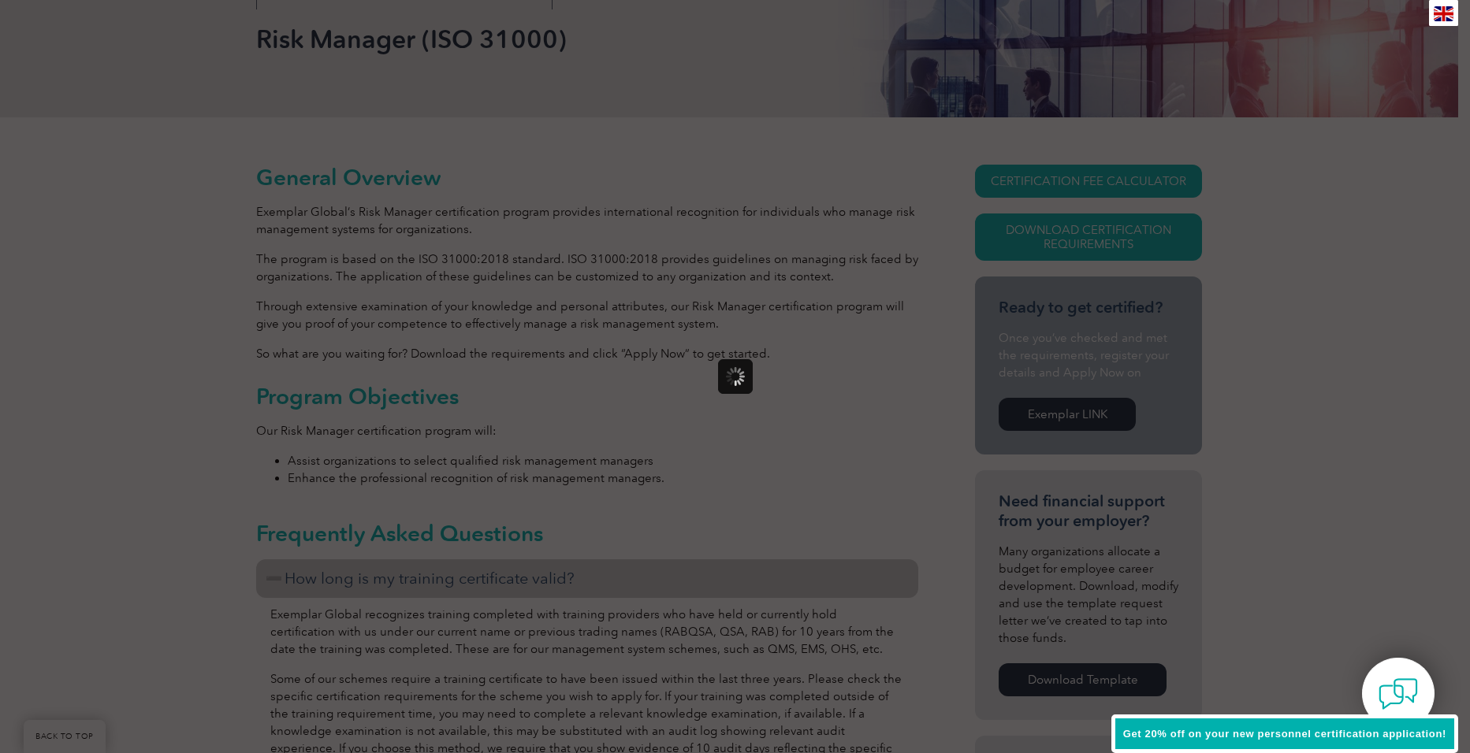
scroll to position [0, 0]
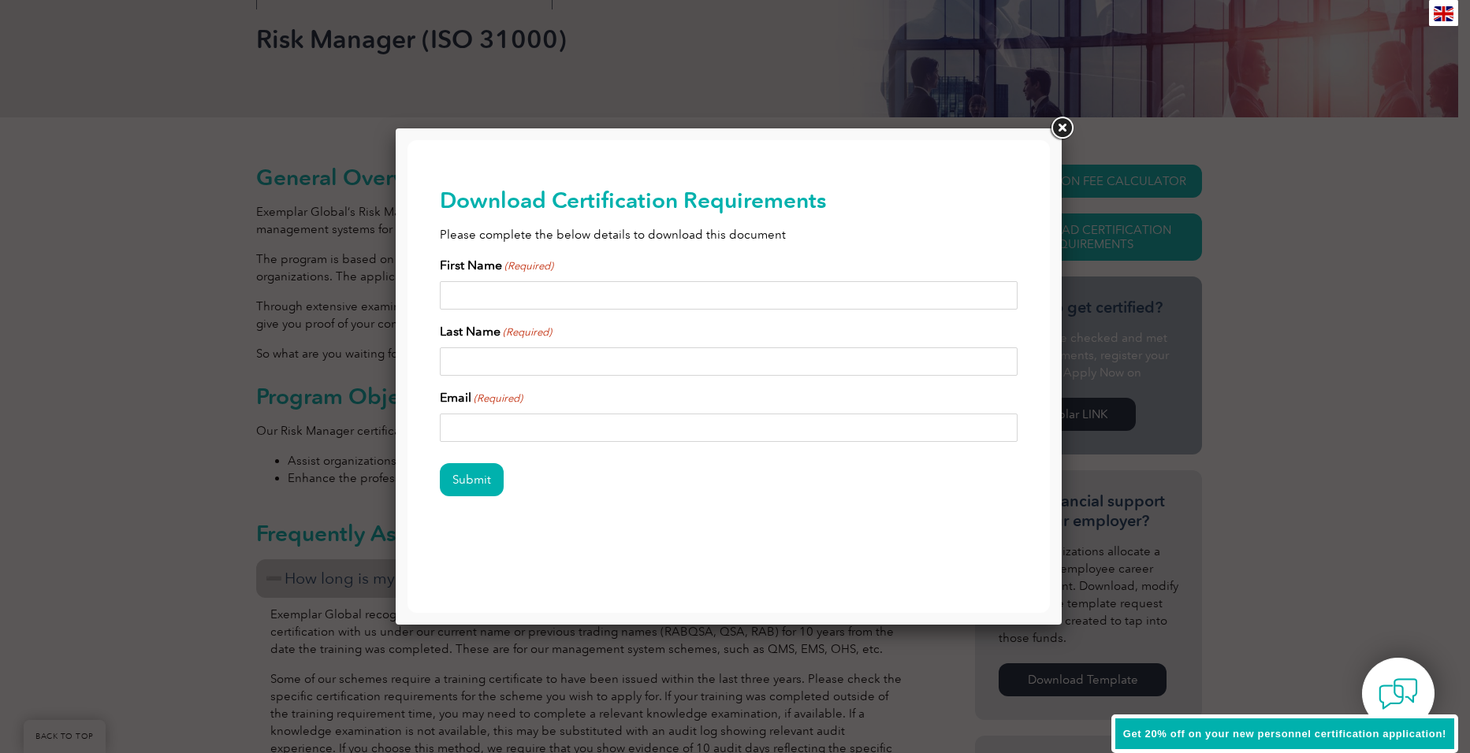
click at [486, 287] on input "First Name (Required)" at bounding box center [729, 295] width 578 height 28
type input "Jessica"
type input "Urquhart"
type input "[PERSON_NAME][EMAIL_ADDRESS][DOMAIN_NAME]"
click at [464, 482] on input "Submit" at bounding box center [472, 479] width 64 height 33
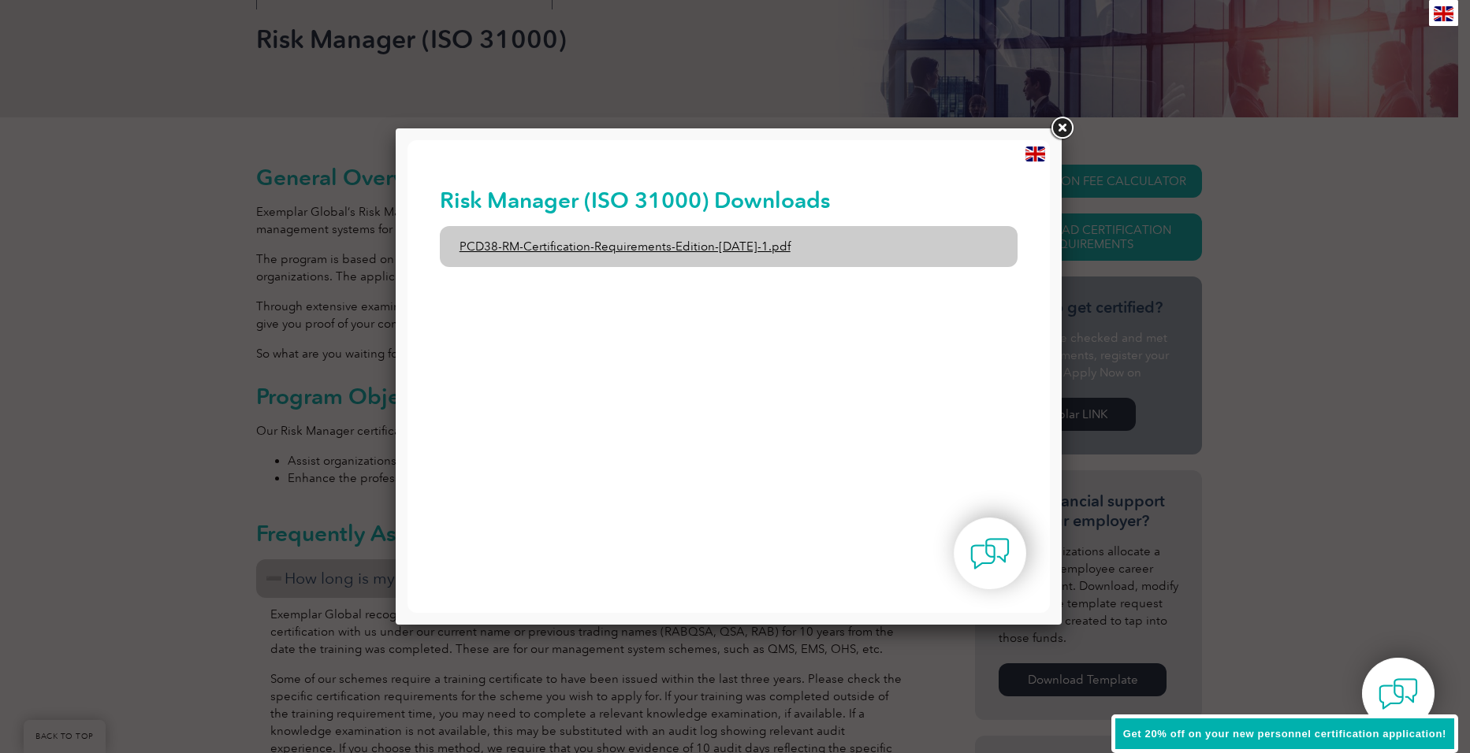
click at [650, 247] on link "PCD38-RM-Certification-Requirements-Edition-1-June-2020-1.pdf" at bounding box center [729, 246] width 578 height 41
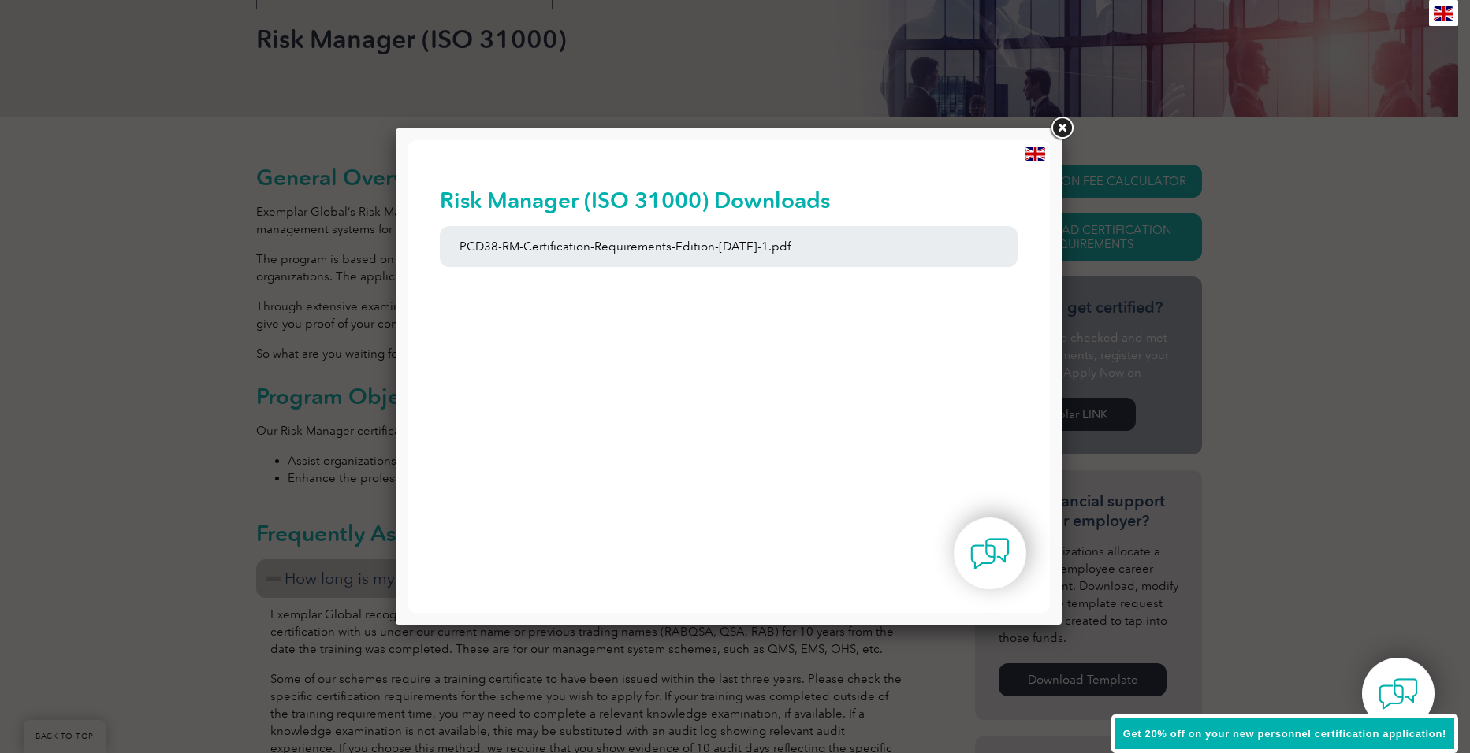
click at [1066, 127] on link at bounding box center [1061, 128] width 28 height 28
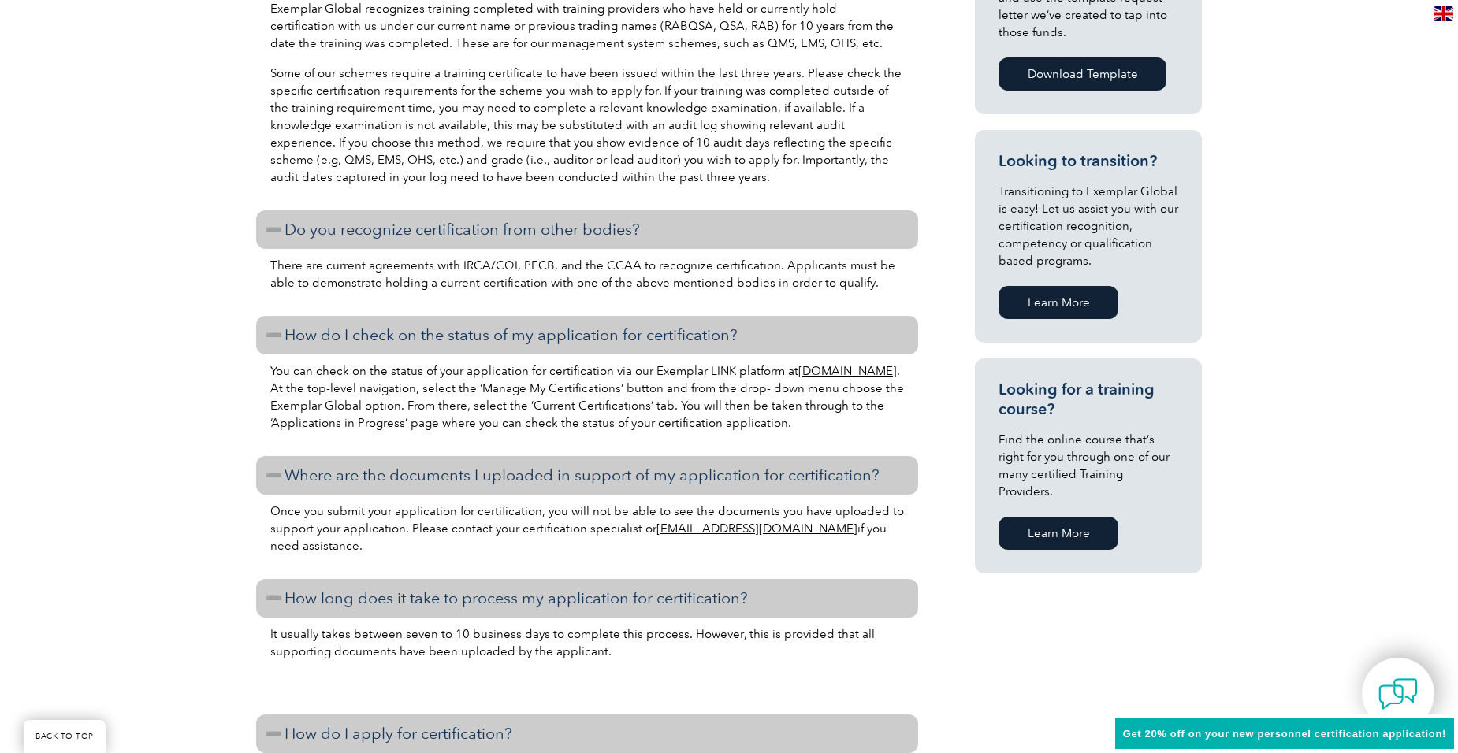
scroll to position [867, 0]
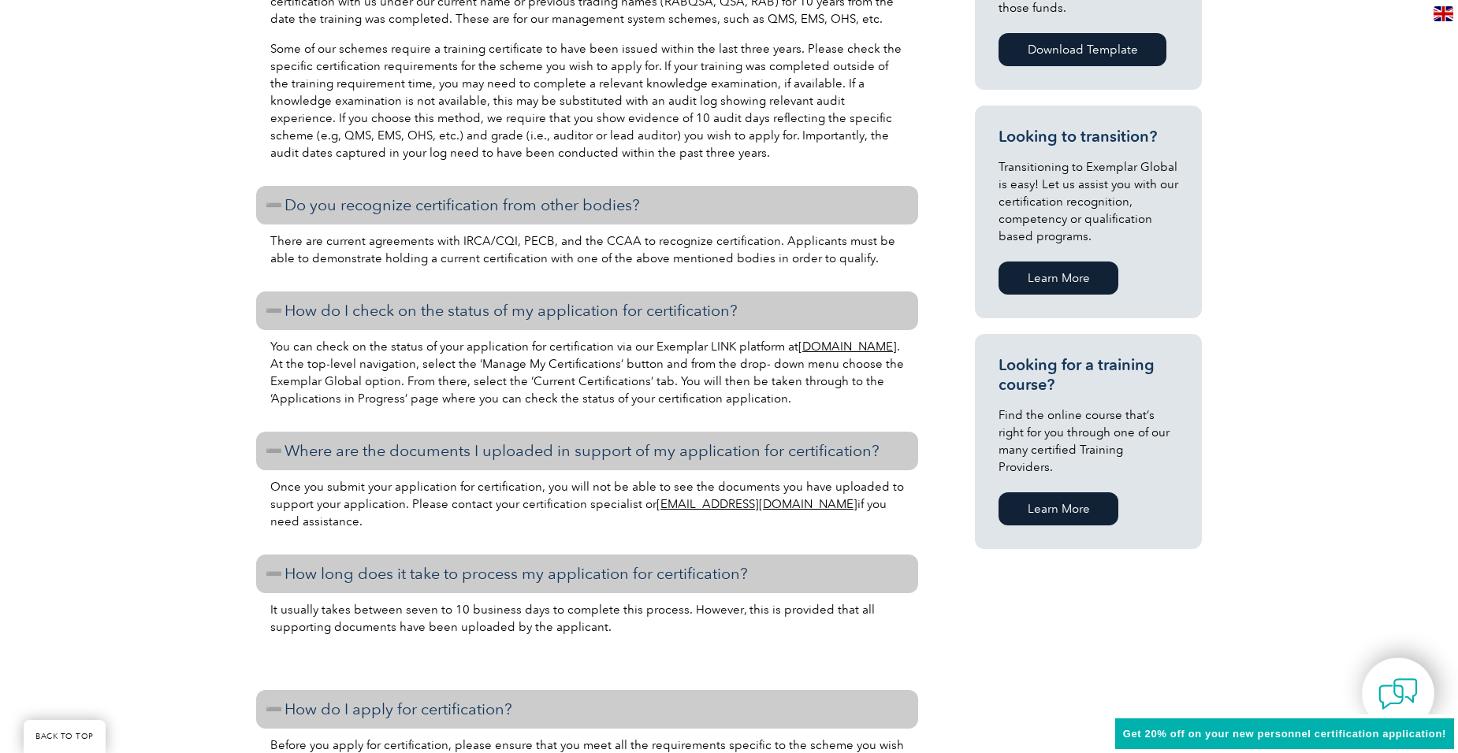
click at [1056, 492] on link "Learn More" at bounding box center [1058, 508] width 120 height 33
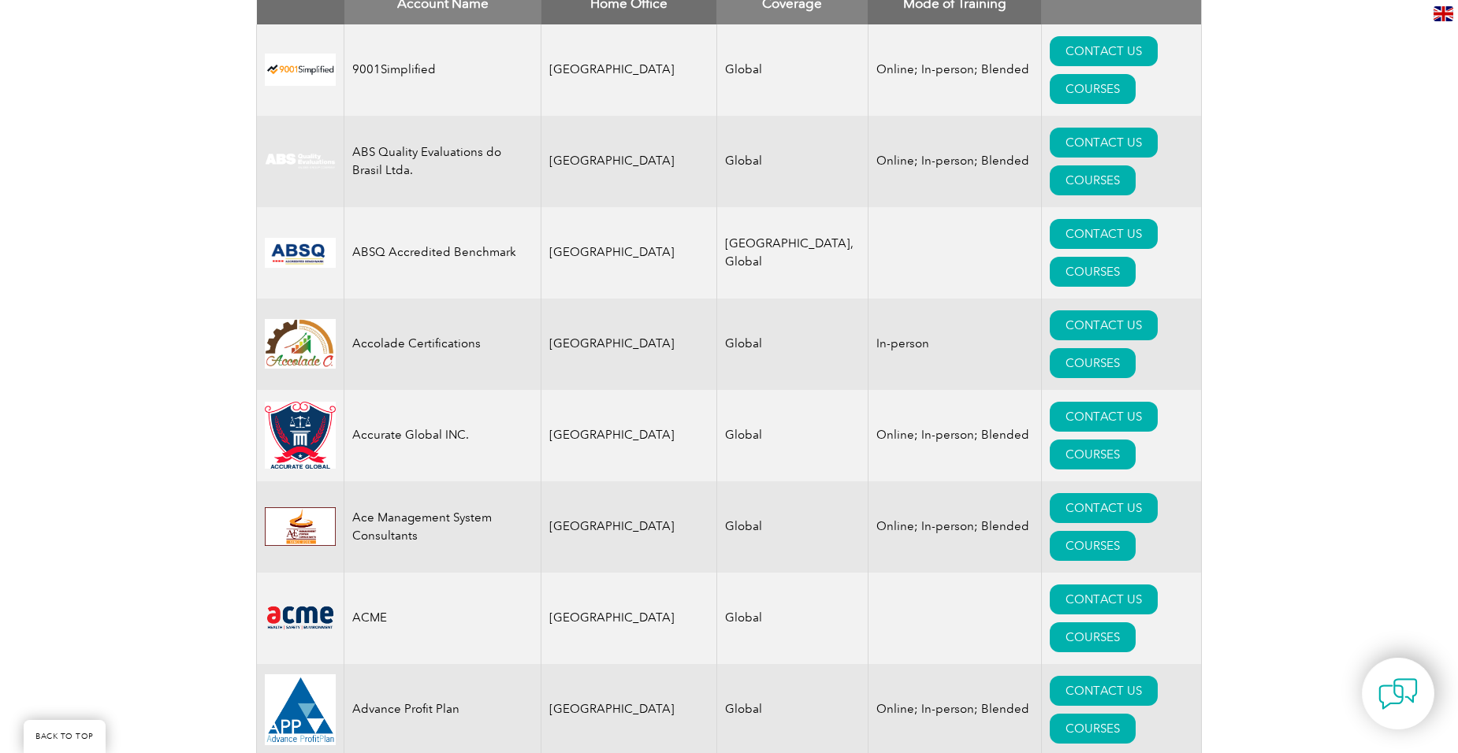
scroll to position [236, 0]
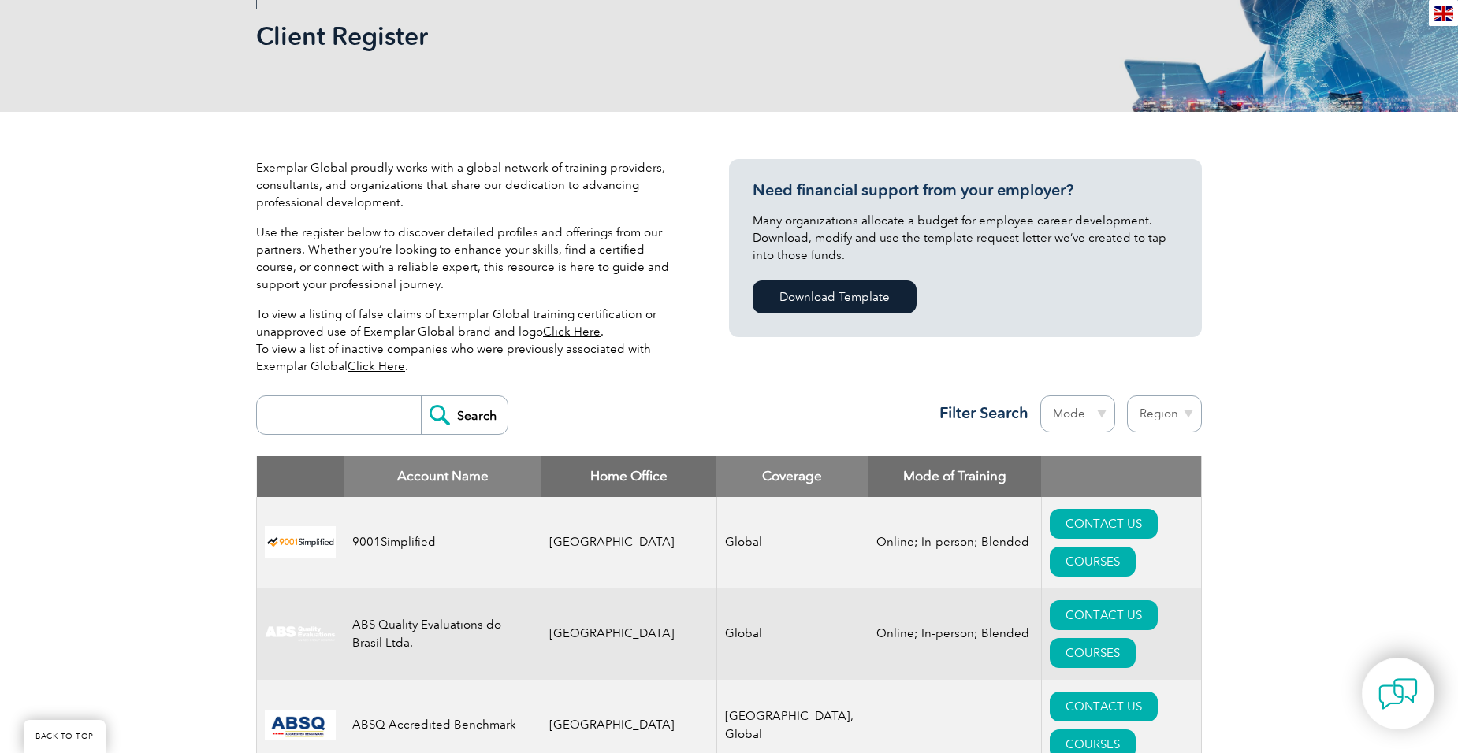
click at [292, 411] on input "search" at bounding box center [343, 415] width 156 height 38
type input "risk"
click at [421, 396] on input "Search" at bounding box center [464, 415] width 87 height 38
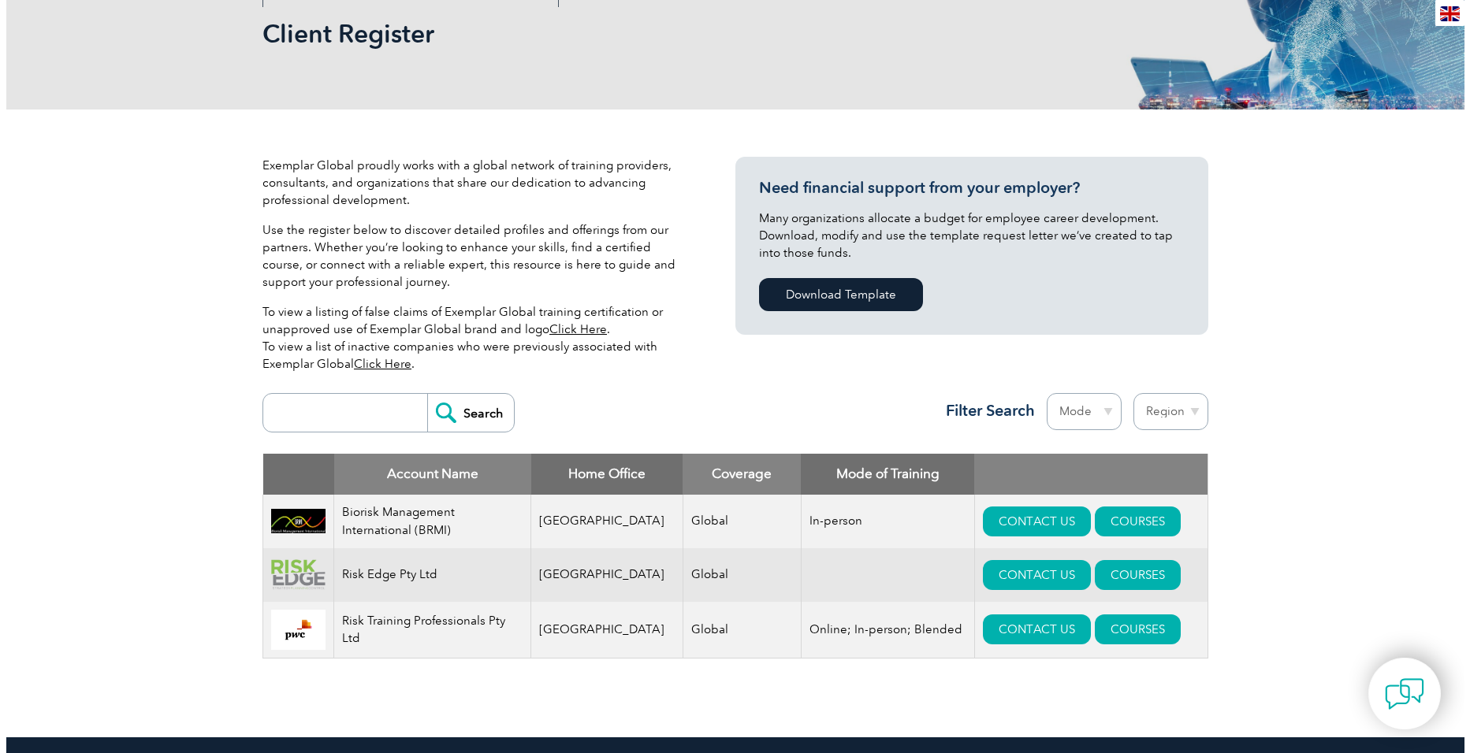
scroll to position [315, 0]
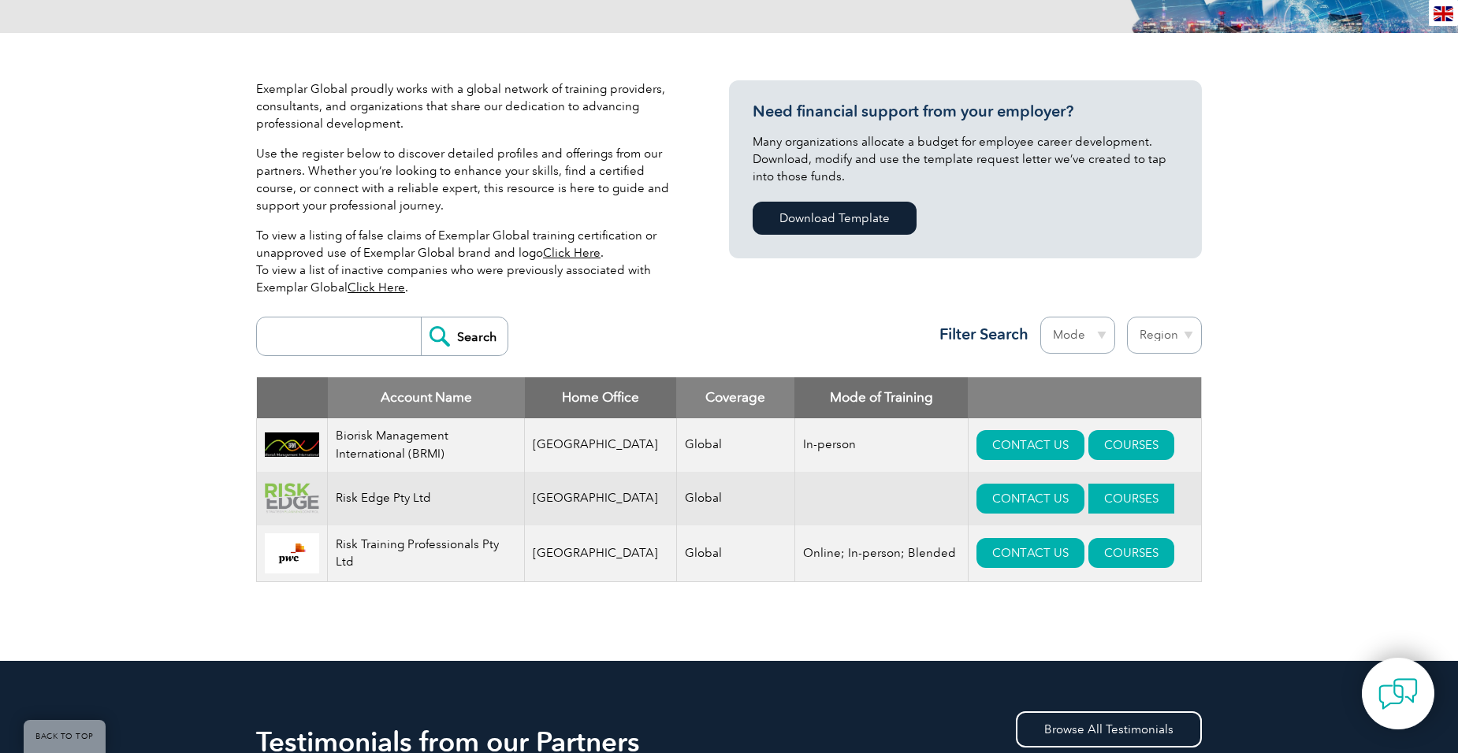
click at [1094, 493] on link "COURSES" at bounding box center [1131, 499] width 86 height 30
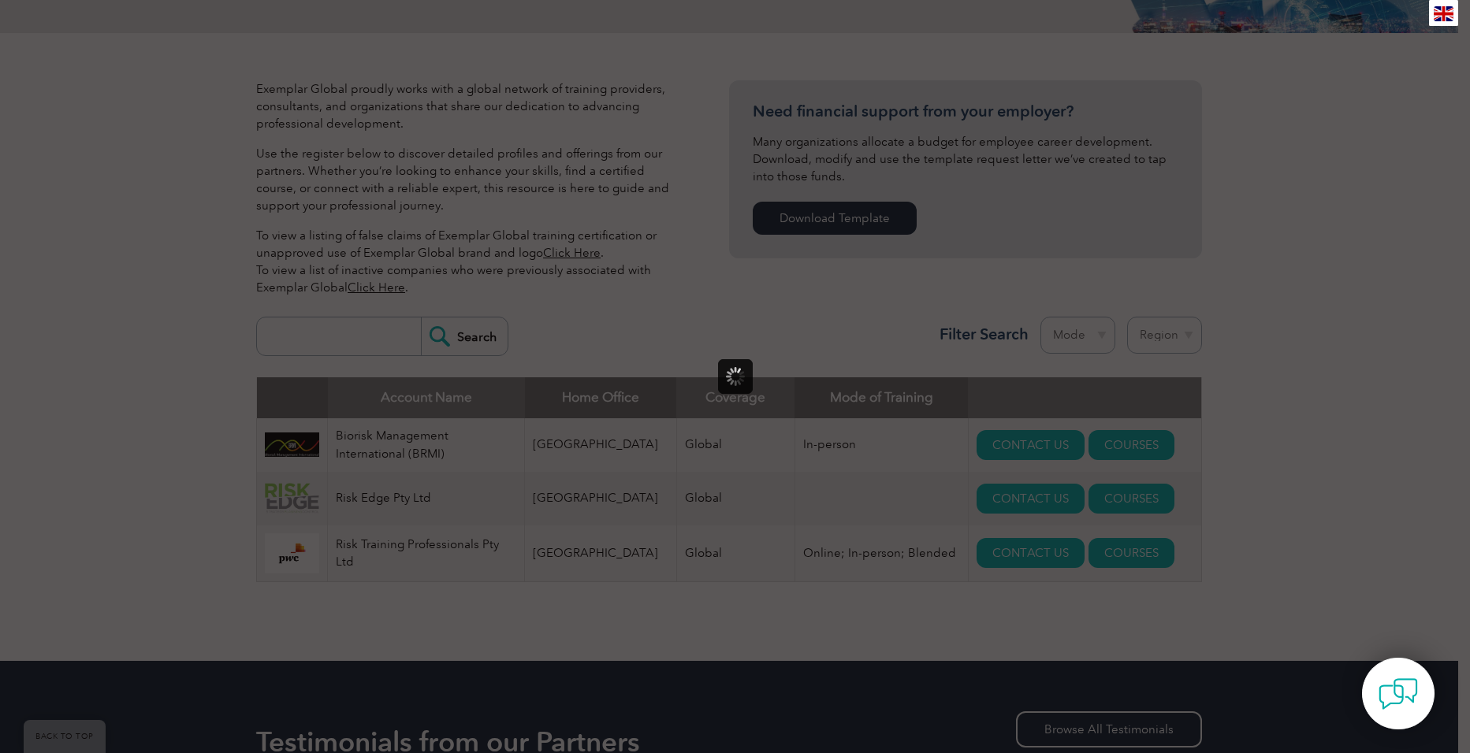
scroll to position [0, 0]
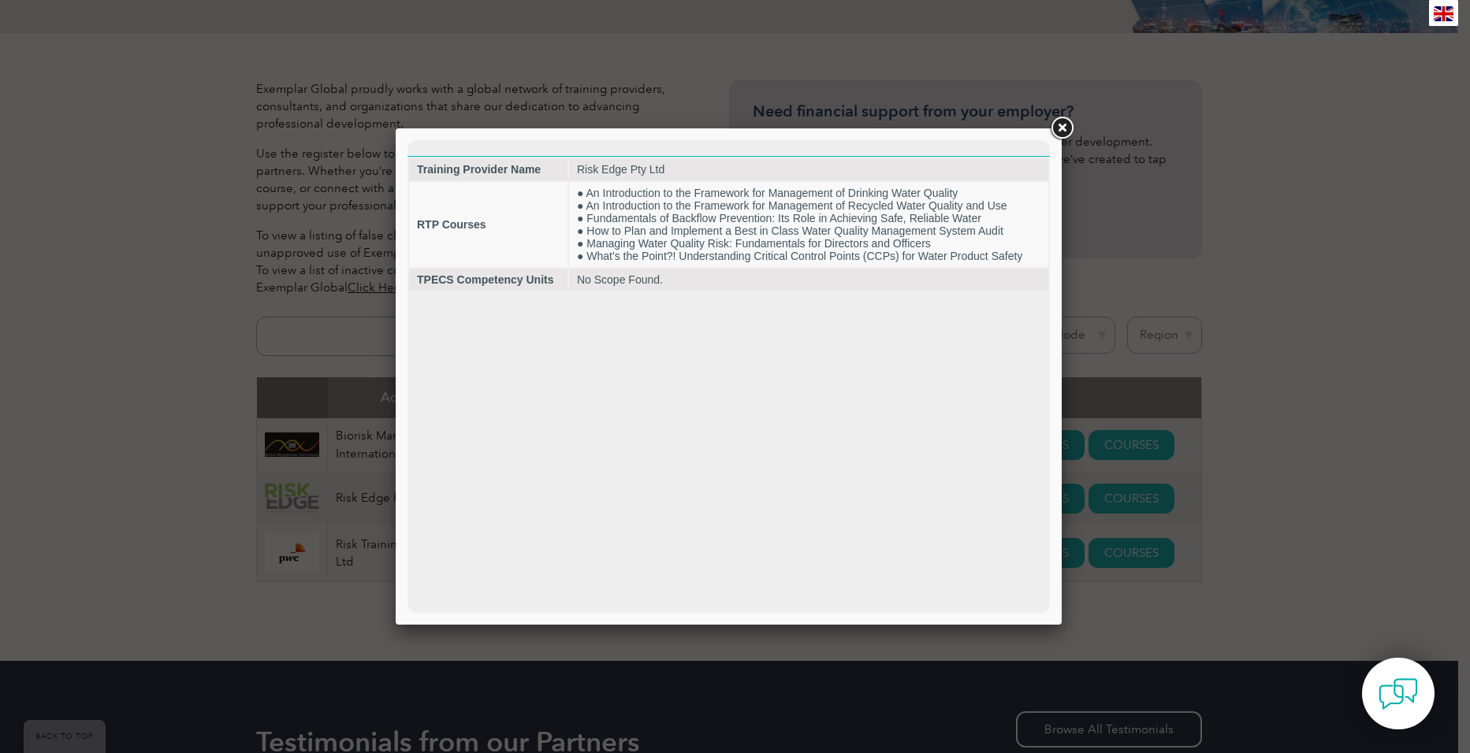
click at [1059, 126] on link at bounding box center [1061, 128] width 28 height 28
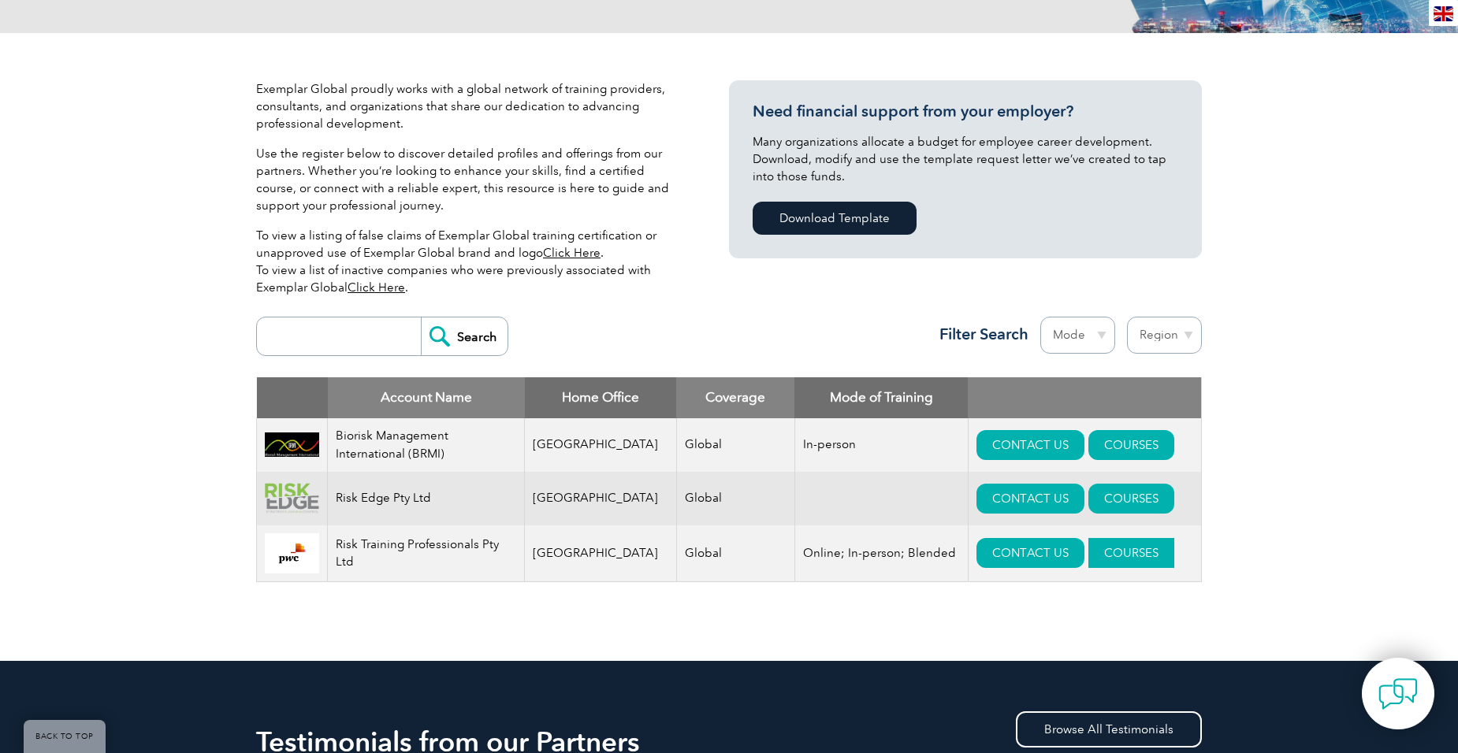
click at [1098, 551] on link "COURSES" at bounding box center [1131, 553] width 86 height 30
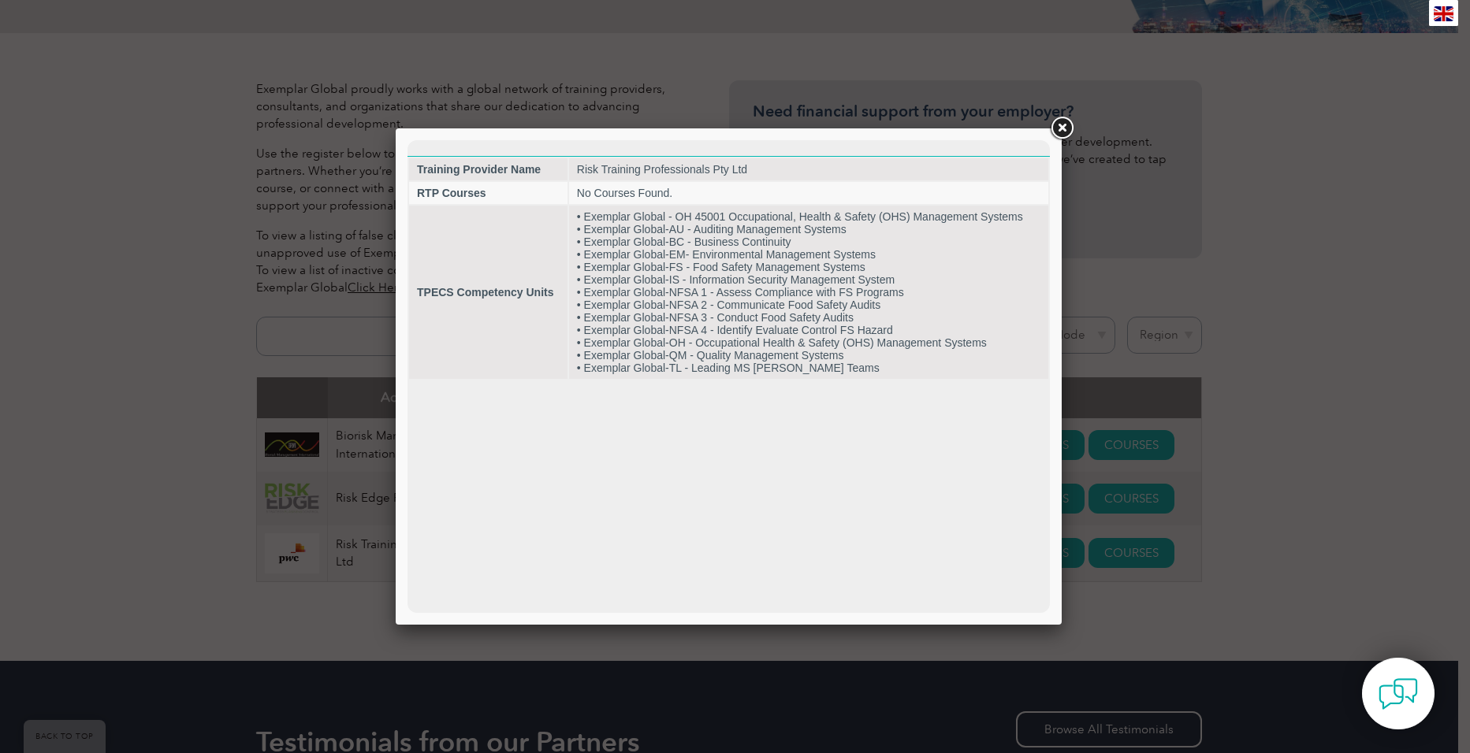
click at [1061, 131] on link at bounding box center [1061, 128] width 28 height 28
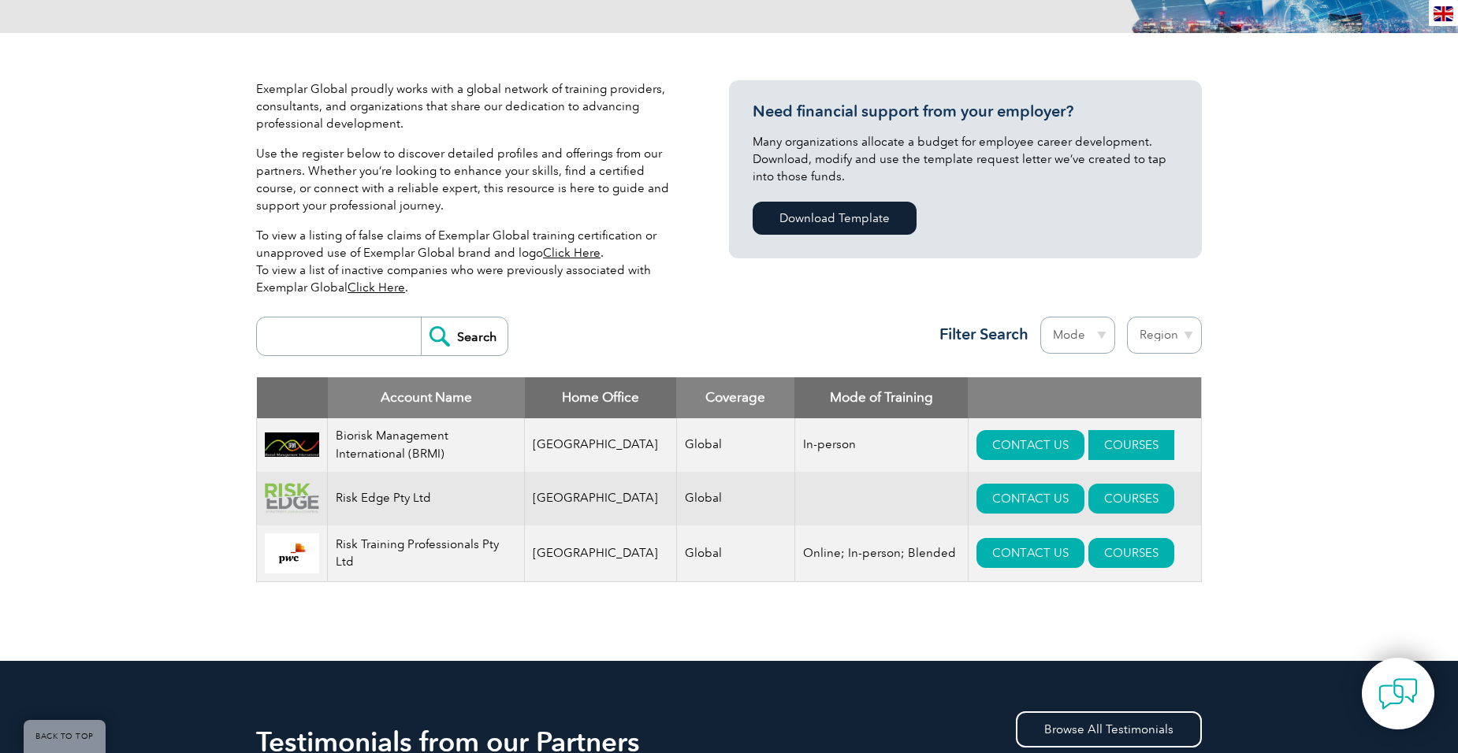
click at [1118, 446] on link "COURSES" at bounding box center [1131, 445] width 86 height 30
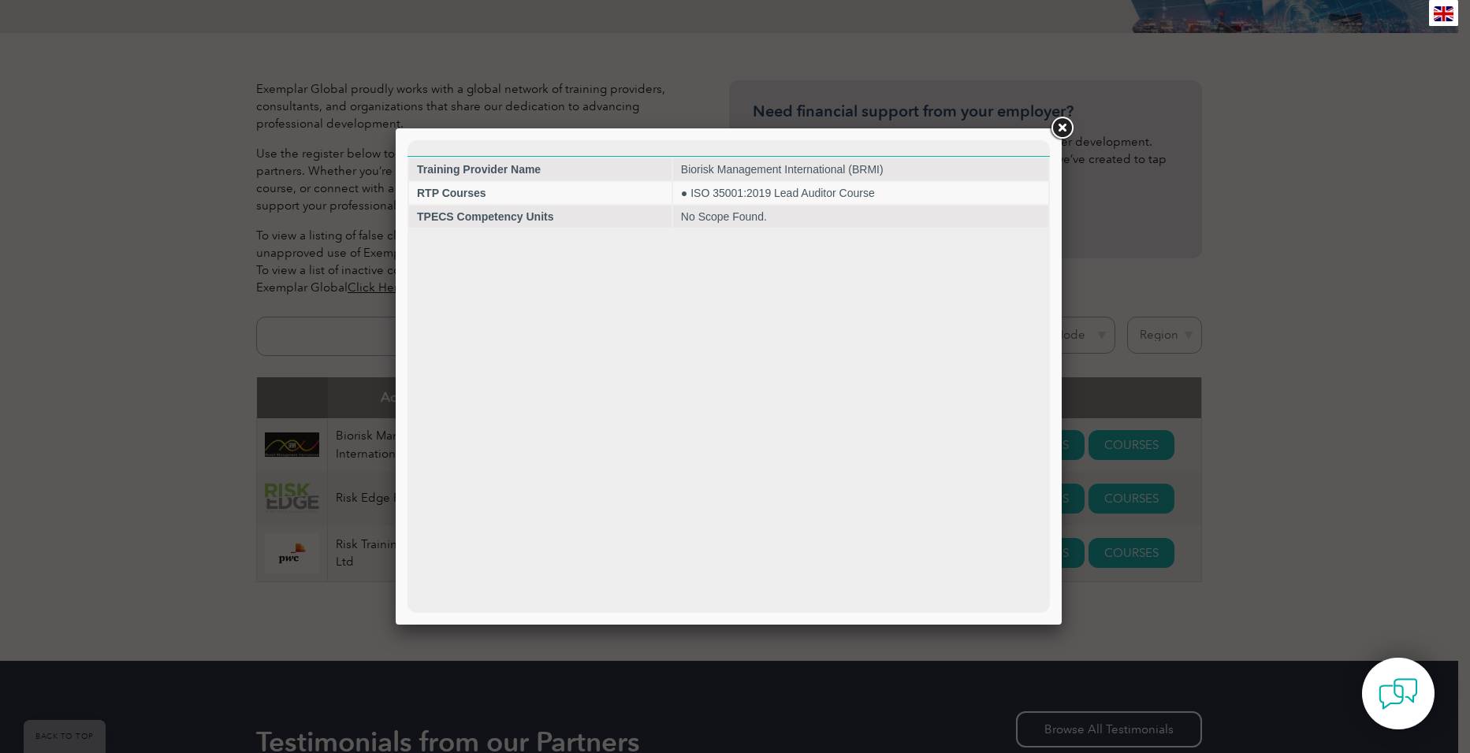
click at [1061, 126] on link at bounding box center [1061, 128] width 28 height 28
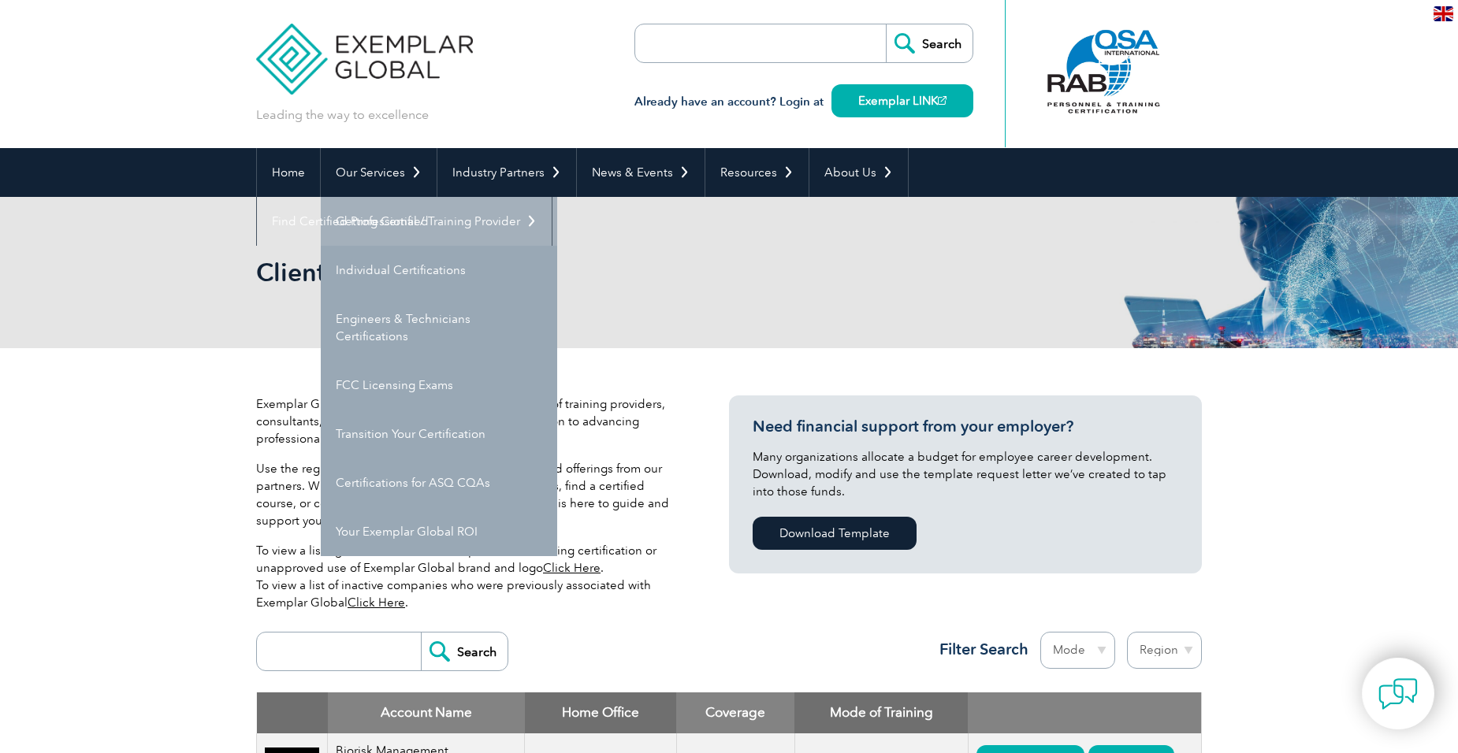
click at [377, 214] on link "Getting Certified" at bounding box center [439, 221] width 236 height 49
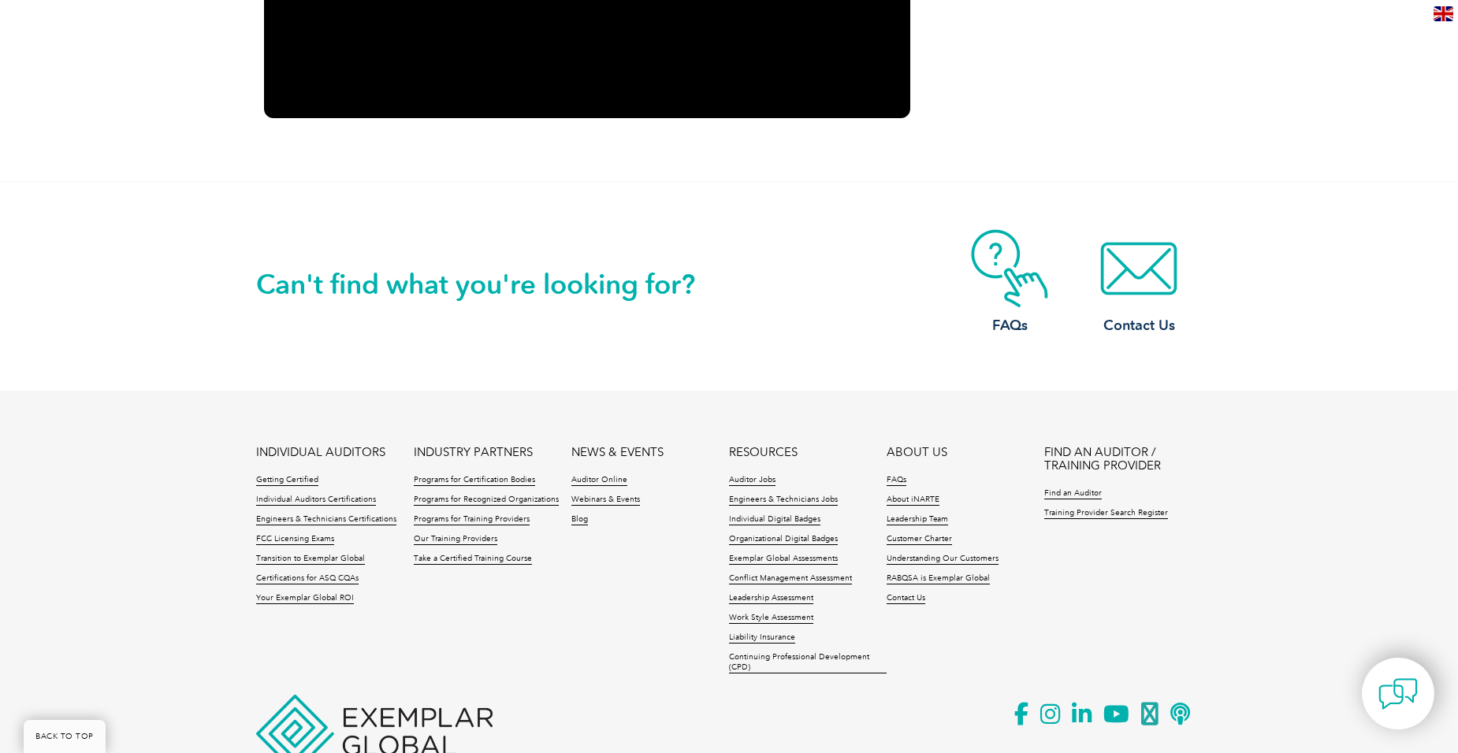
scroll to position [2388, 0]
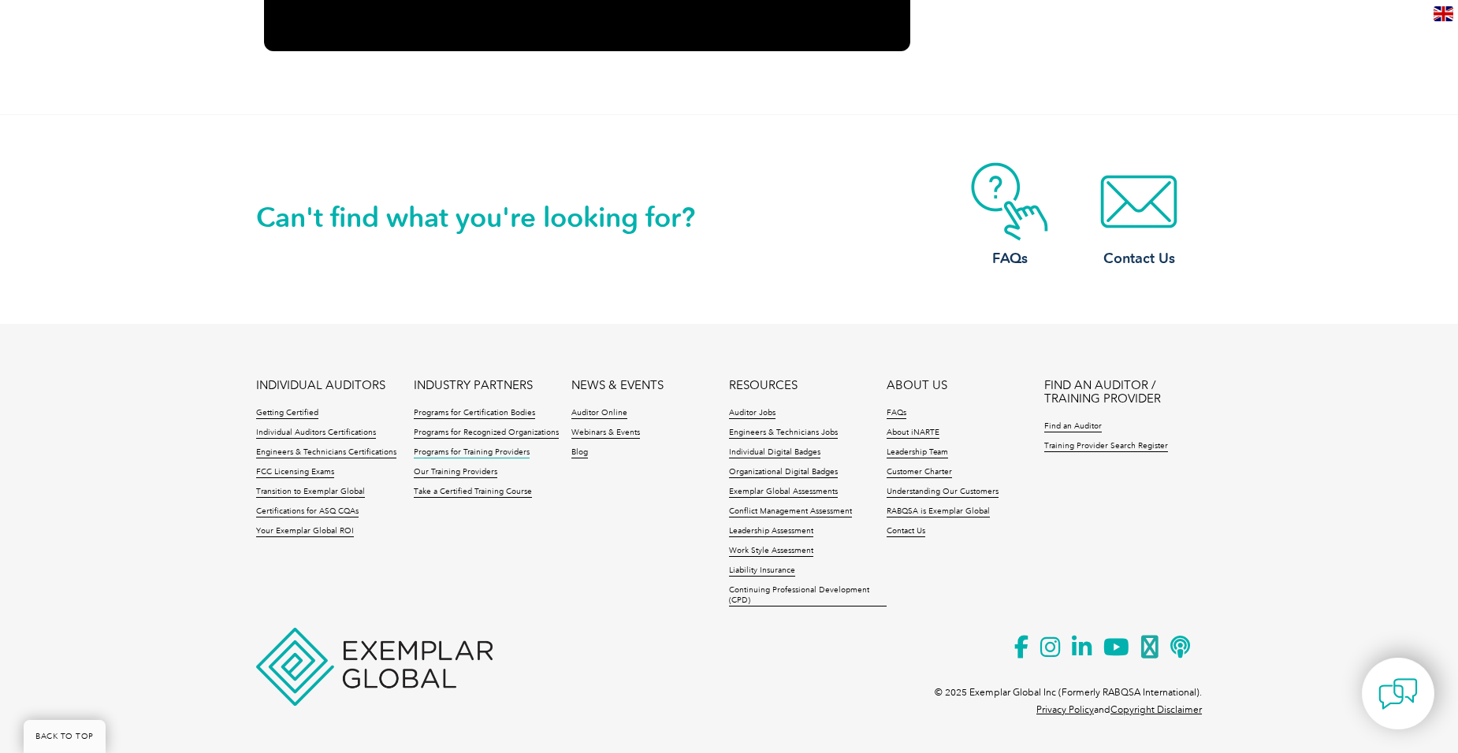
click at [458, 449] on link "Programs for Training Providers" at bounding box center [472, 453] width 116 height 11
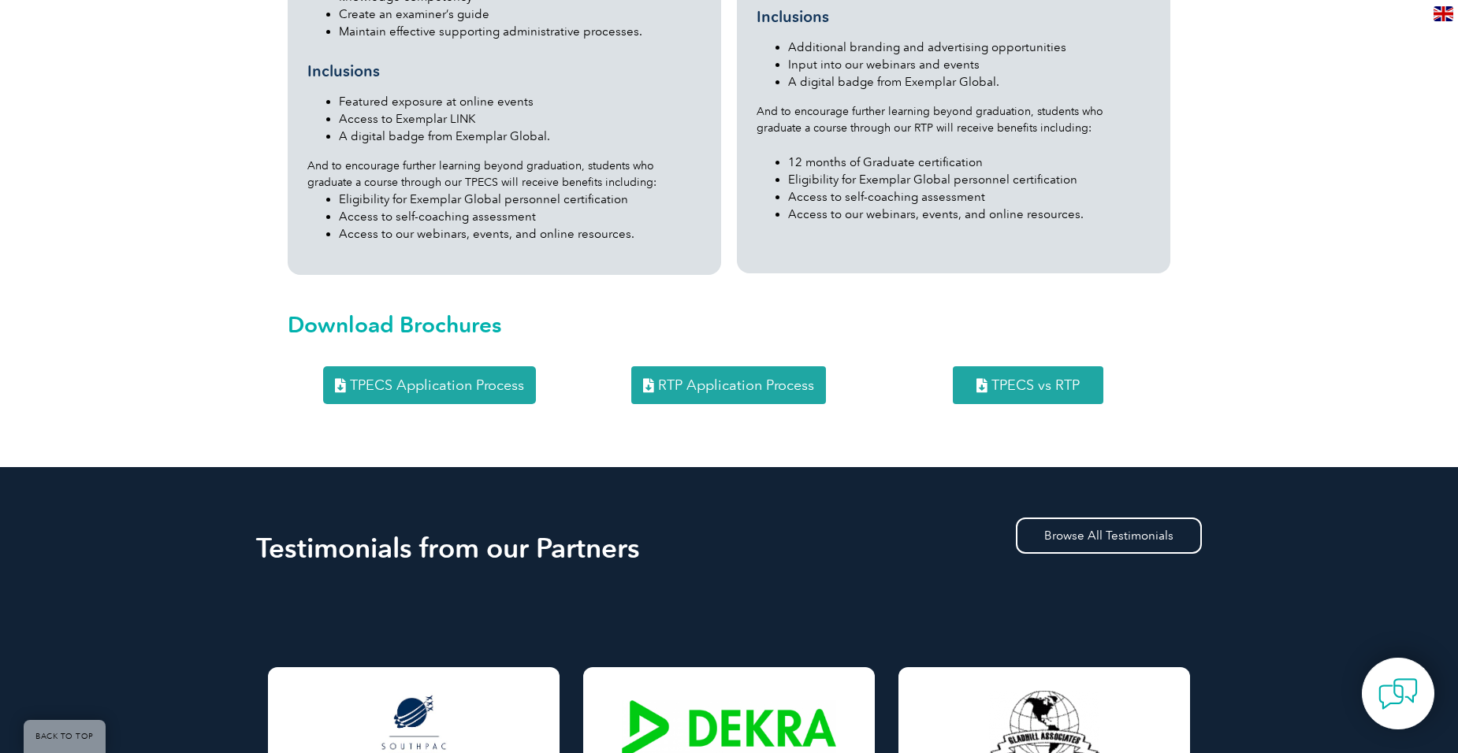
scroll to position [1655, 0]
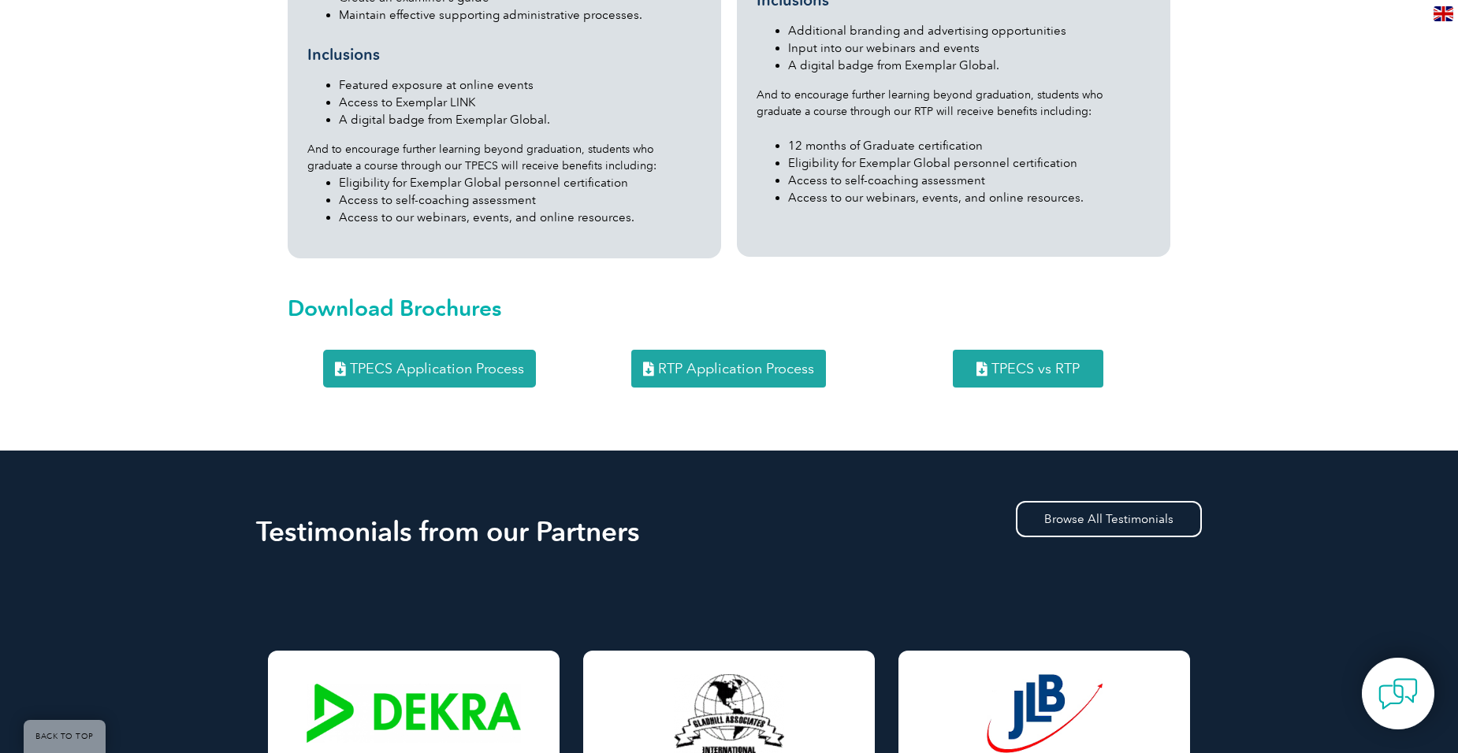
click at [1040, 362] on span "TPECS vs RTP" at bounding box center [1035, 369] width 88 height 14
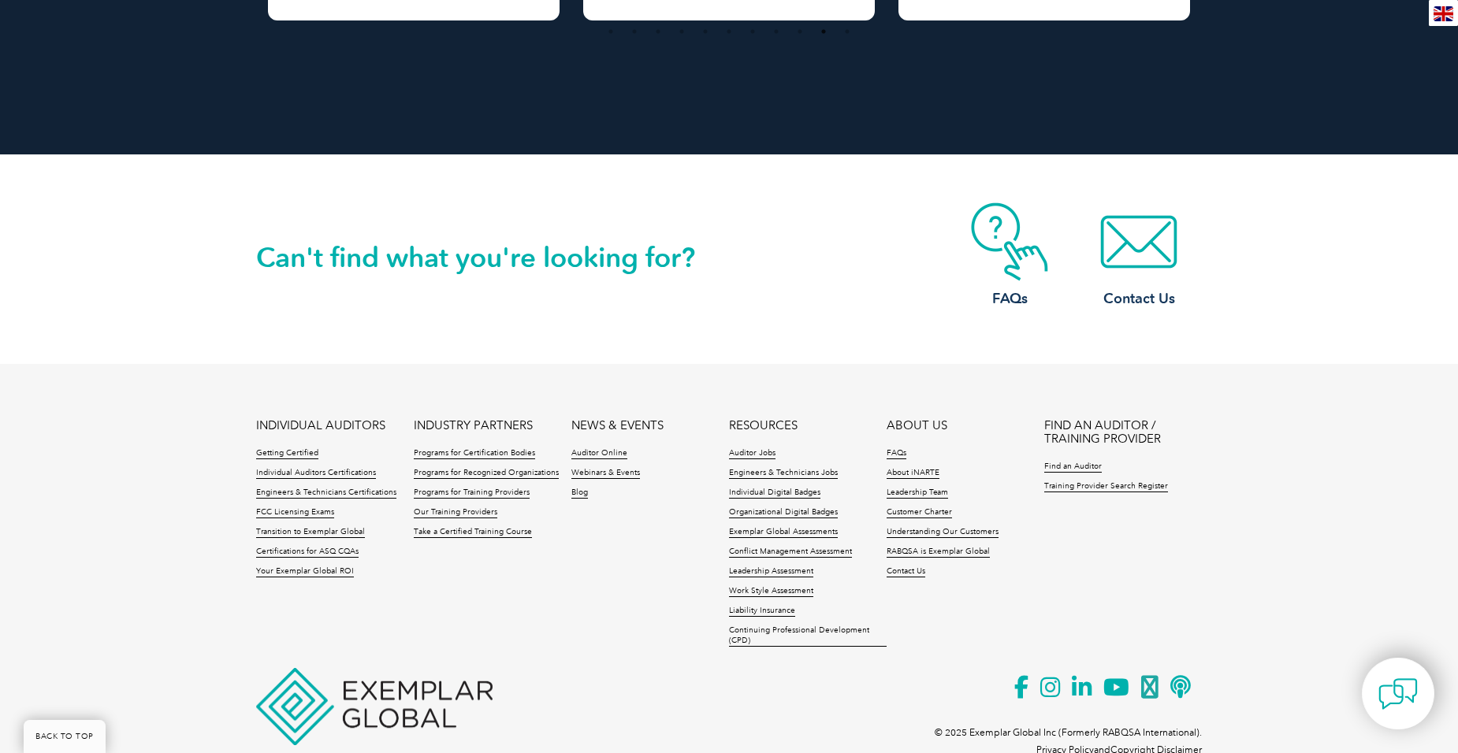
scroll to position [2726, 0]
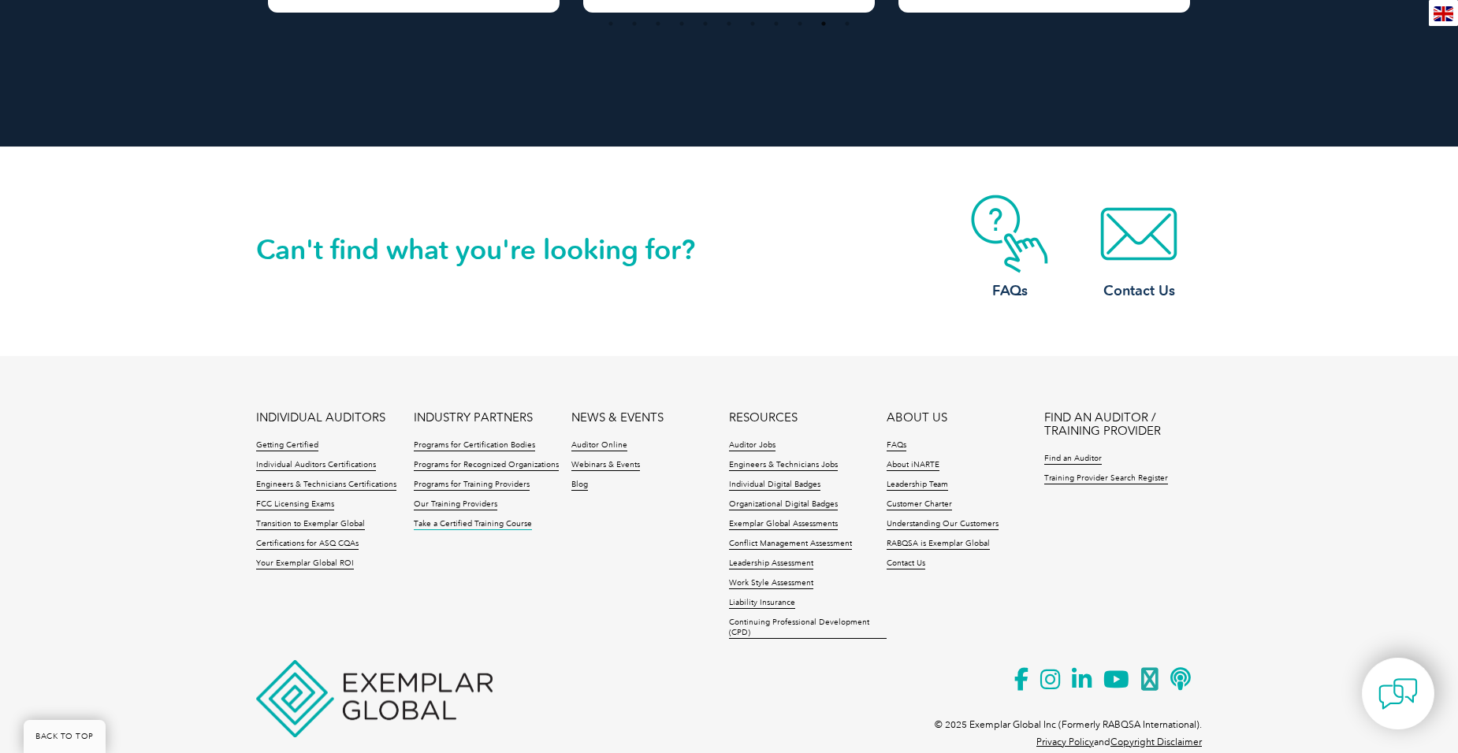
click at [466, 519] on link "Take a Certified Training Course" at bounding box center [473, 524] width 118 height 11
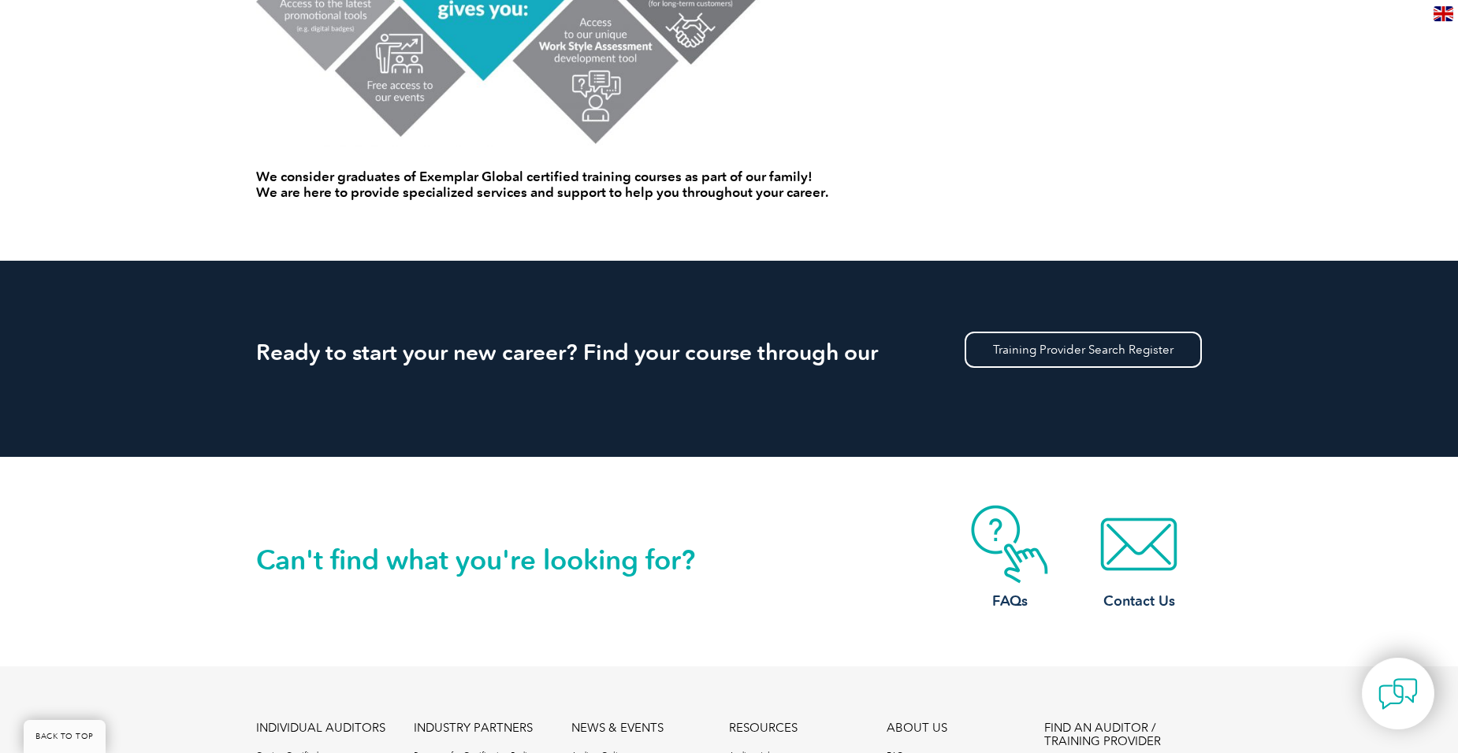
scroll to position [1261, 0]
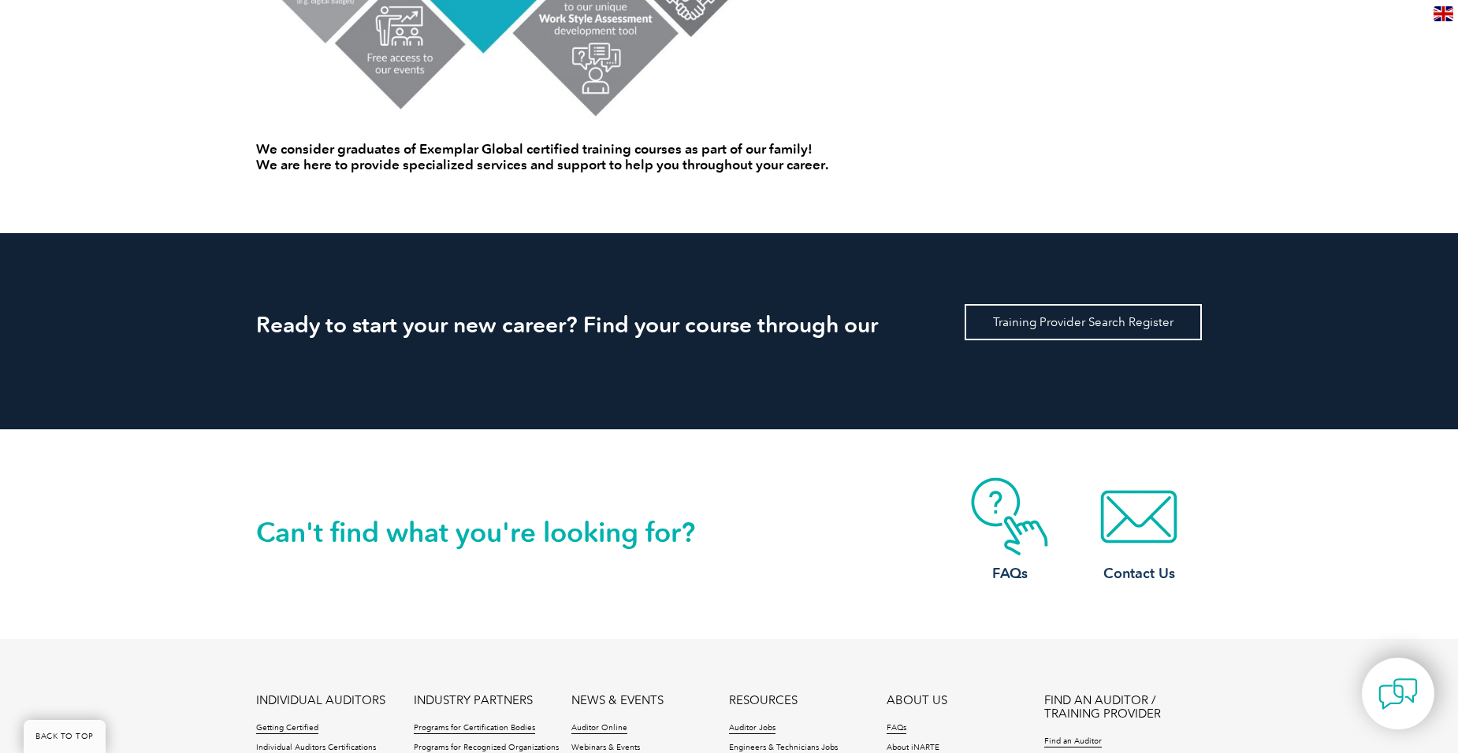
click at [1043, 318] on link "Training Provider Search Register" at bounding box center [1082, 322] width 237 height 36
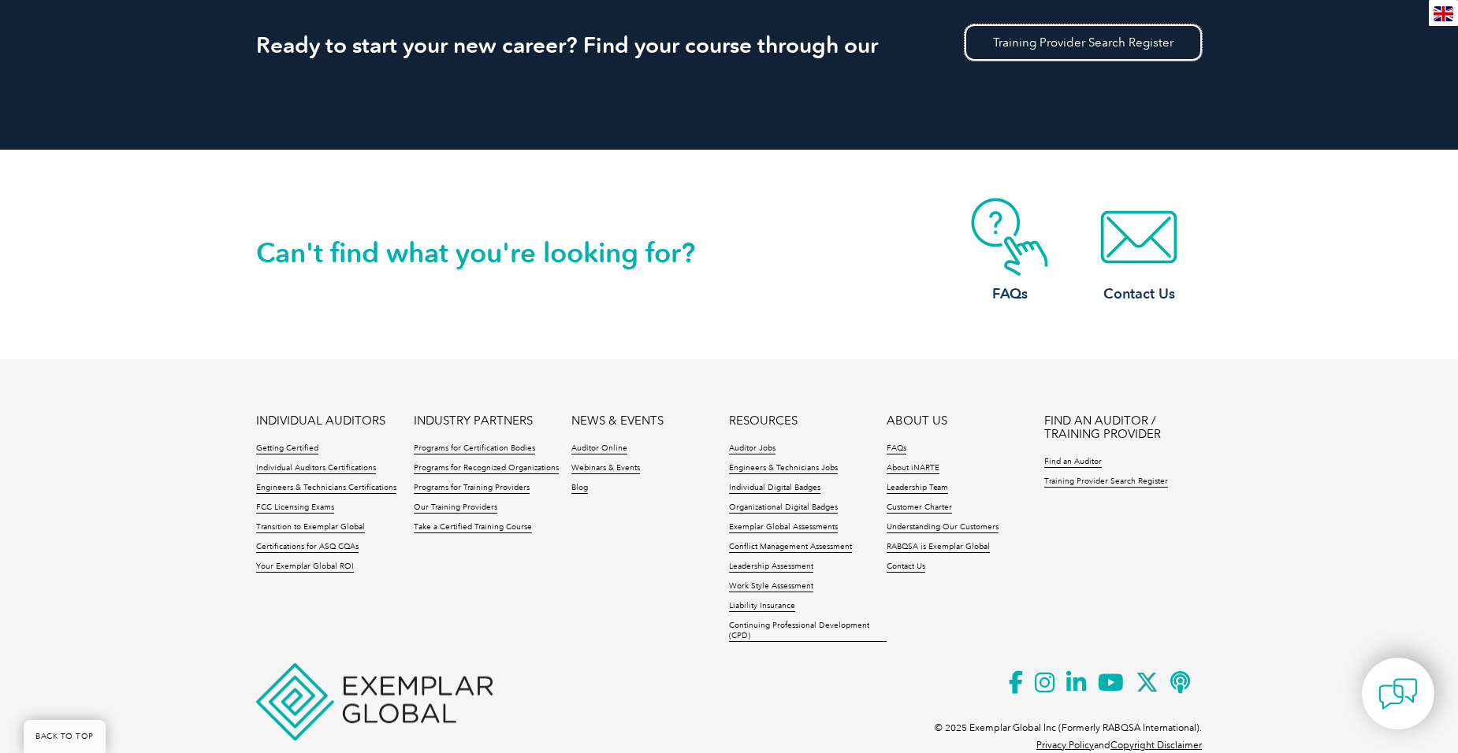
scroll to position [1576, 0]
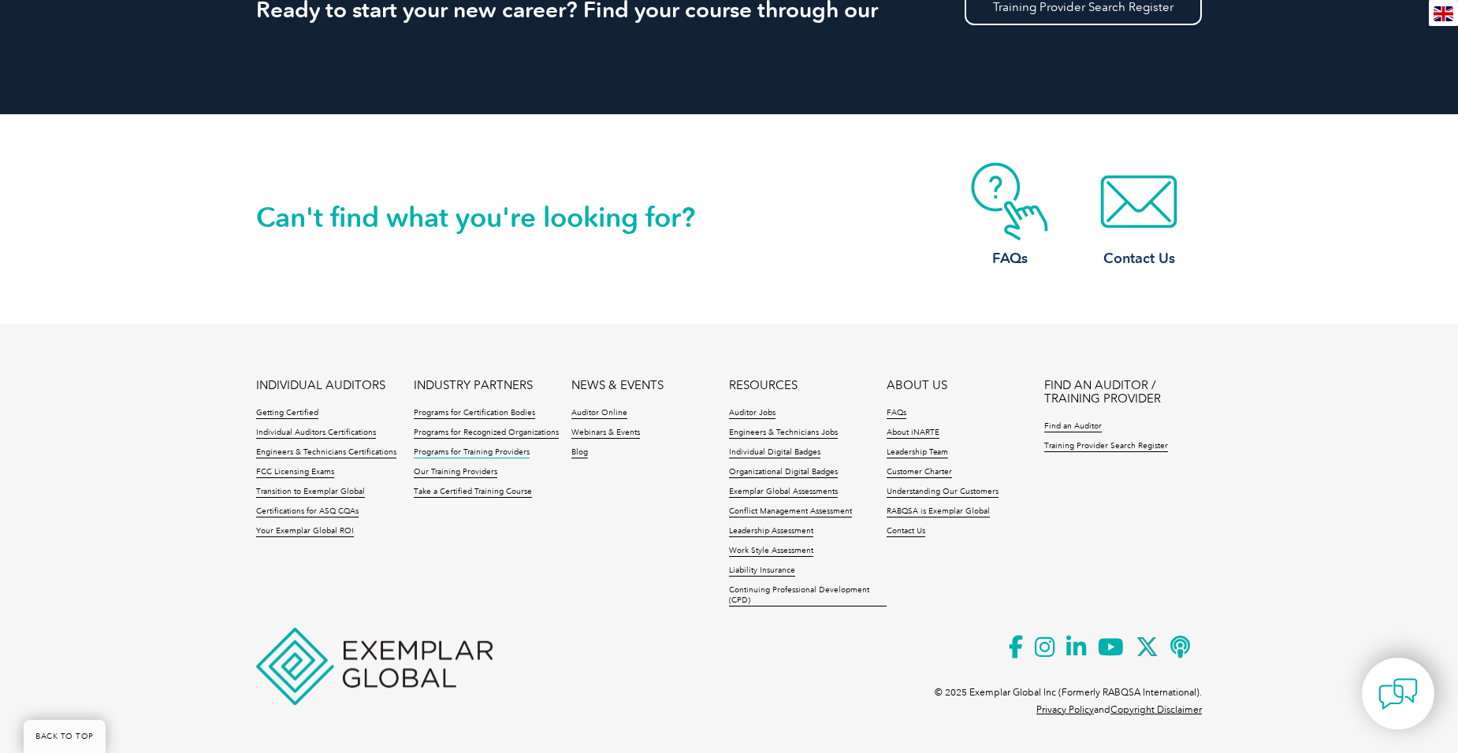
click at [483, 451] on link "Programs for Training Providers" at bounding box center [472, 453] width 116 height 11
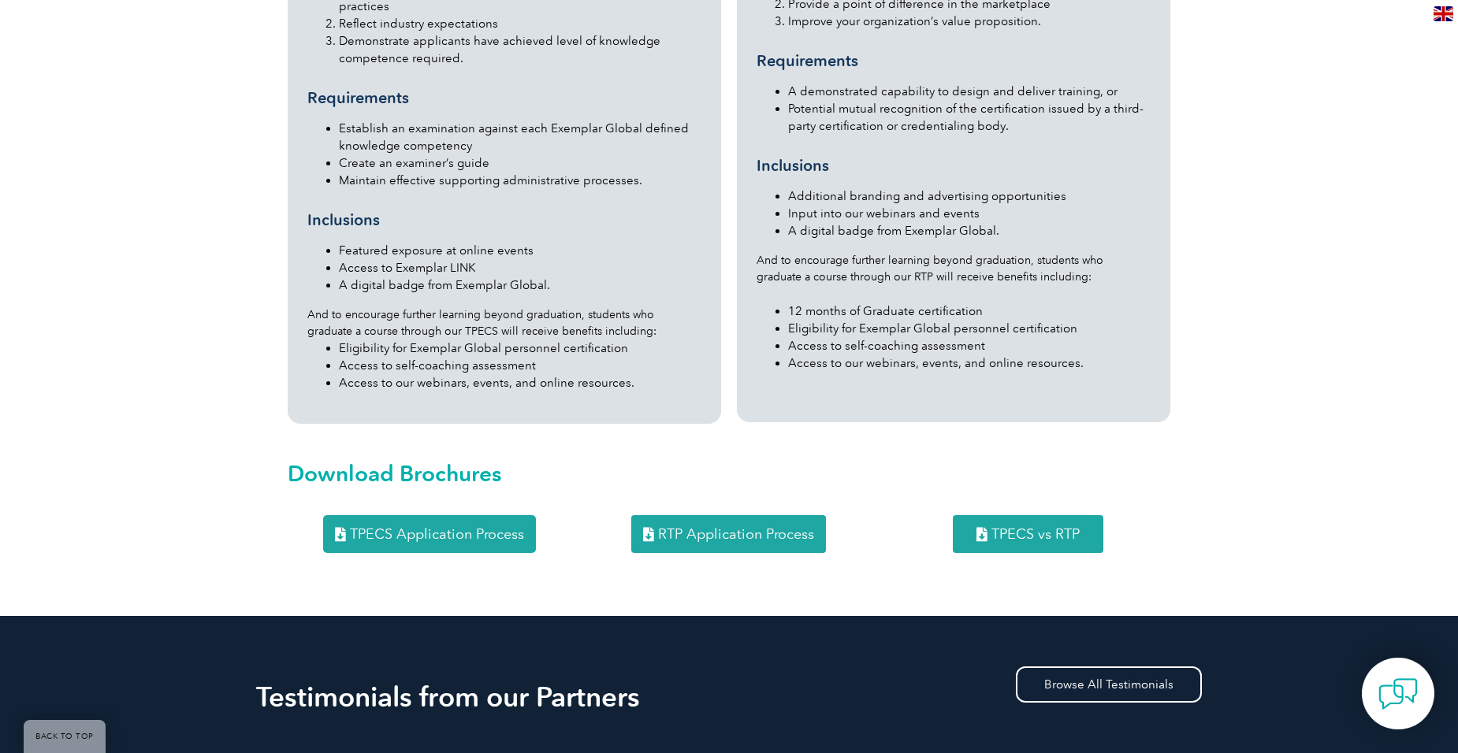
scroll to position [1497, 0]
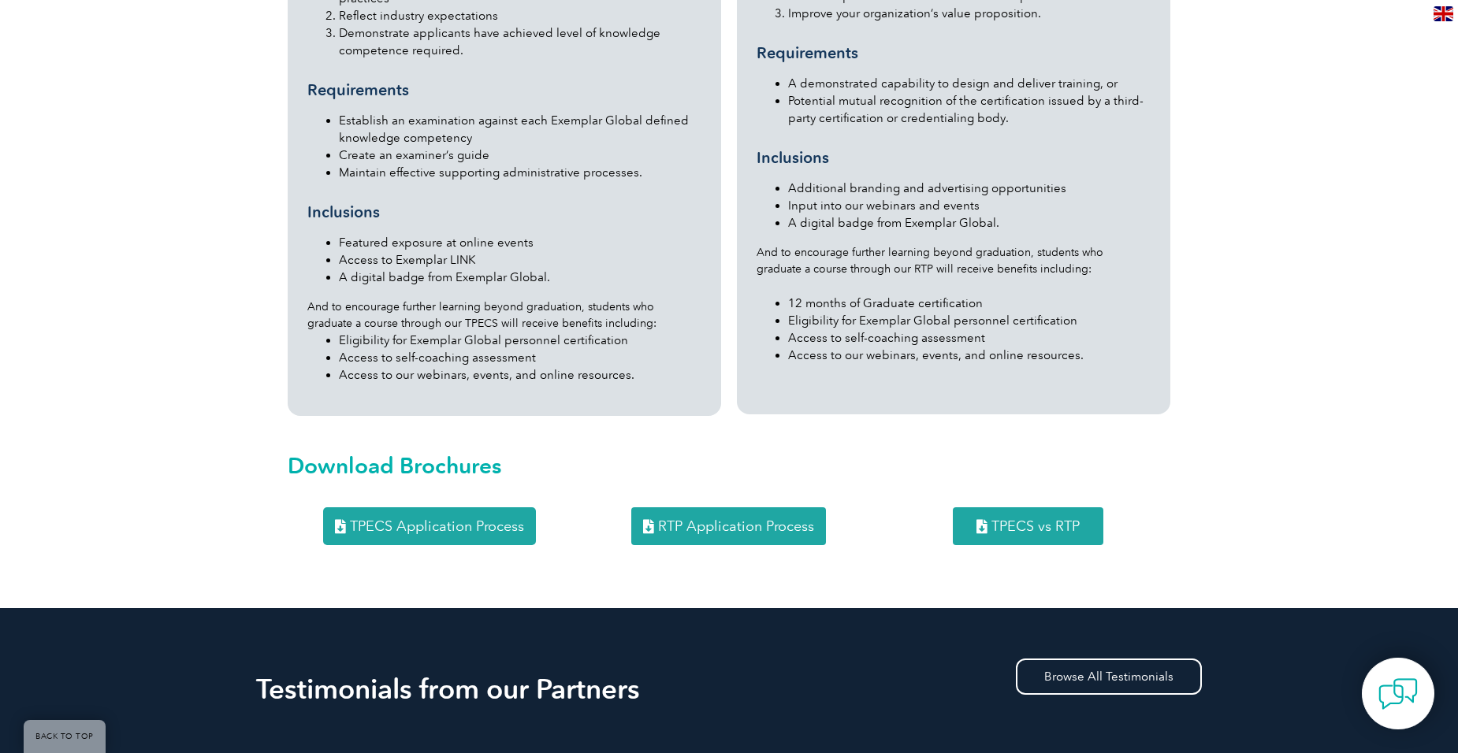
click at [451, 519] on span "TPECS Application Process" at bounding box center [437, 526] width 174 height 14
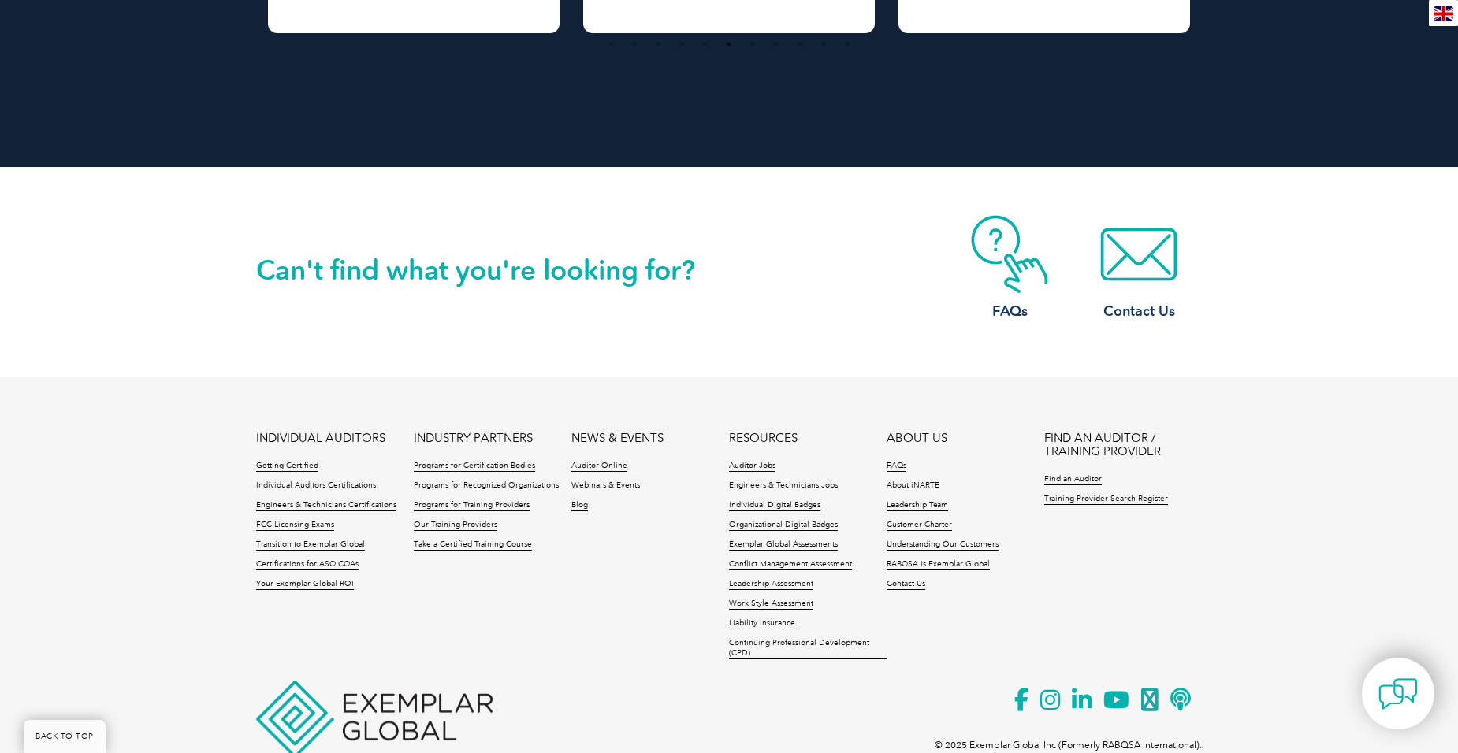
scroll to position [2726, 0]
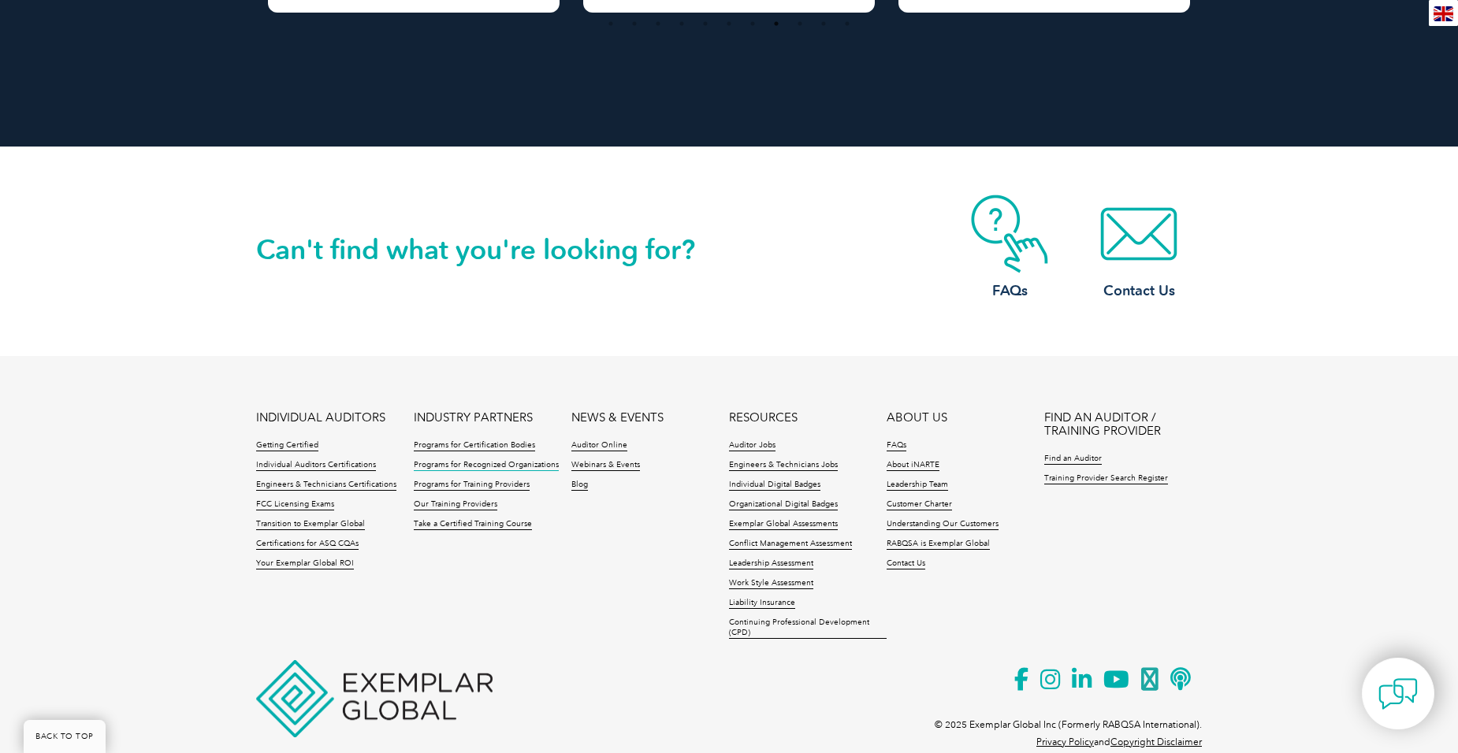
click at [463, 460] on link "Programs for Recognized Organizations" at bounding box center [486, 465] width 145 height 11
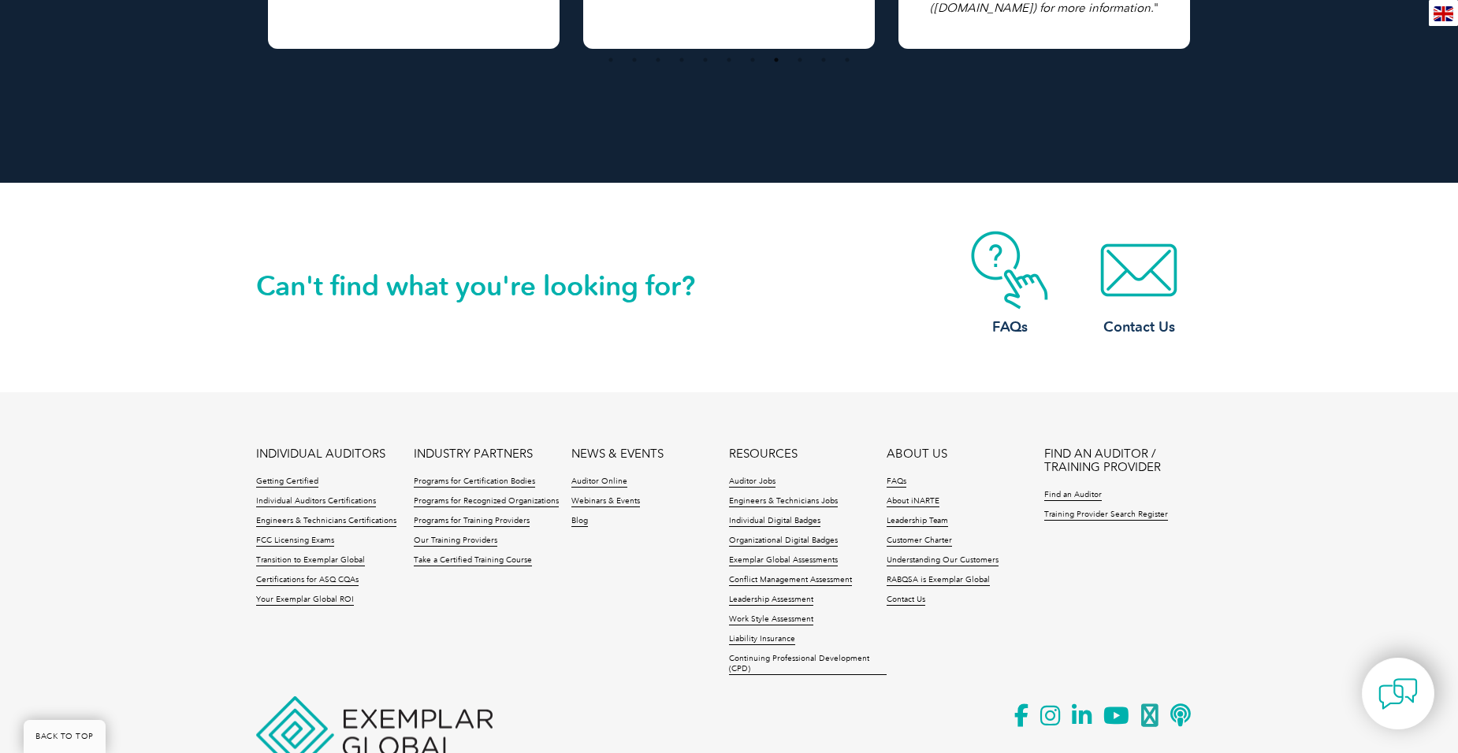
scroll to position [1882, 0]
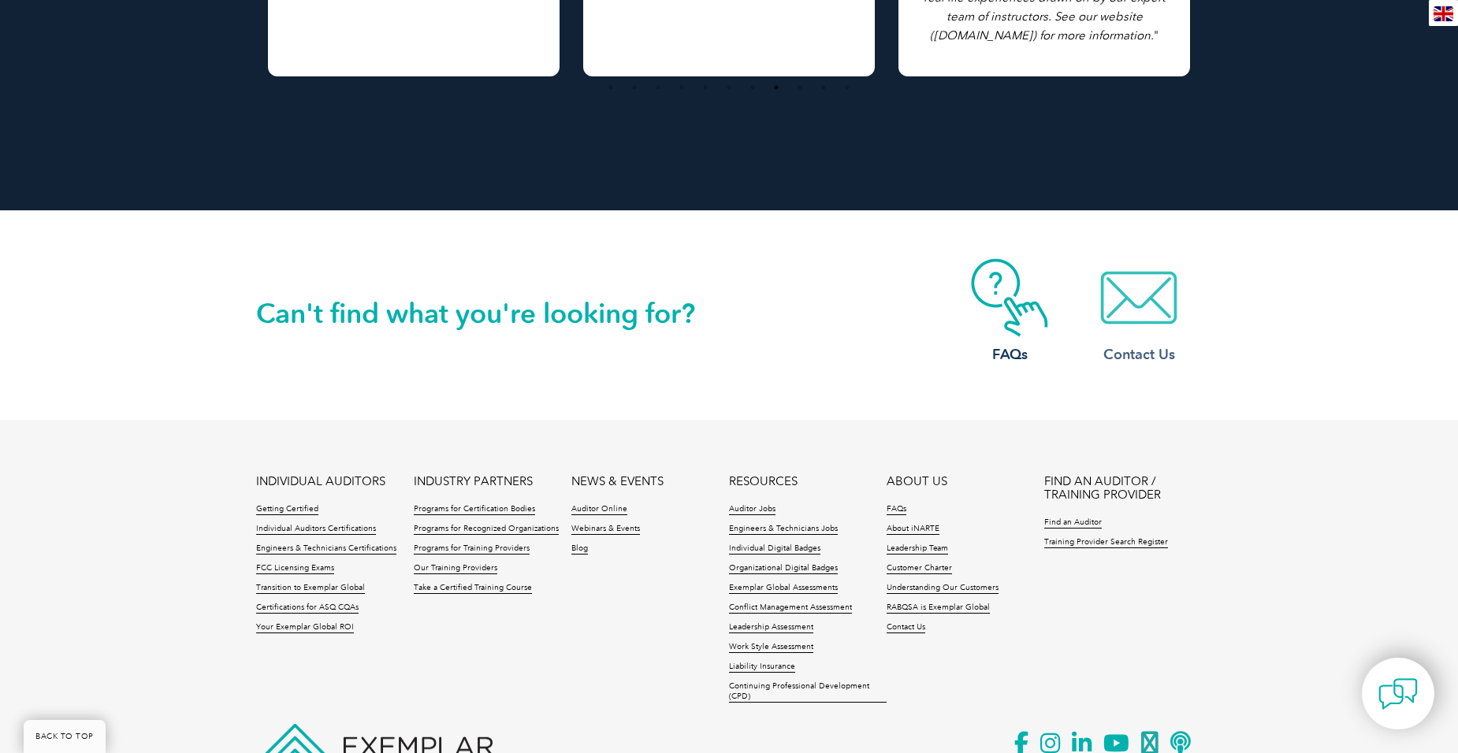
click at [1140, 283] on img at bounding box center [1139, 297] width 126 height 79
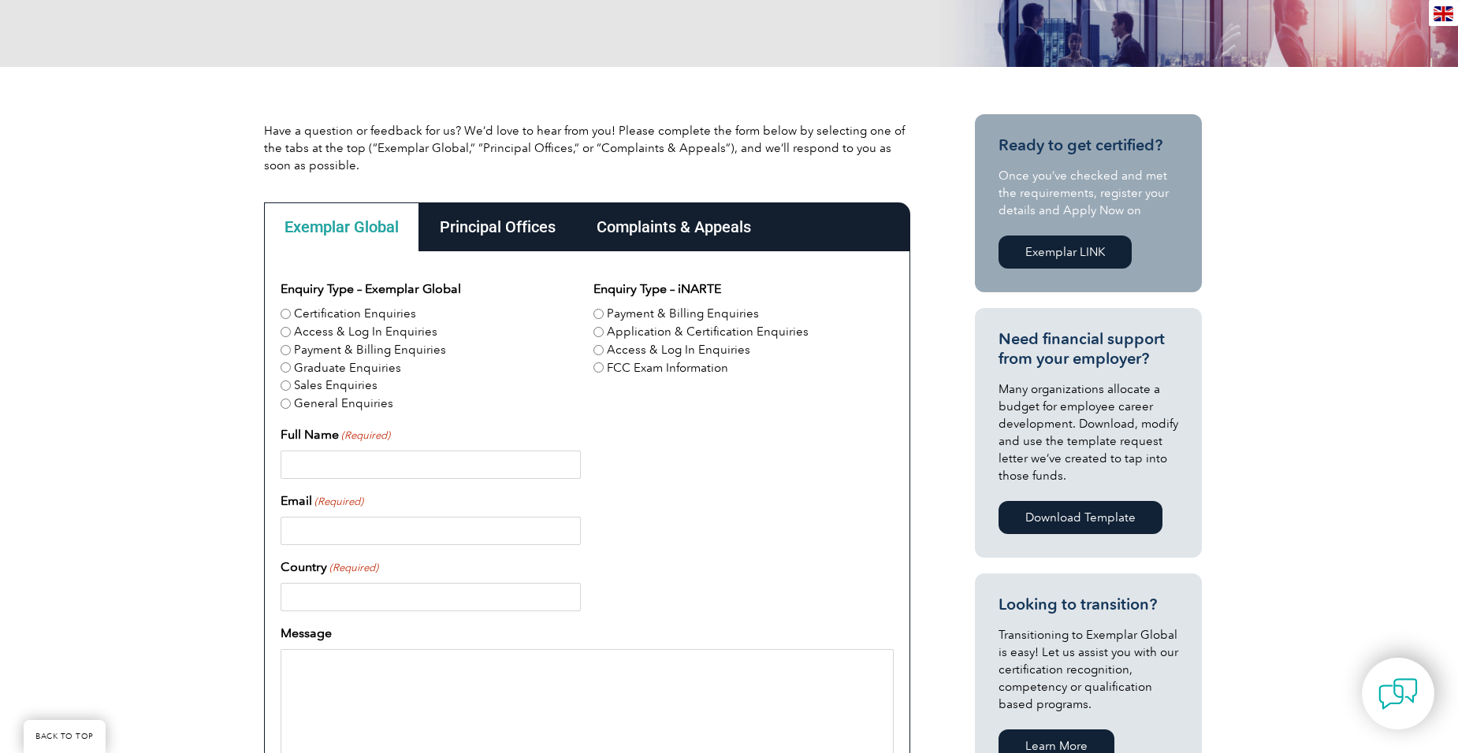
scroll to position [315, 0]
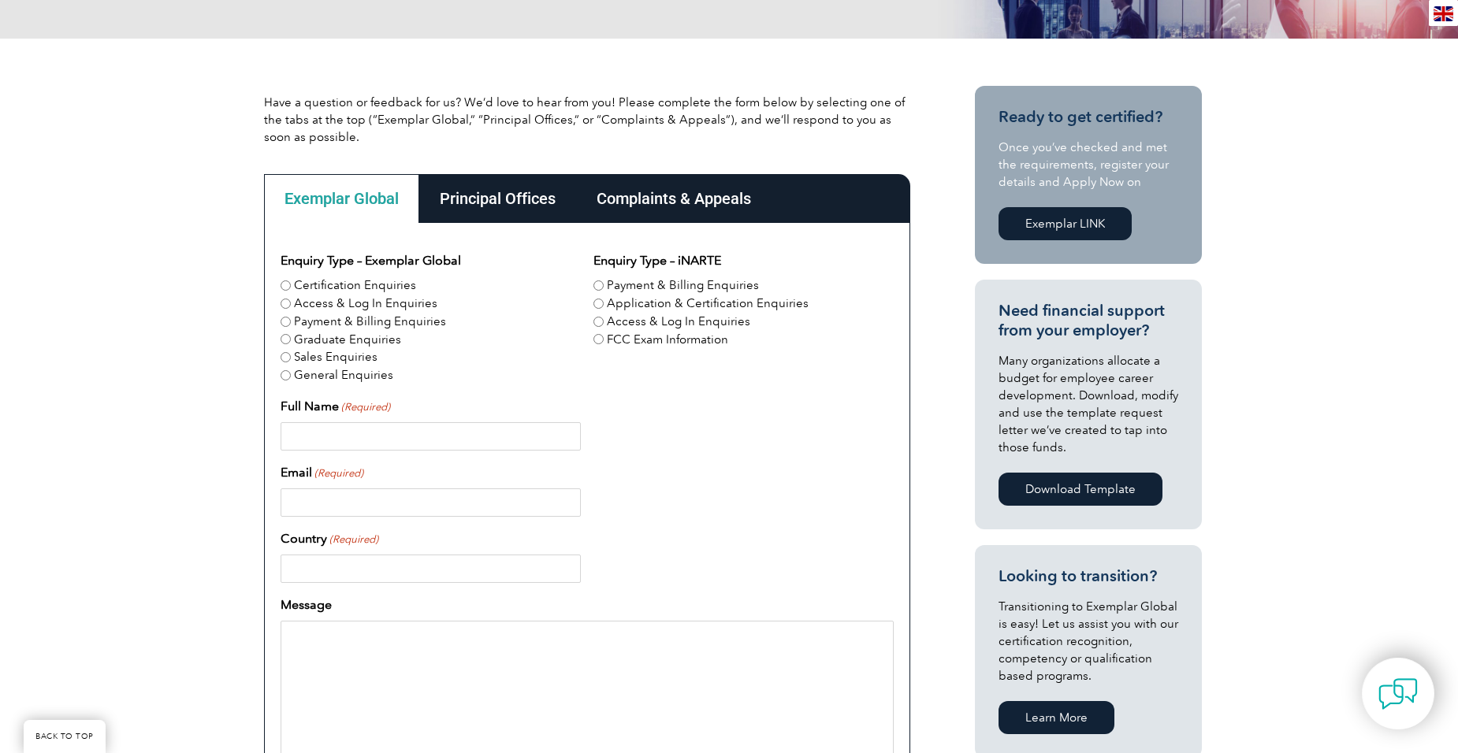
click at [283, 283] on input "Certification Enquiries" at bounding box center [286, 286] width 10 height 10
radio input "true"
click at [308, 438] on input "Full Name (Required)" at bounding box center [431, 436] width 300 height 28
type input "[PERSON_NAME]"
type input "[PERSON_NAME][EMAIL_ADDRESS][DOMAIN_NAME]"
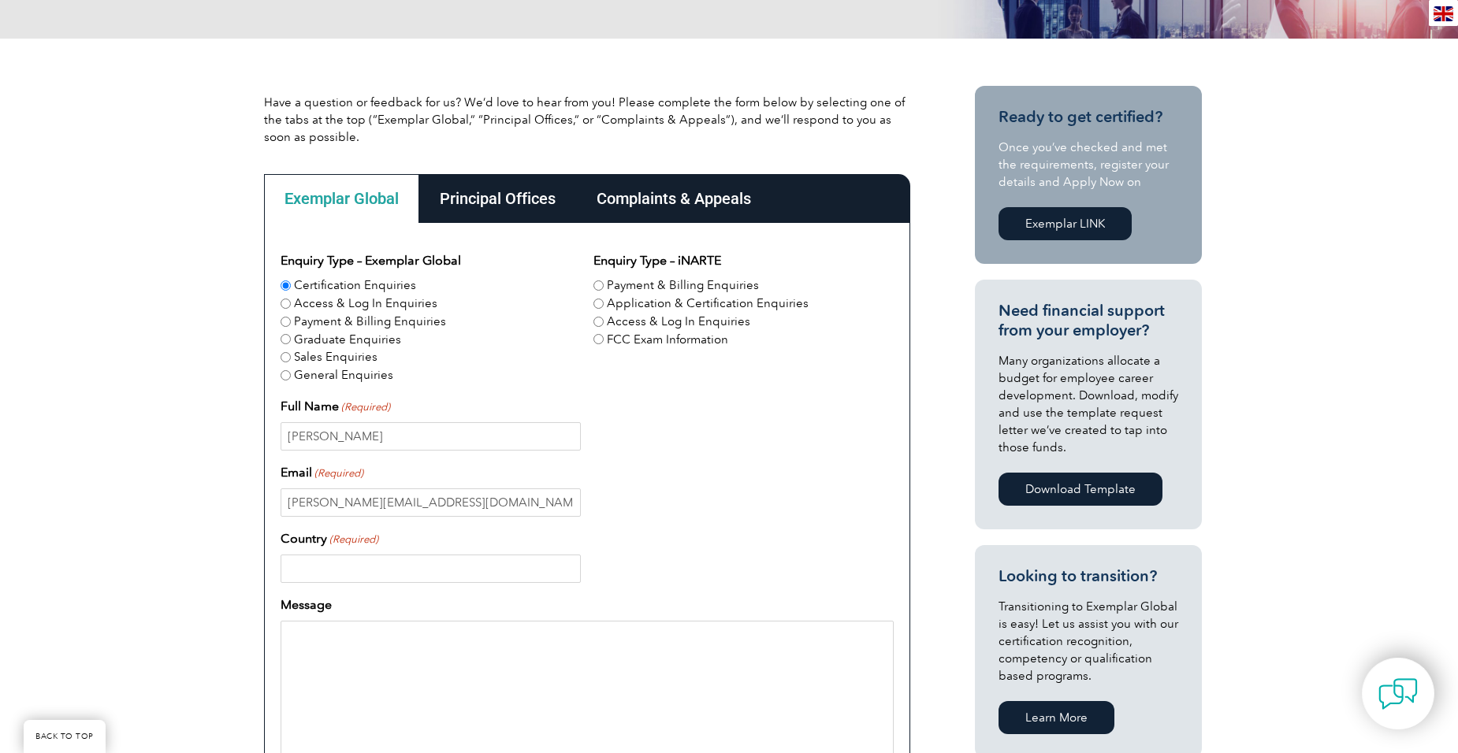
type input "[GEOGRAPHIC_DATA]"
type input "0409933727"
click at [333, 437] on input "[PERSON_NAME]" at bounding box center [431, 436] width 300 height 28
type input "[PERSON_NAME]"
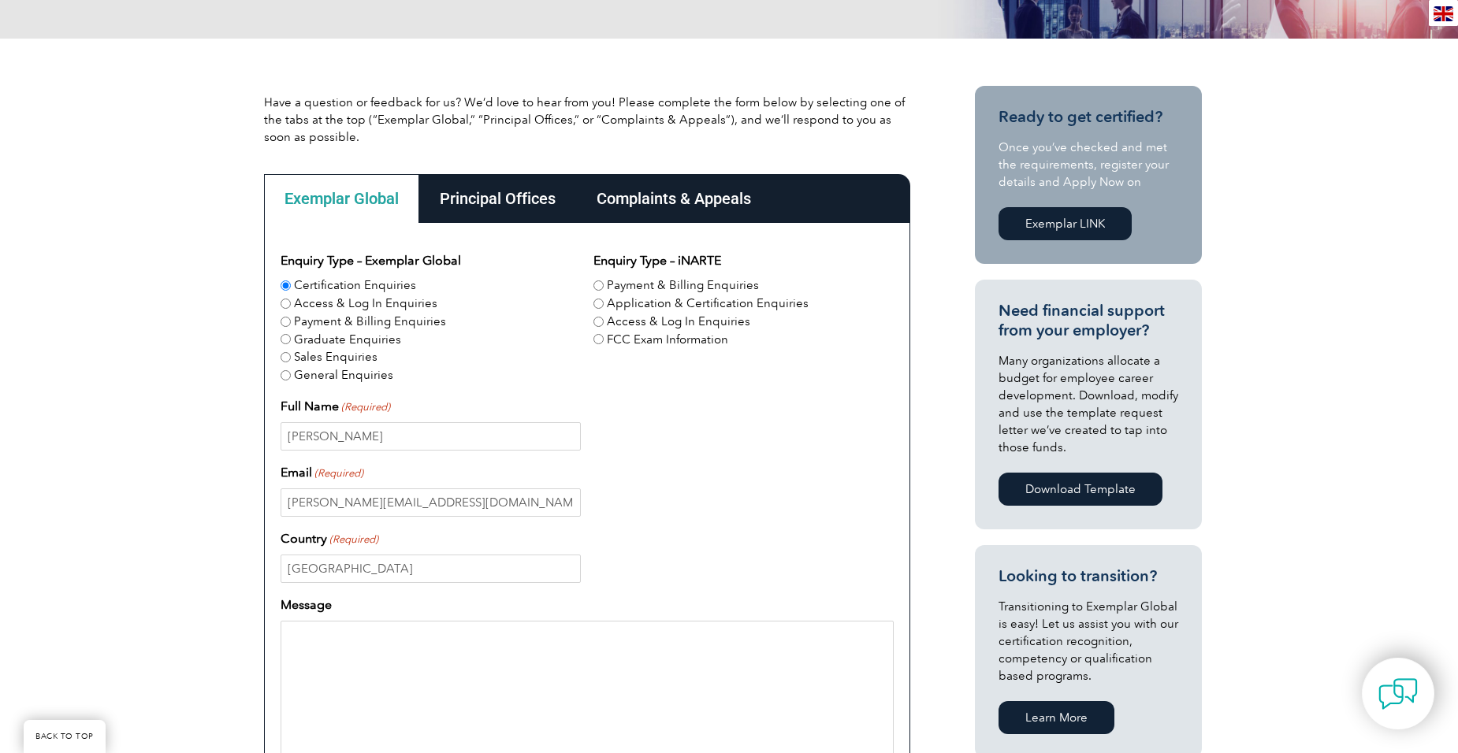
click at [180, 426] on div "Have a question or feedback for us? We’d love to hear from you! Please complete…" at bounding box center [729, 597] width 1458 height 1116
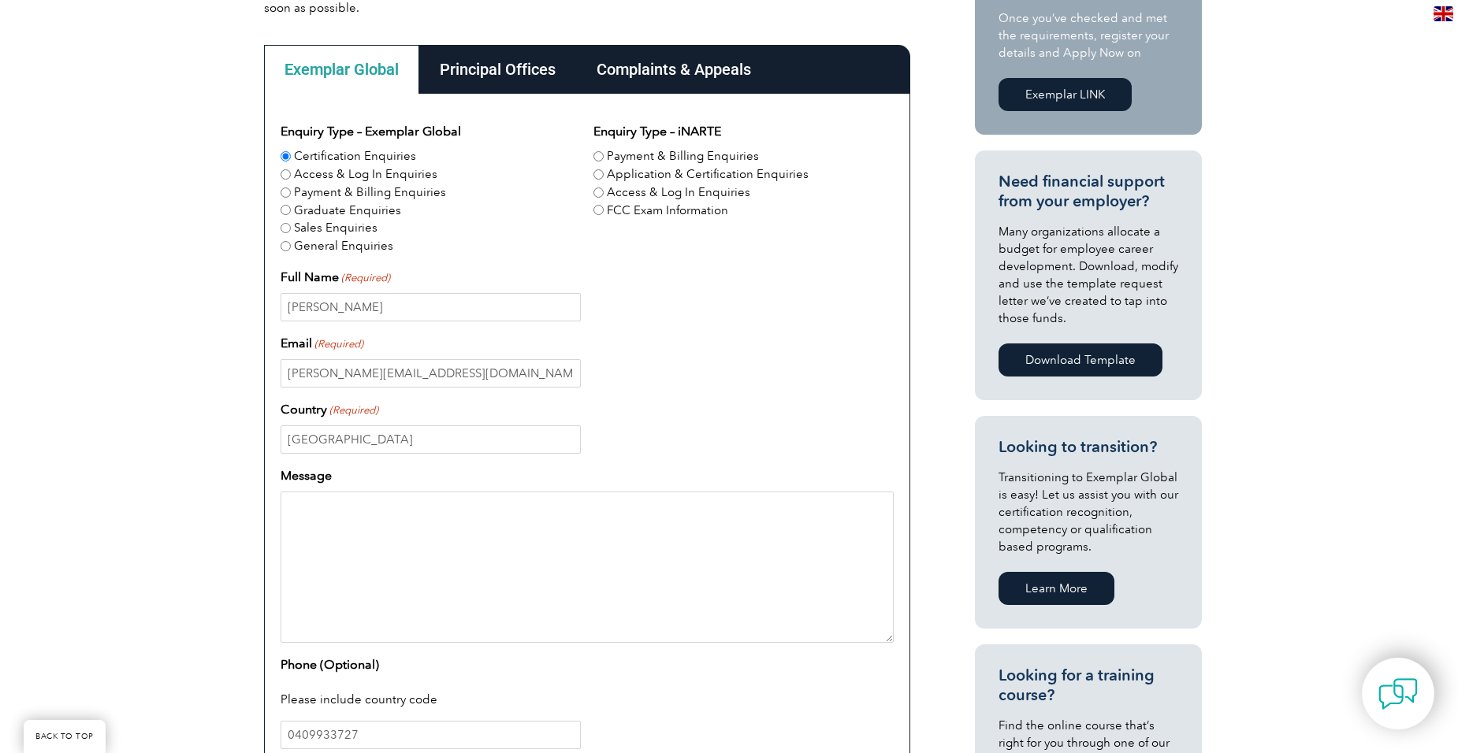
scroll to position [473, 0]
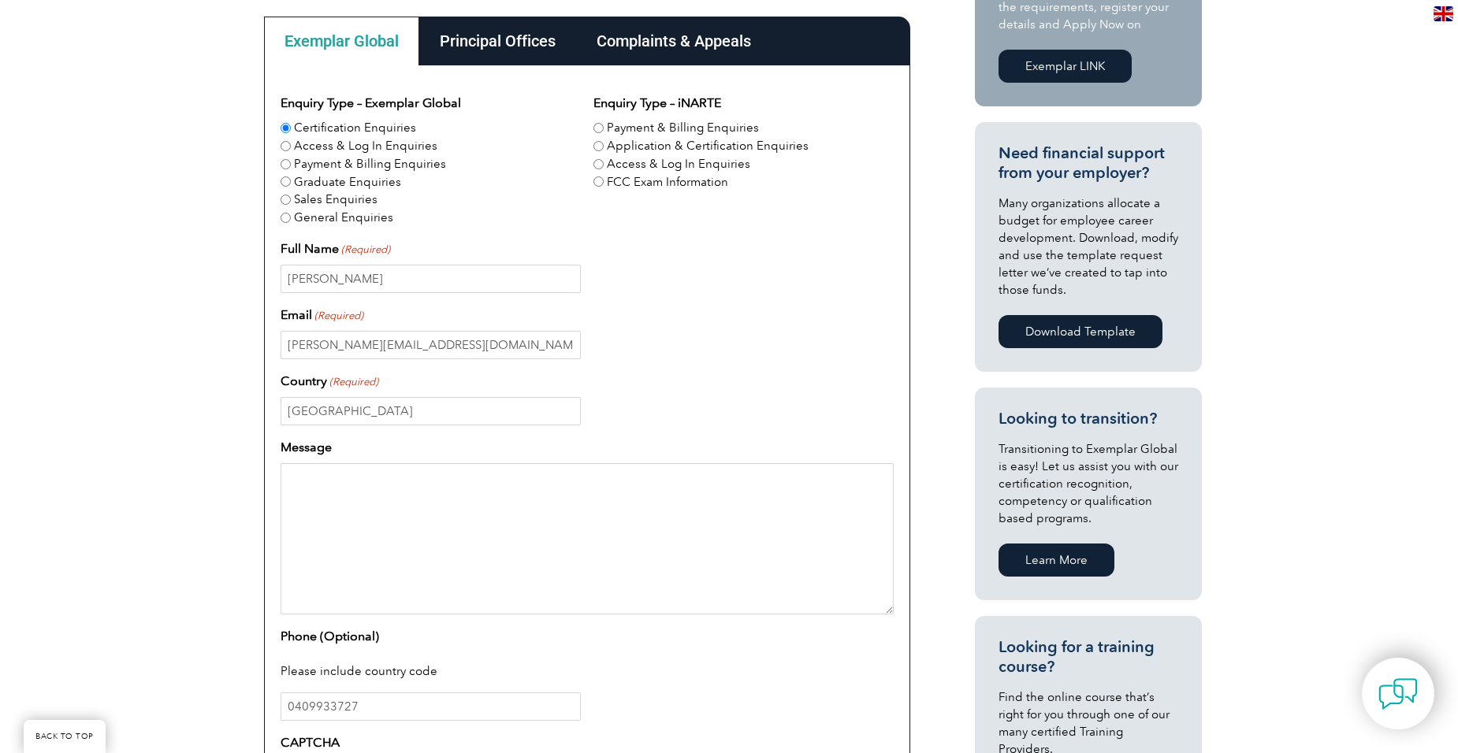
click at [323, 489] on textarea "Message" at bounding box center [587, 538] width 613 height 151
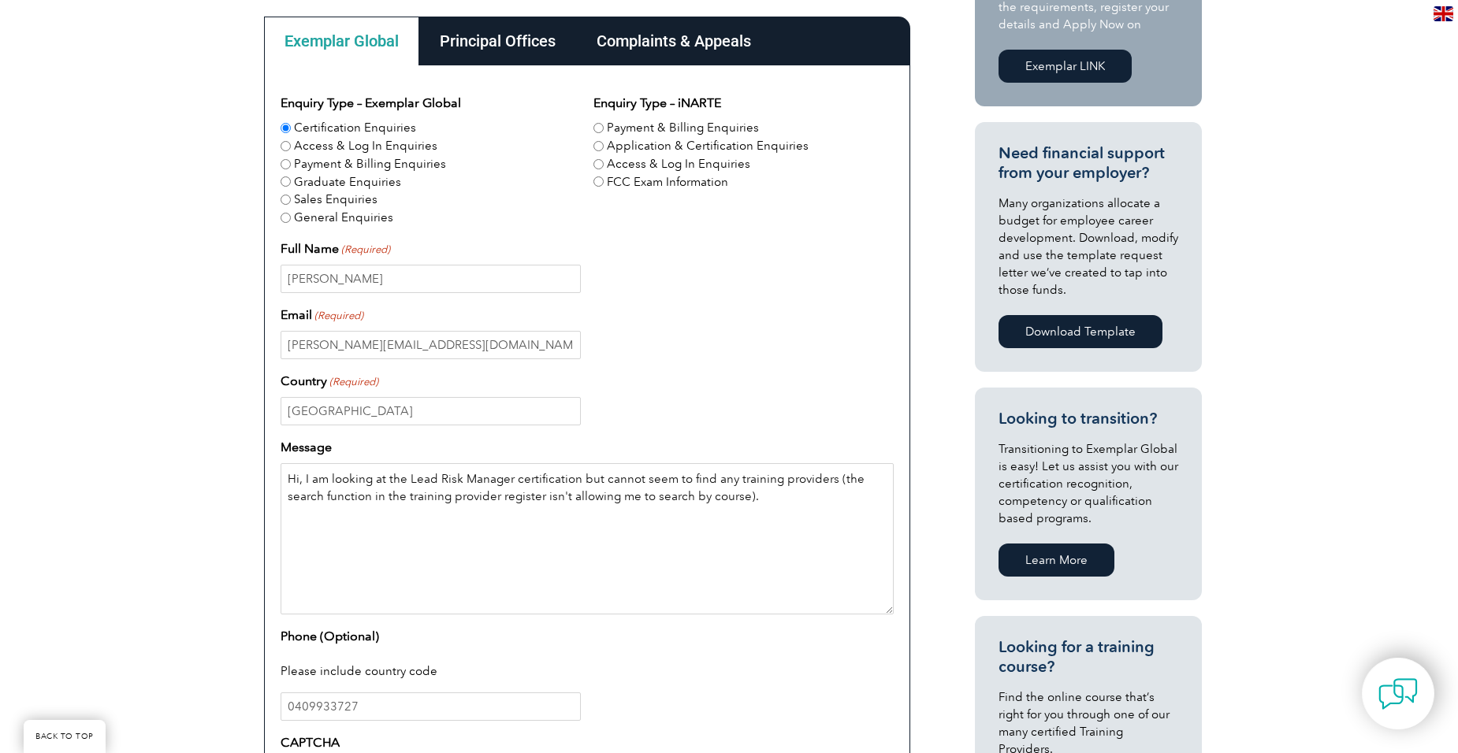
click at [760, 497] on textarea "Hi, I am looking at the Lead Risk Manager certification but cannot seem to find…" at bounding box center [587, 538] width 613 height 151
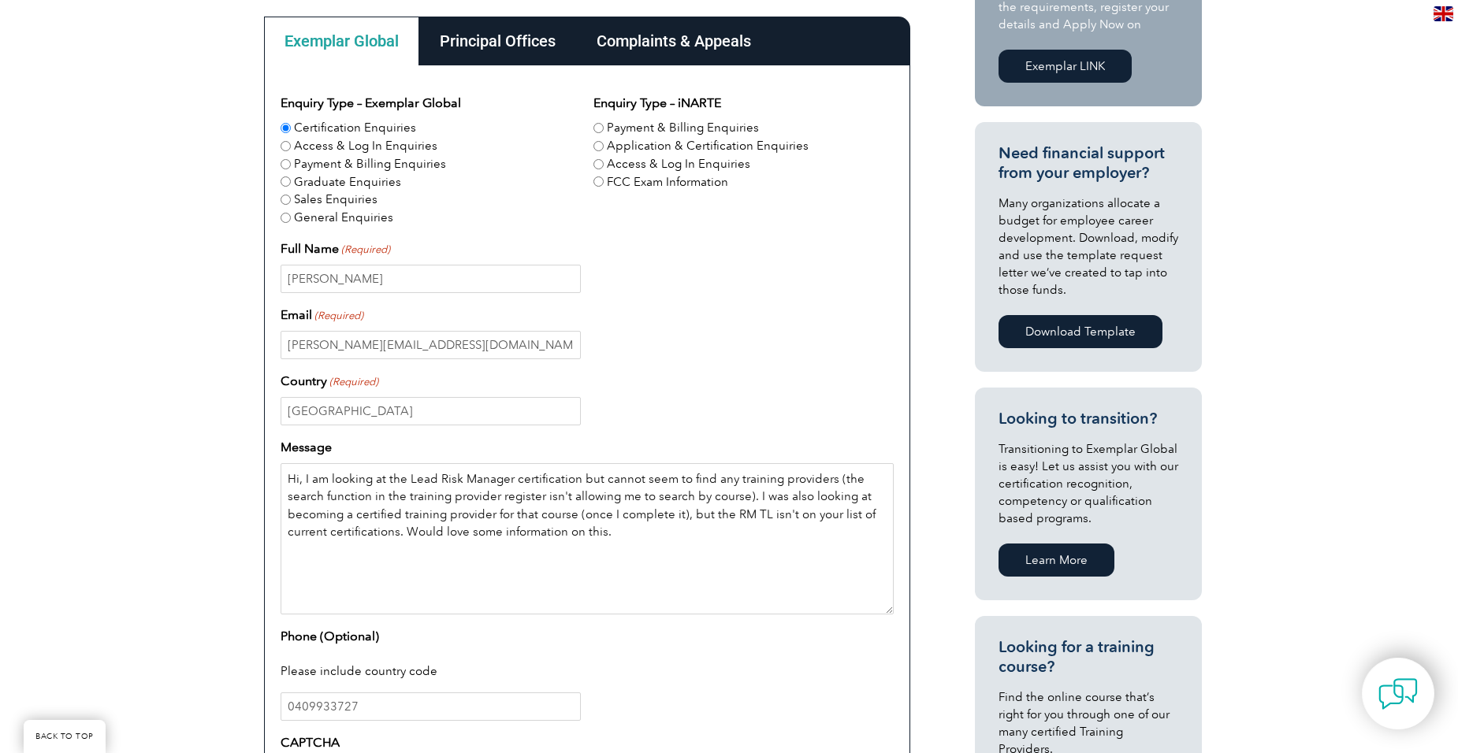
click at [619, 529] on textarea "Hi, I am looking at the Lead Risk Manager certification but cannot seem to find…" at bounding box center [587, 538] width 613 height 151
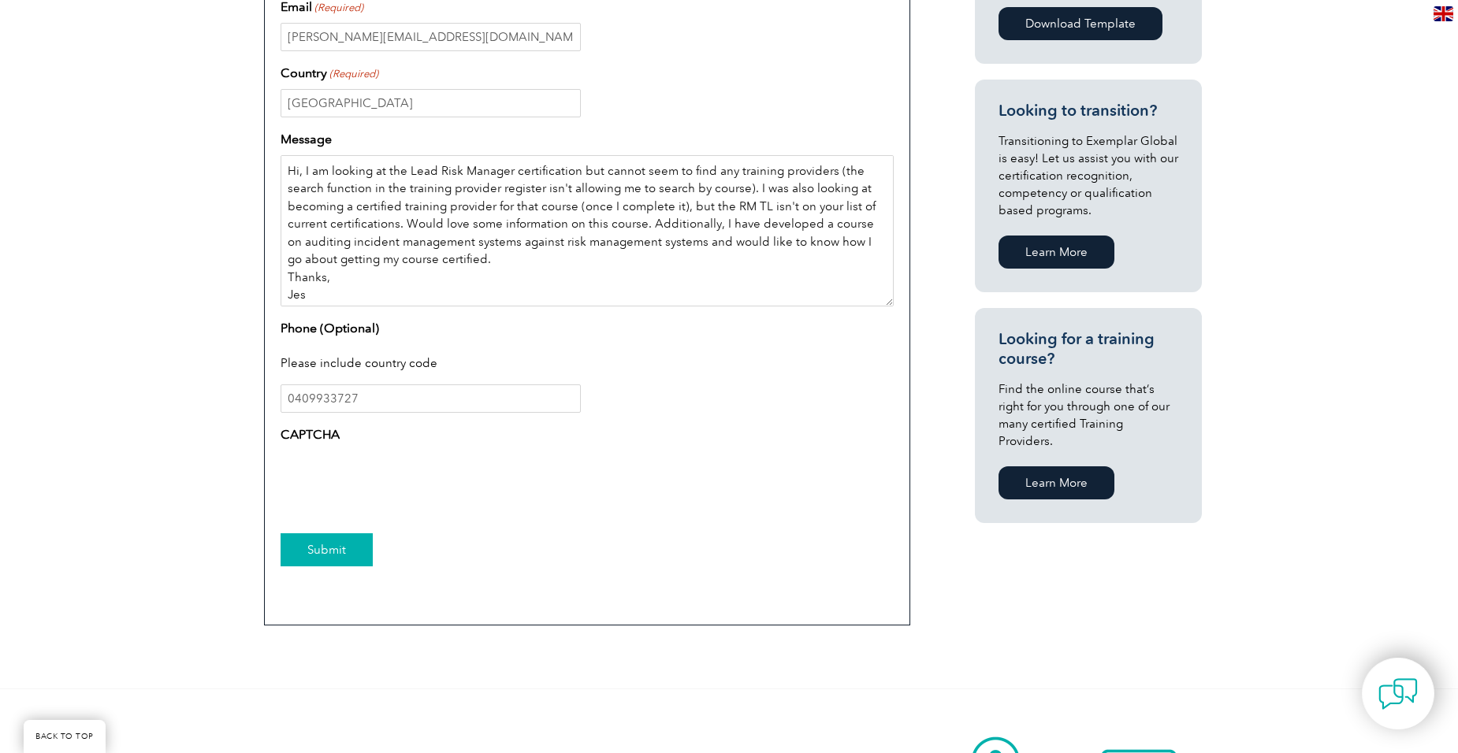
scroll to position [788, 0]
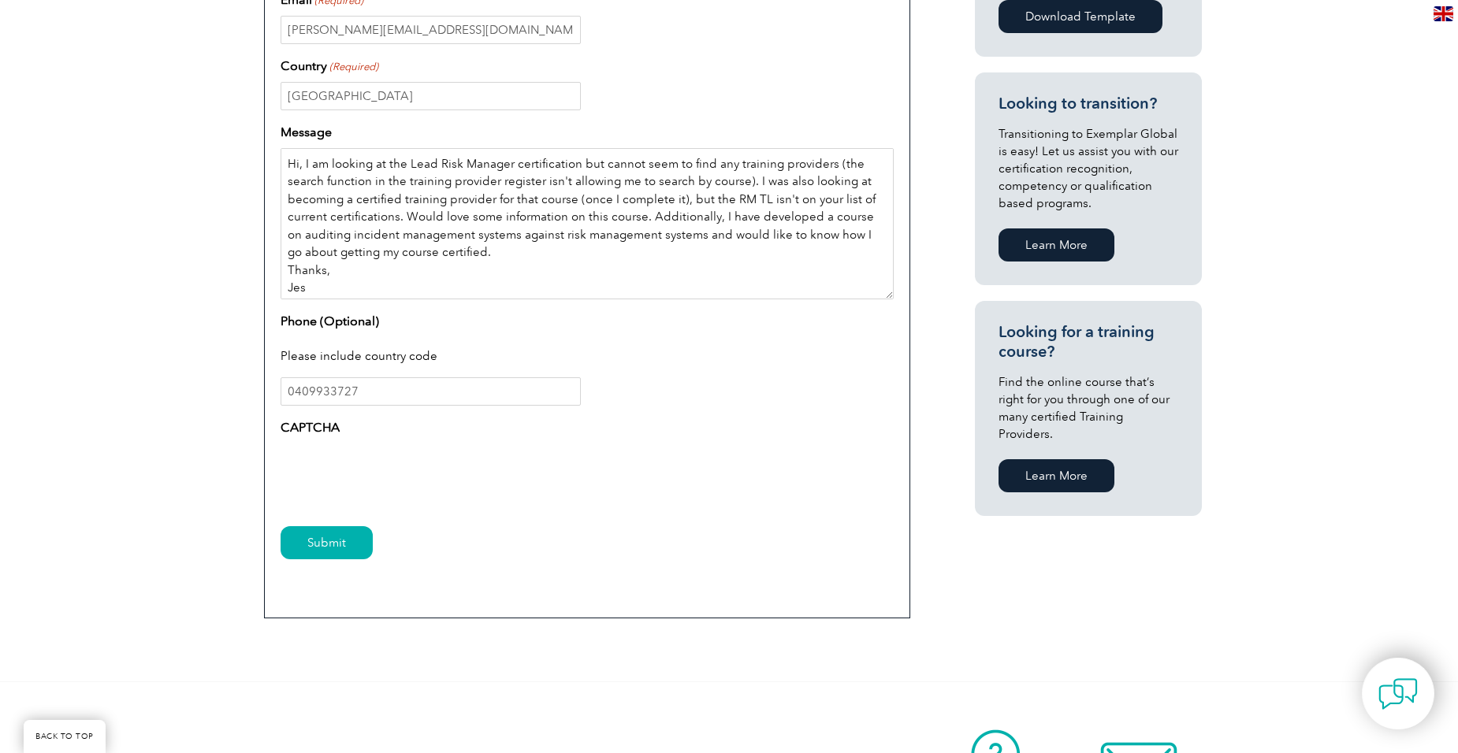
click at [516, 236] on textarea "Hi, I am looking at the Lead Risk Manager certification but cannot seem to find…" at bounding box center [587, 223] width 613 height 151
click at [353, 235] on textarea "Hi, I am looking at the Lead Risk Manager certification but cannot seem to find…" at bounding box center [587, 223] width 613 height 151
click at [761, 233] on textarea "Hi, I am looking at the Lead Risk Manager certification but cannot seem to find…" at bounding box center [587, 223] width 613 height 151
click at [657, 267] on textarea "Hi, I am looking at the Lead Risk Manager certification but cannot seem to find…" at bounding box center [587, 223] width 613 height 151
type textarea "Hi, I am looking at the Lead Risk Manager certification but cannot seem to find…"
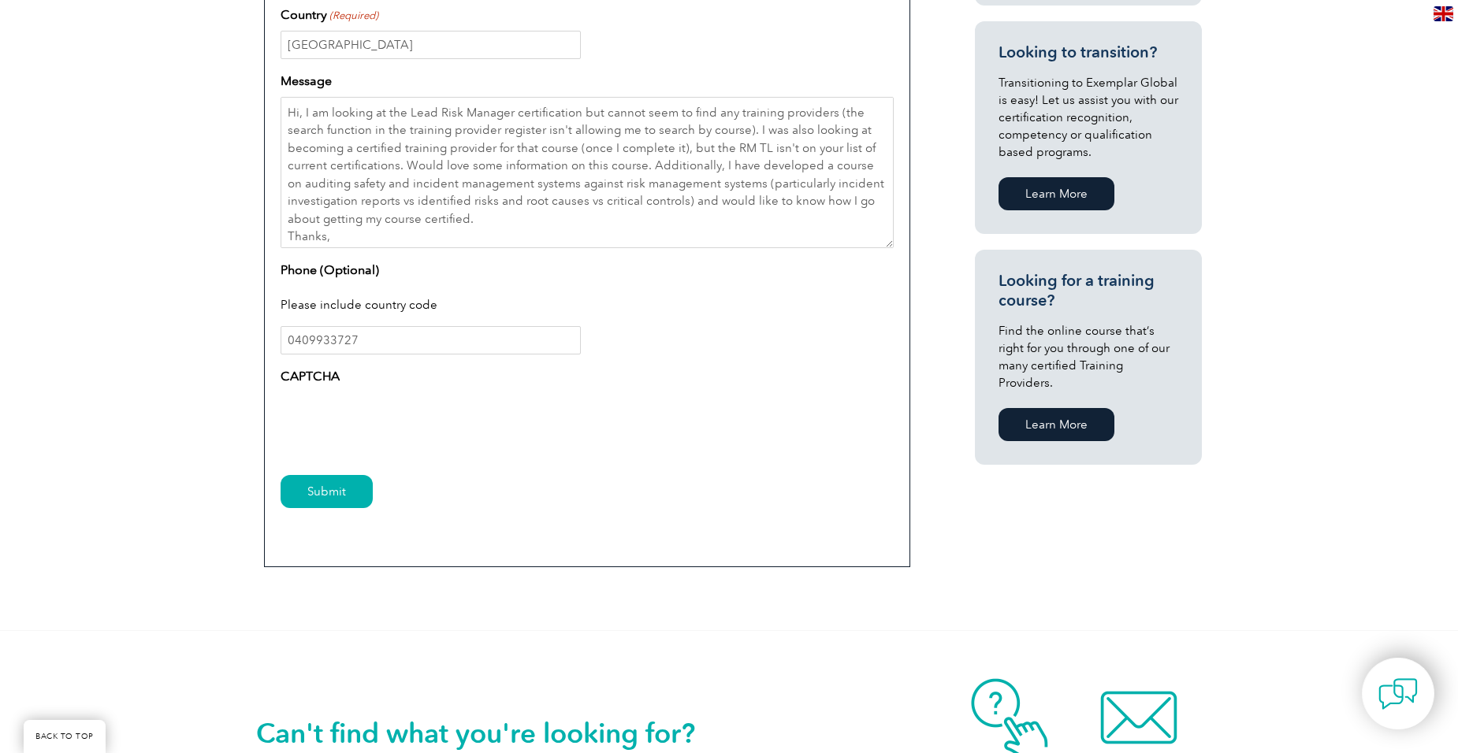
scroll to position [867, 0]
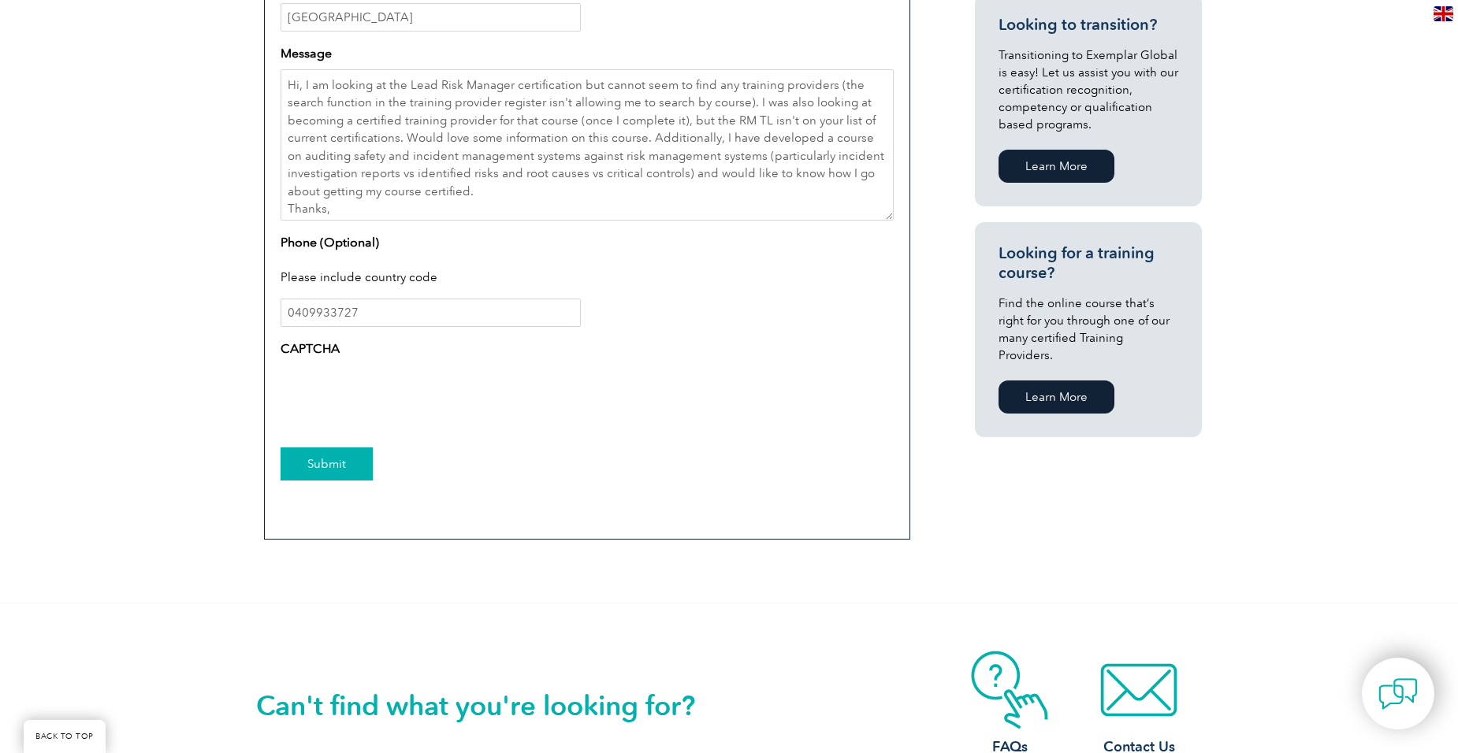
click at [333, 463] on input "Submit" at bounding box center [327, 464] width 92 height 33
